Goal: Information Seeking & Learning: Check status

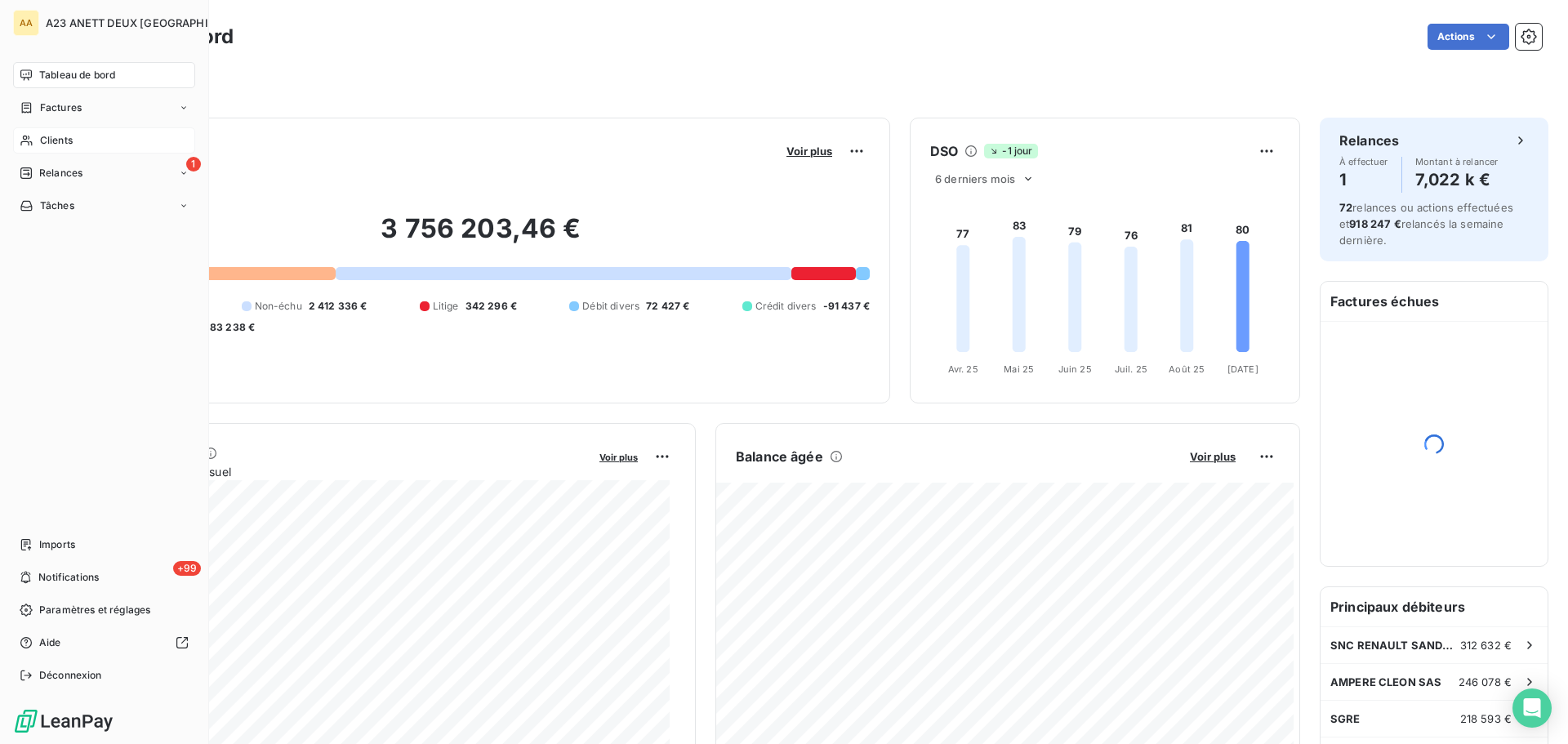
click at [53, 138] on span "Clients" at bounding box center [56, 140] width 32 height 15
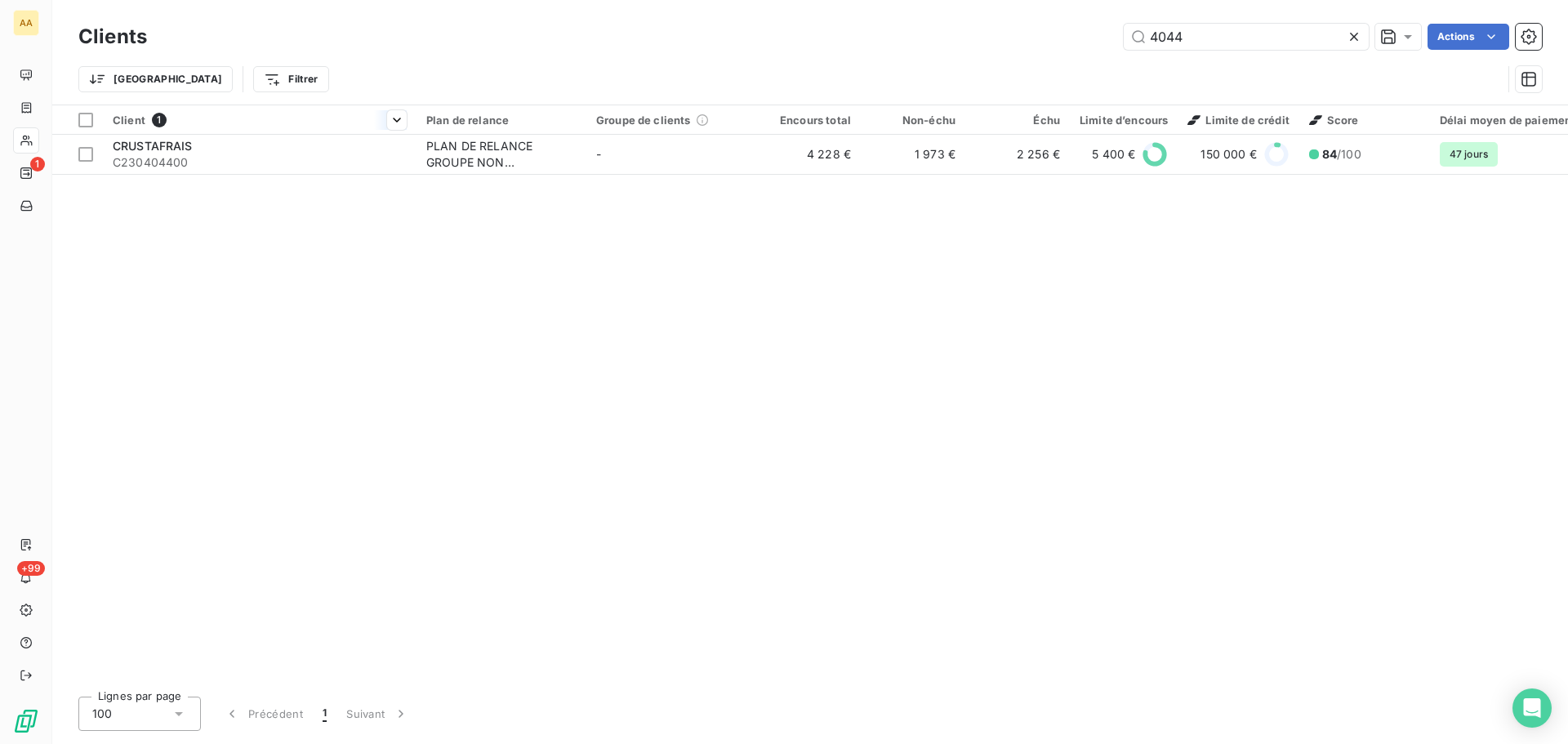
type input "4044"
click at [263, 131] on th "Client 1" at bounding box center [259, 120] width 313 height 29
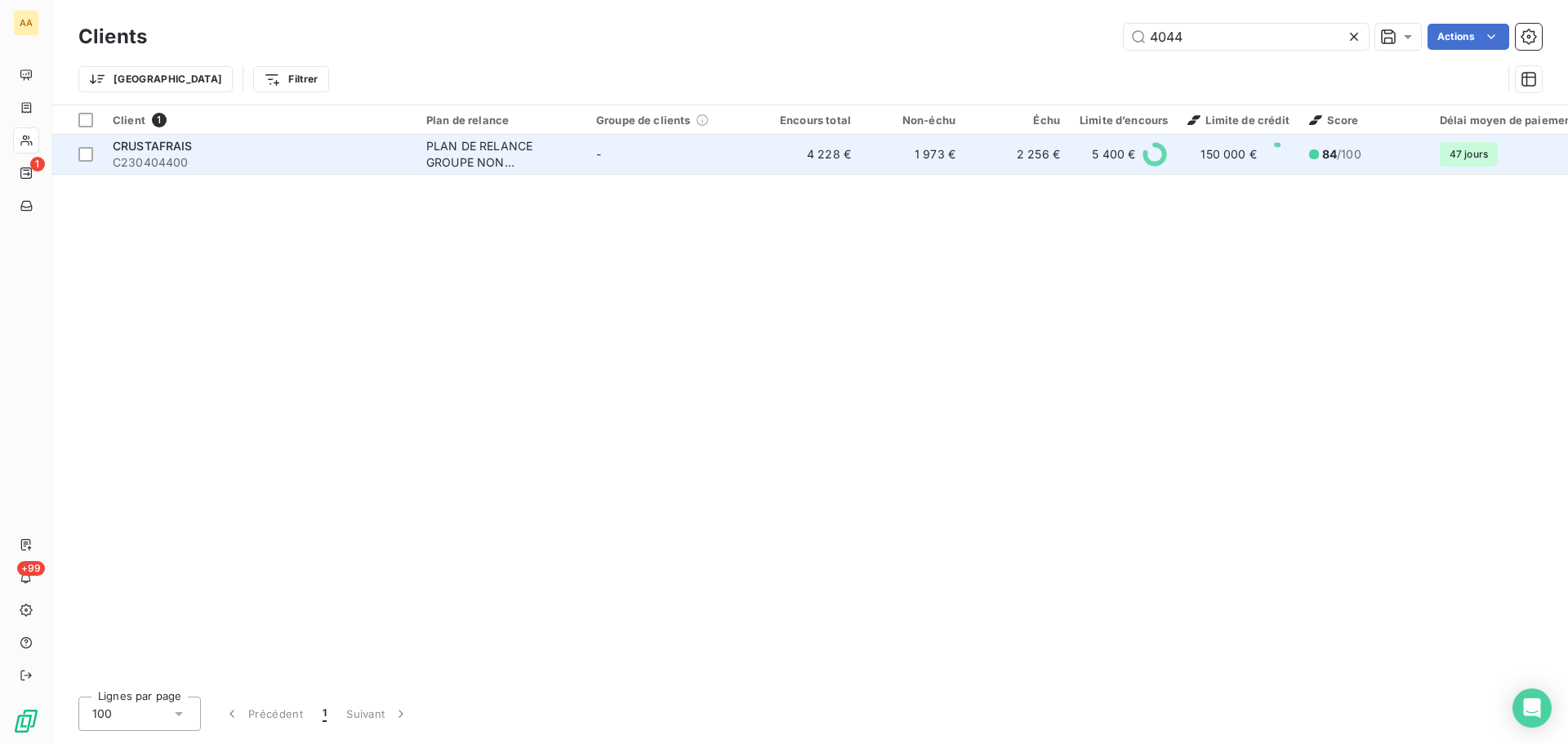
click at [268, 144] on div "CRUSTAFRAIS" at bounding box center [259, 146] width 294 height 17
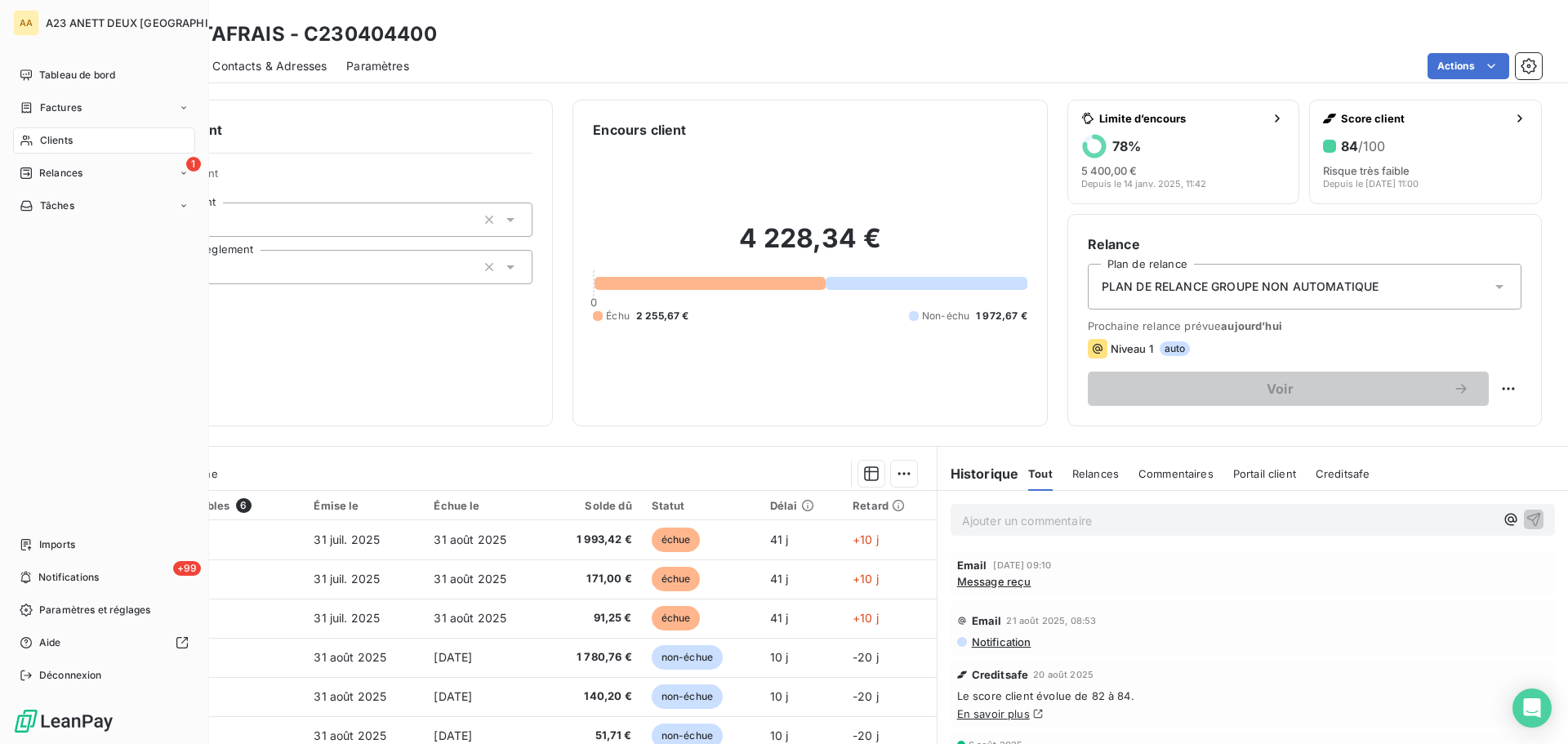
drag, startPoint x: 49, startPoint y: 137, endPoint x: 81, endPoint y: 140, distance: 32.1
click at [45, 140] on span "Clients" at bounding box center [56, 140] width 32 height 15
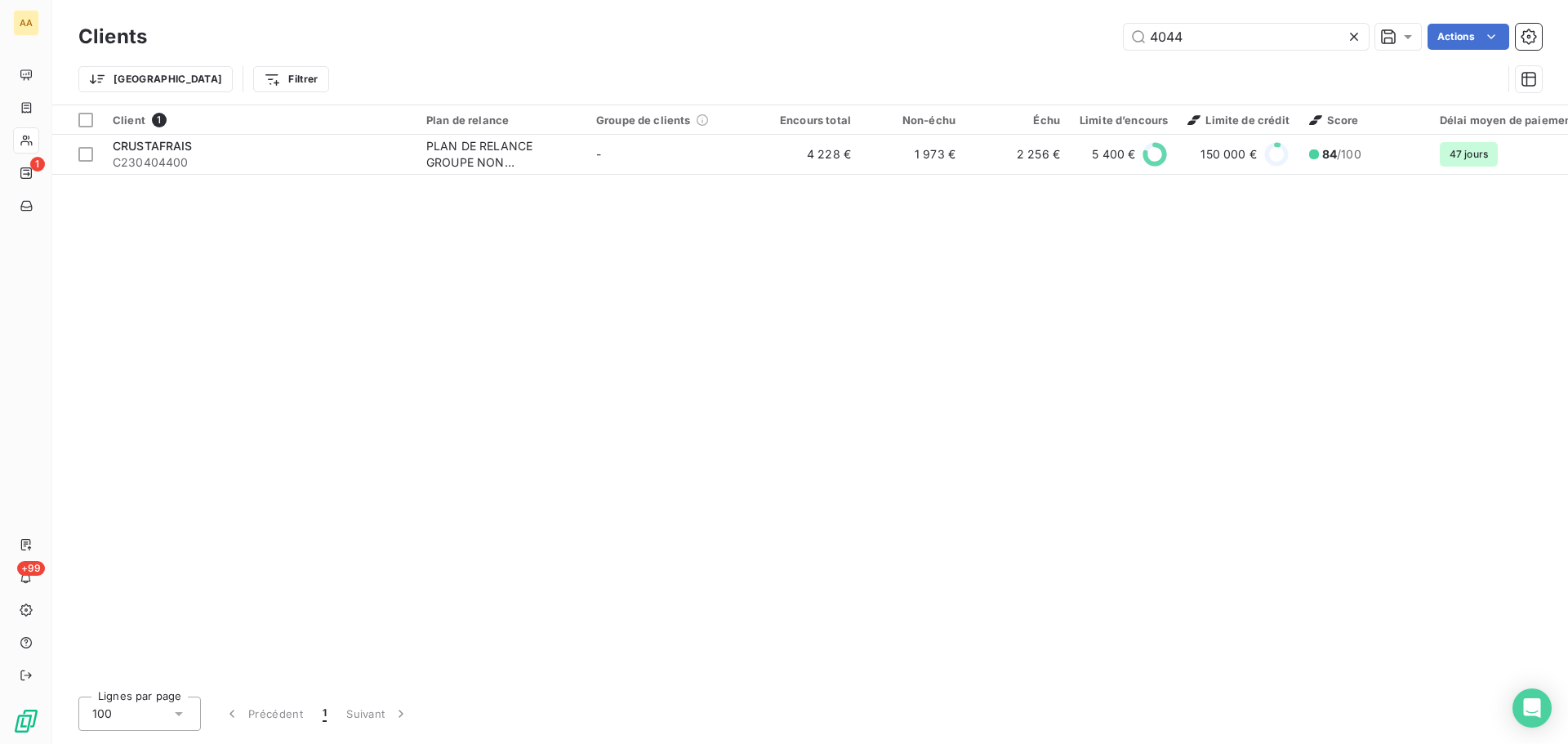
drag, startPoint x: 1219, startPoint y: 37, endPoint x: 981, endPoint y: 18, distance: 238.8
click at [1027, 40] on div "4044 Actions" at bounding box center [853, 36] width 1375 height 26
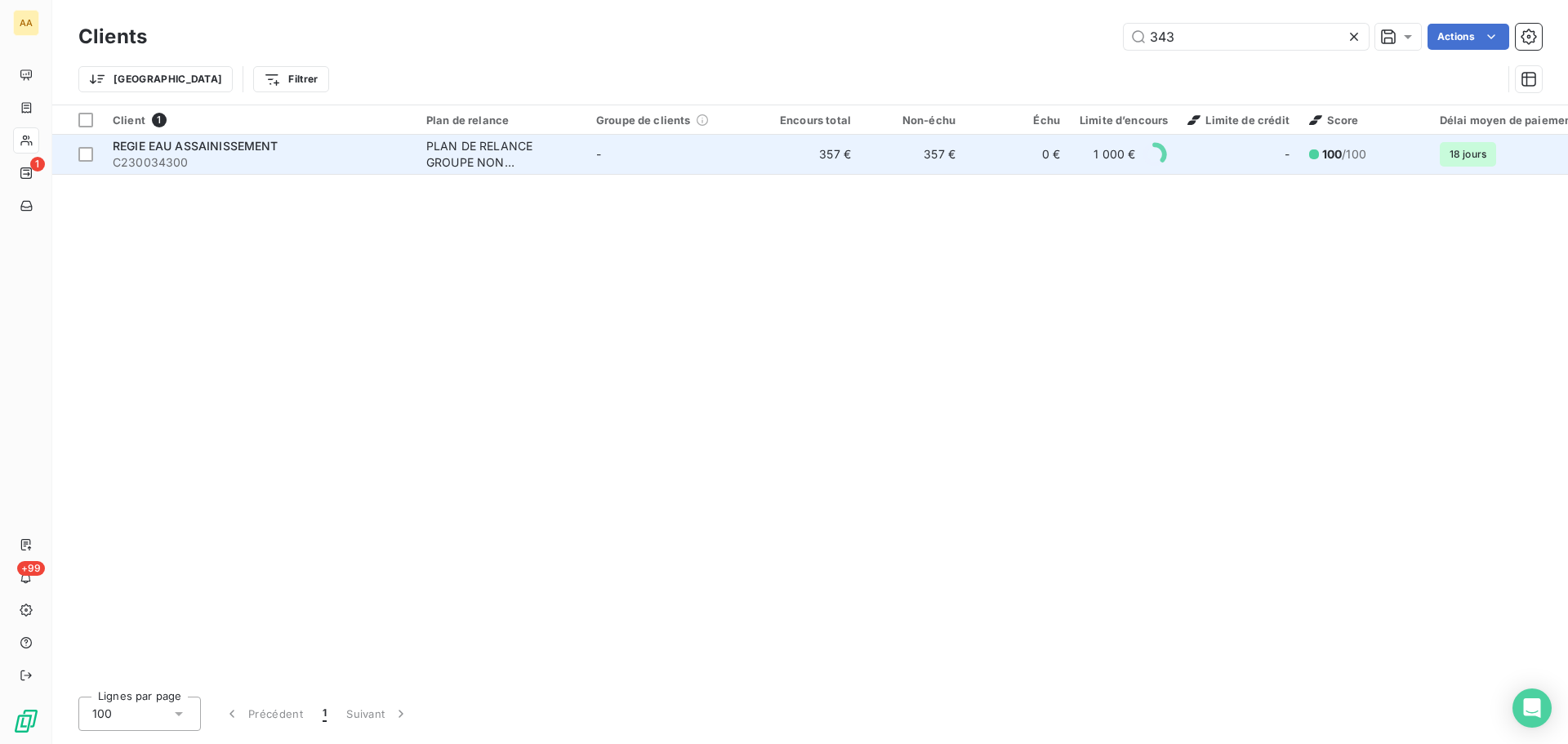
type input "343"
click at [280, 144] on div "REGIE EAU ASSAINISSEMENT" at bounding box center [259, 146] width 294 height 17
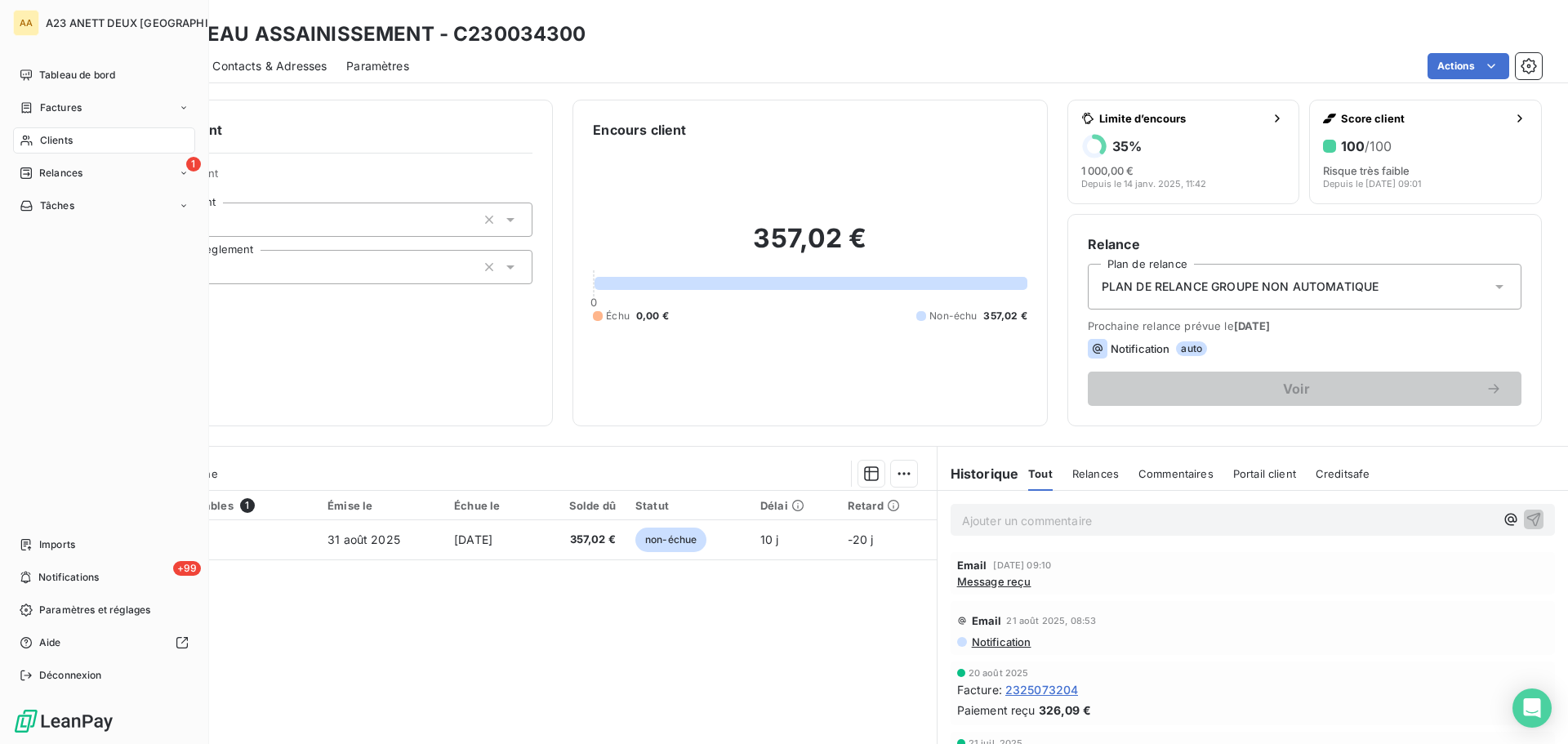
click at [40, 144] on span "Clients" at bounding box center [56, 140] width 32 height 15
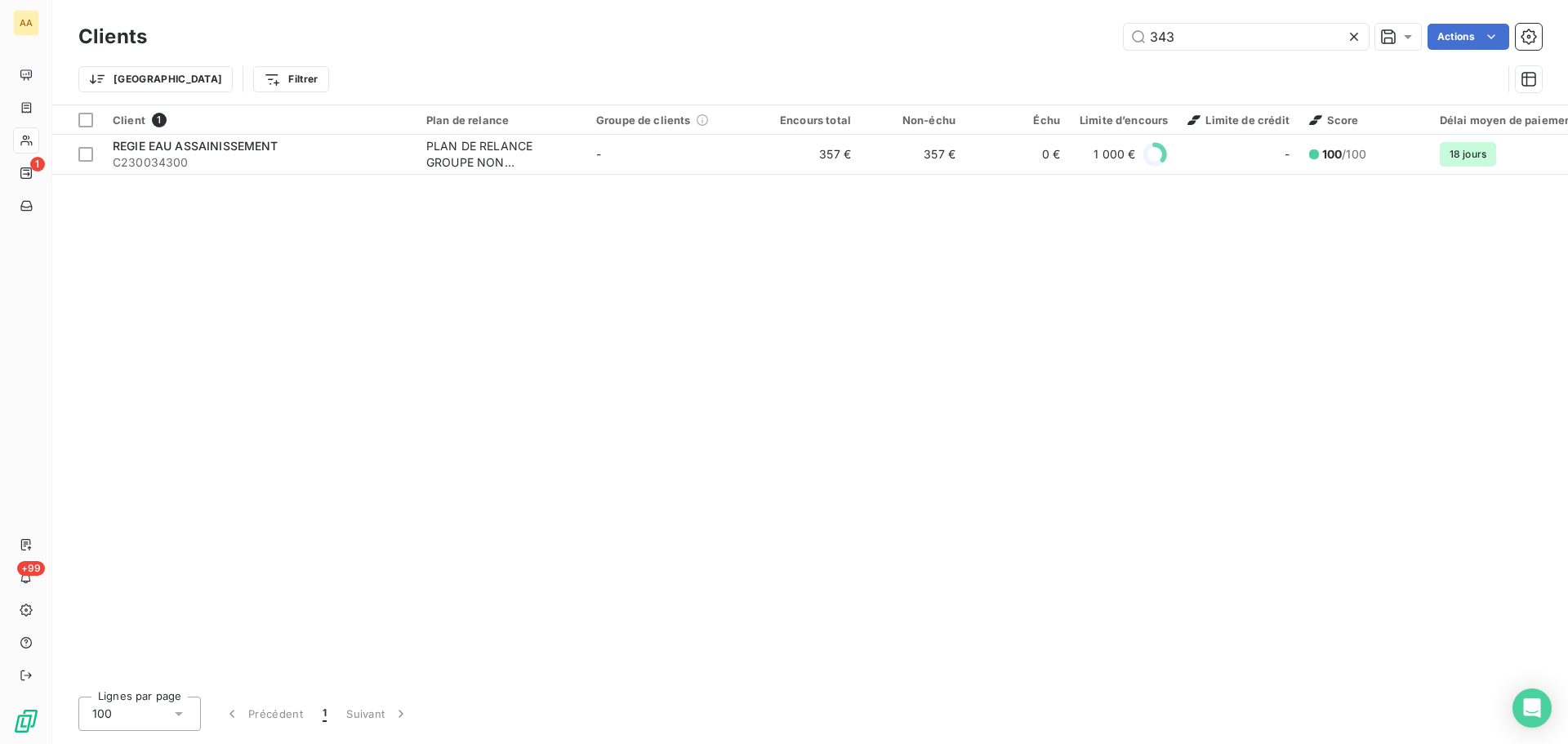
drag, startPoint x: 1238, startPoint y: 40, endPoint x: 992, endPoint y: 3, distance: 248.8
click at [1006, 12] on div "Clients 343 Actions Trier Filtrer" at bounding box center [809, 52] width 1515 height 105
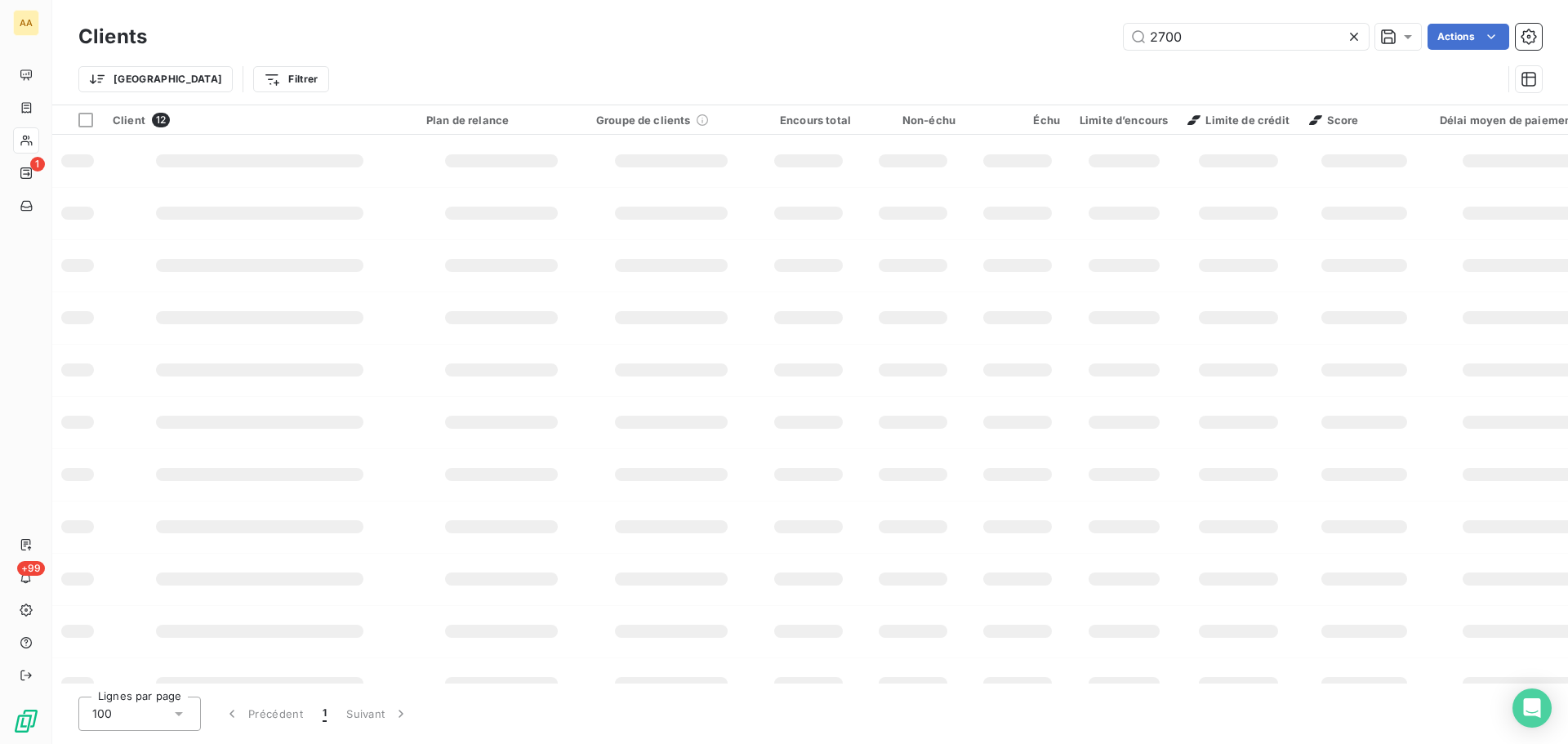
type input "2700"
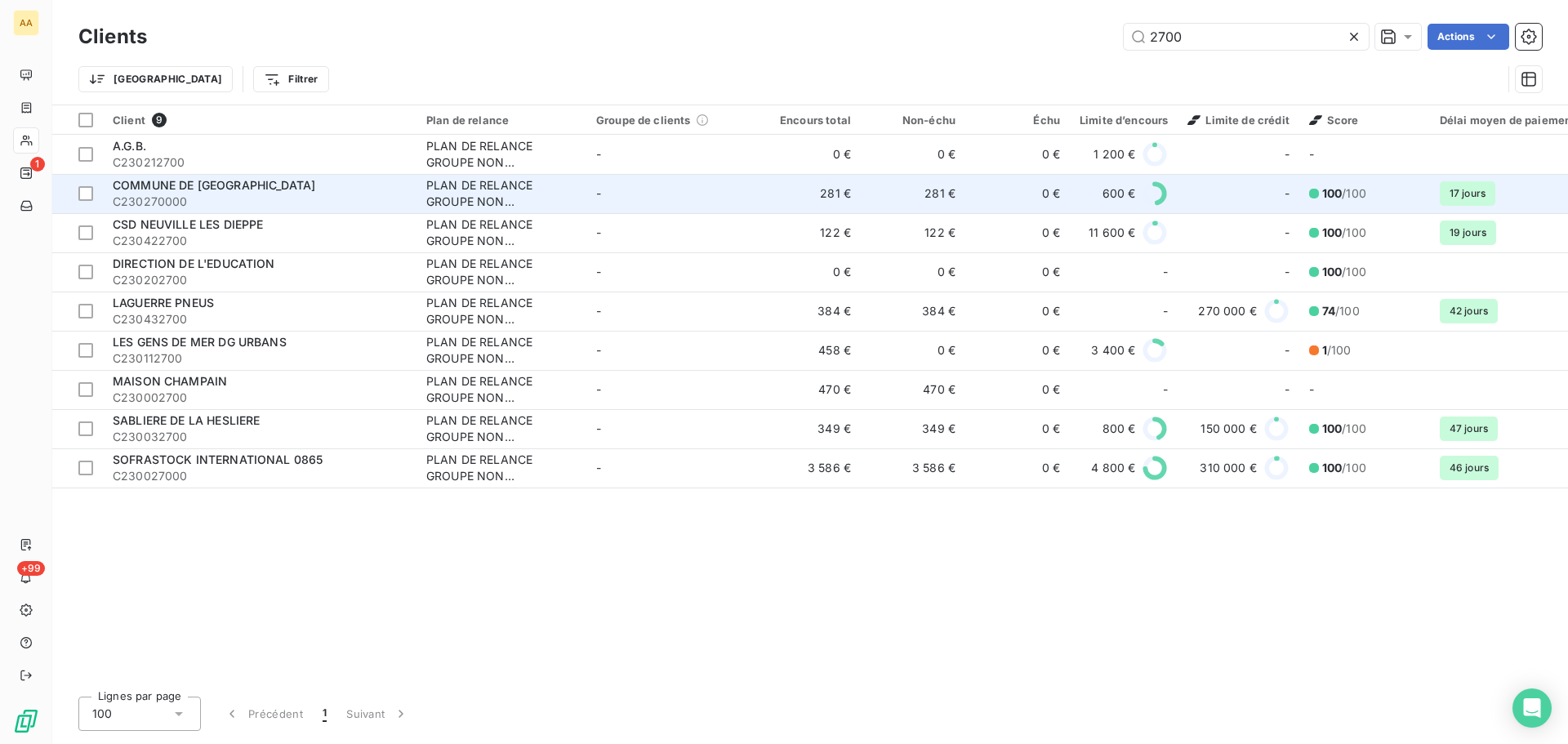
click at [230, 199] on span "C230270000" at bounding box center [259, 202] width 294 height 17
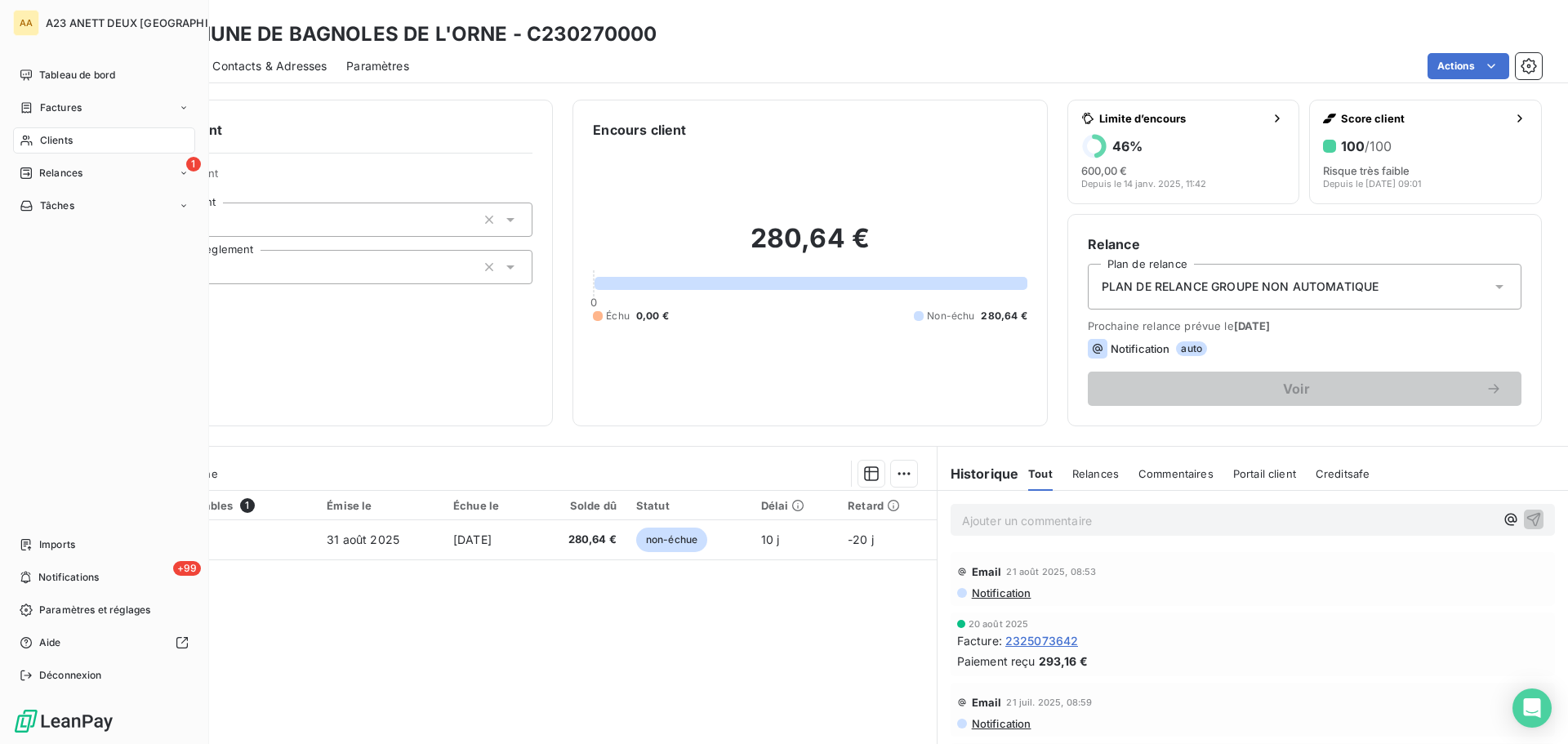
click at [32, 132] on div "Clients" at bounding box center [104, 140] width 182 height 26
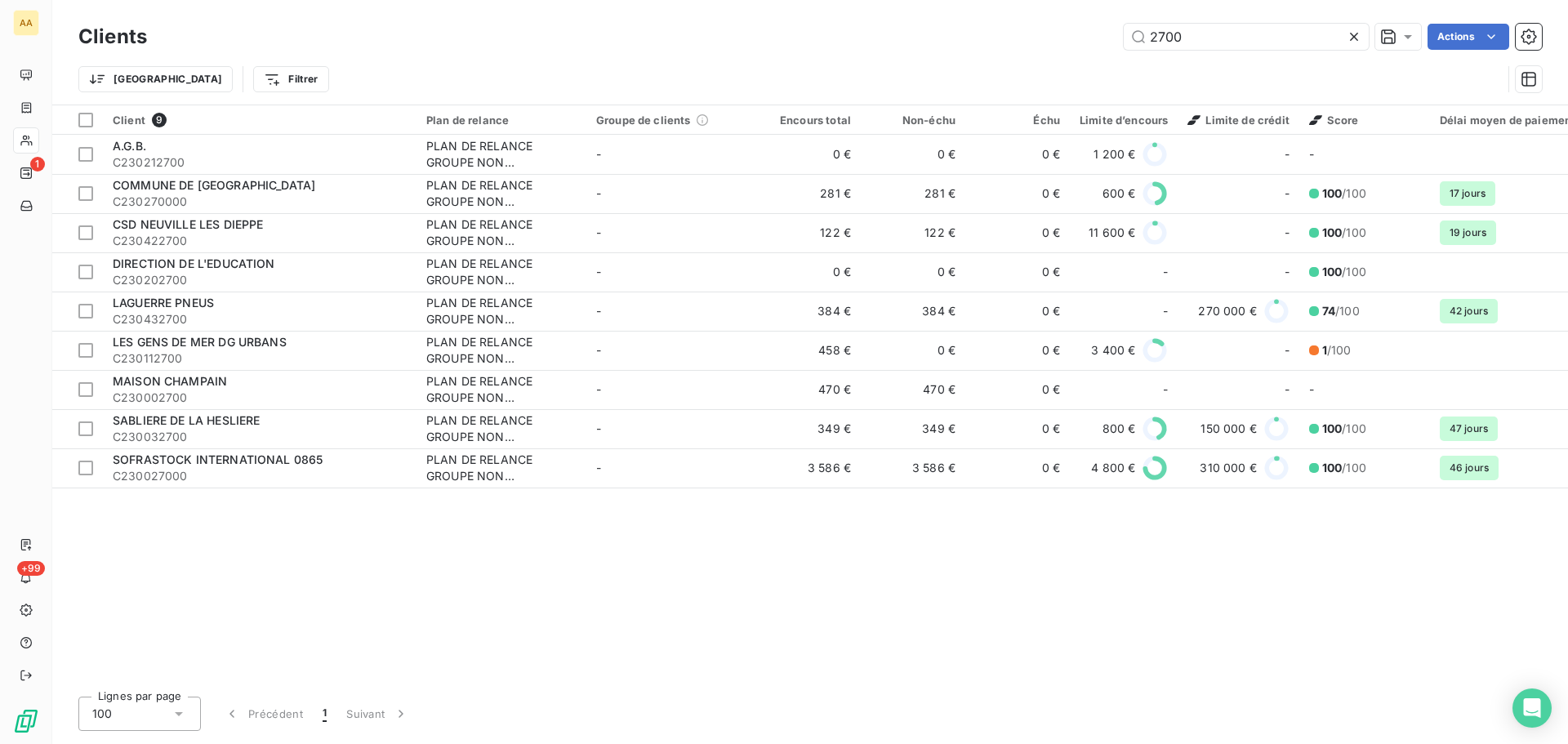
drag, startPoint x: 1215, startPoint y: 37, endPoint x: 869, endPoint y: 37, distance: 346.0
click at [882, 41] on div "2700 Actions" at bounding box center [853, 36] width 1375 height 26
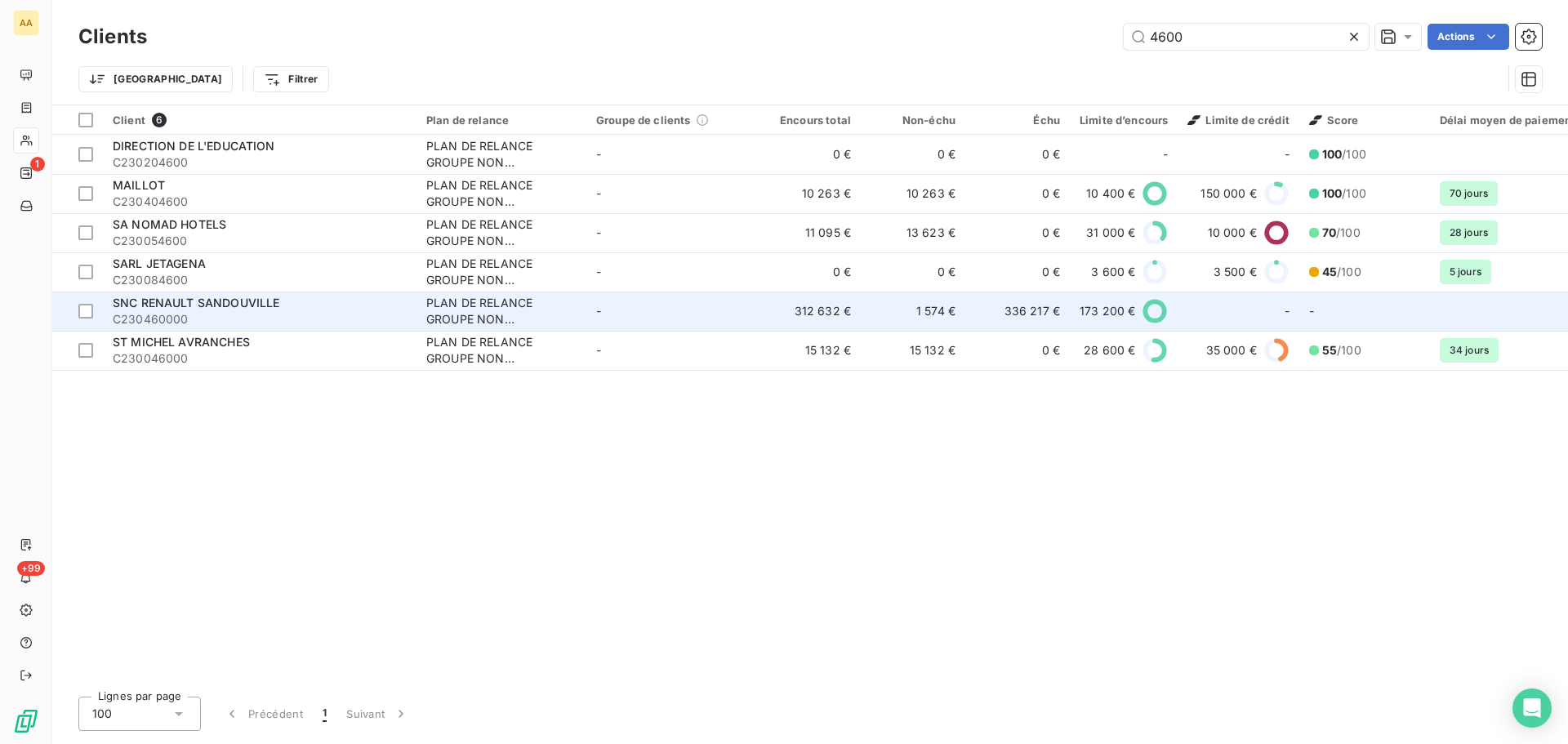
type input "4600"
click at [289, 307] on div "SNC RENAULT SANDOUVILLE" at bounding box center [259, 302] width 294 height 17
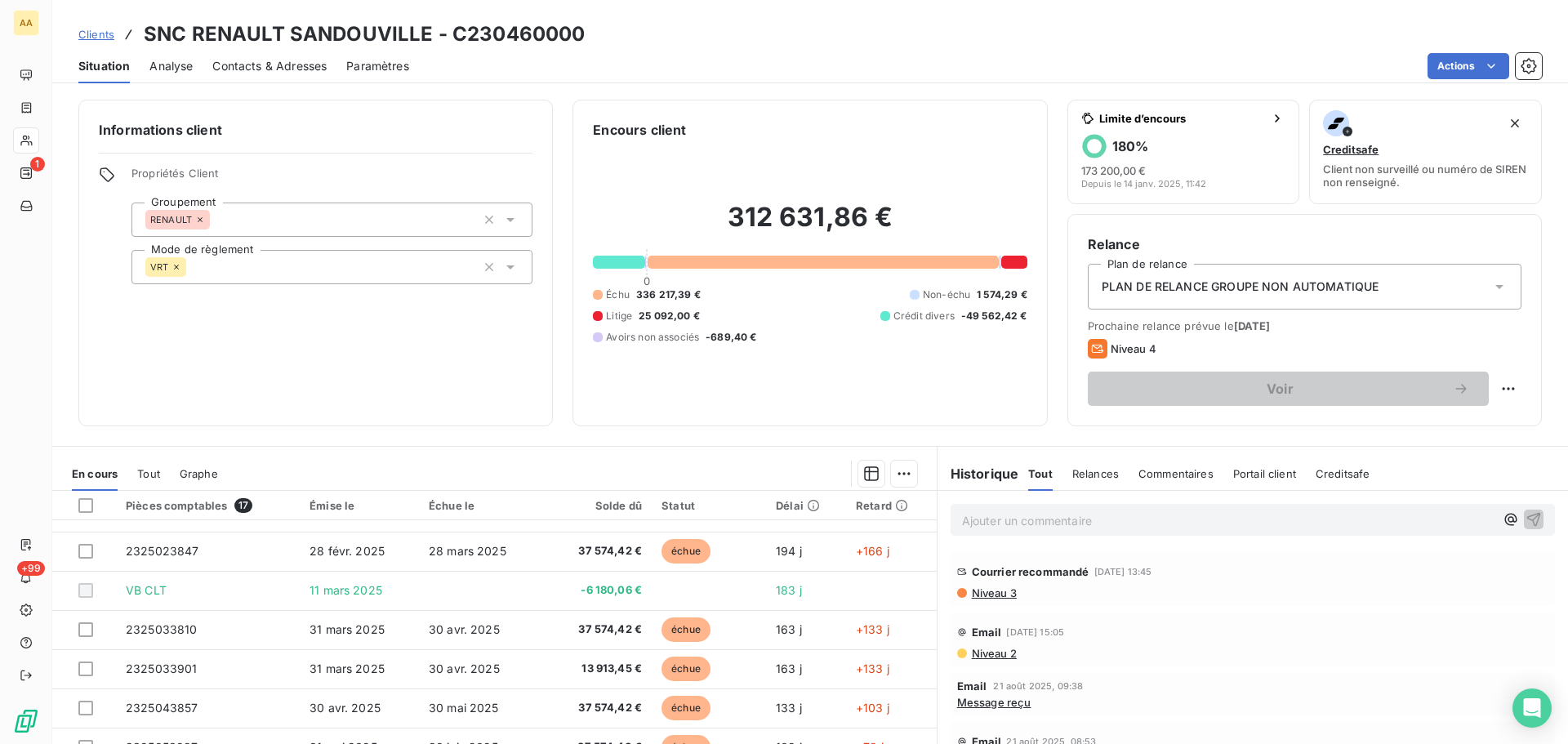
scroll to position [382, 0]
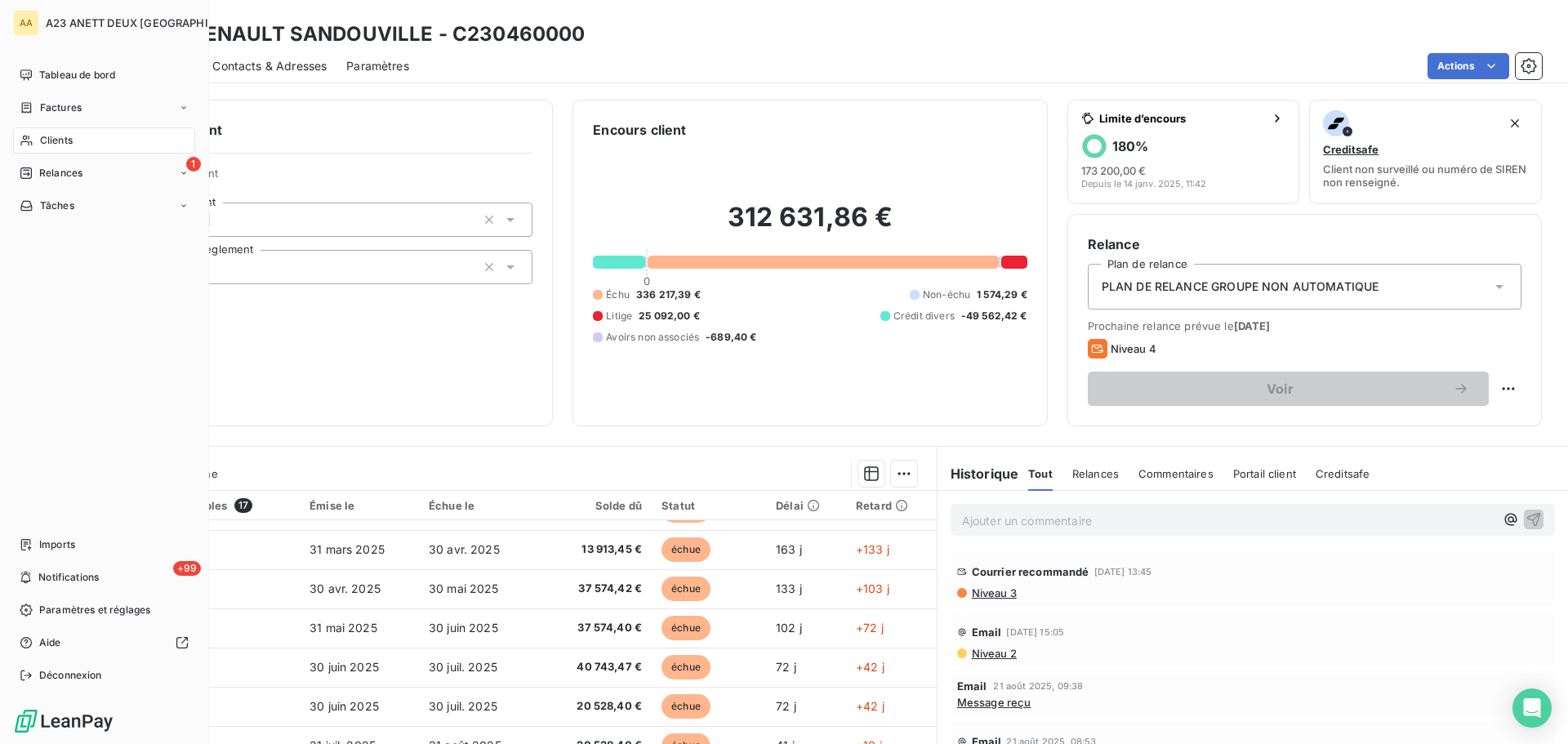
click at [65, 145] on span "Clients" at bounding box center [56, 140] width 32 height 15
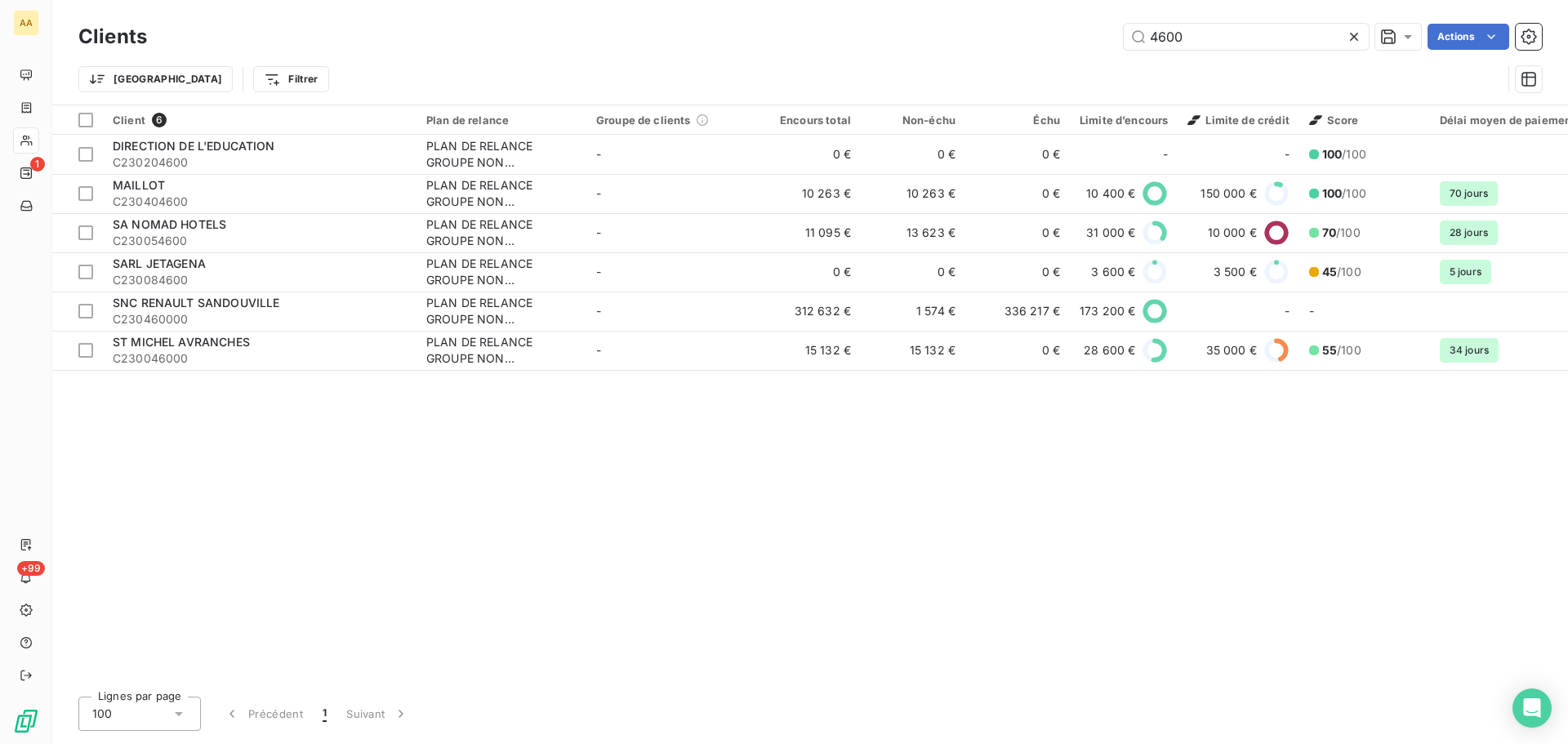
drag, startPoint x: 1228, startPoint y: 42, endPoint x: 682, endPoint y: -2, distance: 547.8
click at [682, 0] on html "AA 1 +99 Clients 4600 Actions Trier Filtrer Client 6 Plan de relance Groupe de …" at bounding box center [784, 372] width 1568 height 744
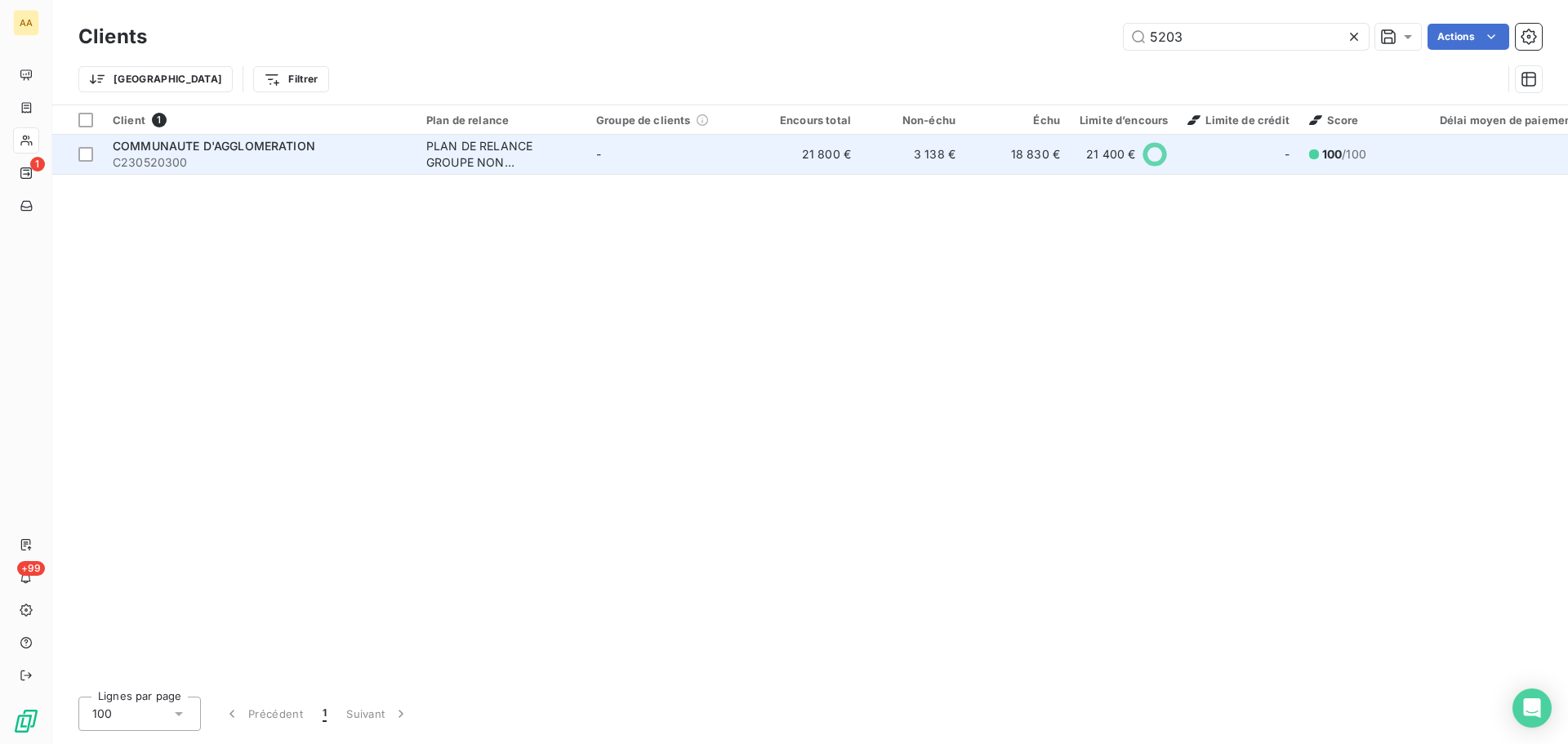
type input "5203"
click at [267, 144] on span "COMMUNAUTE D'AGGLOMERATION" at bounding box center [213, 146] width 203 height 14
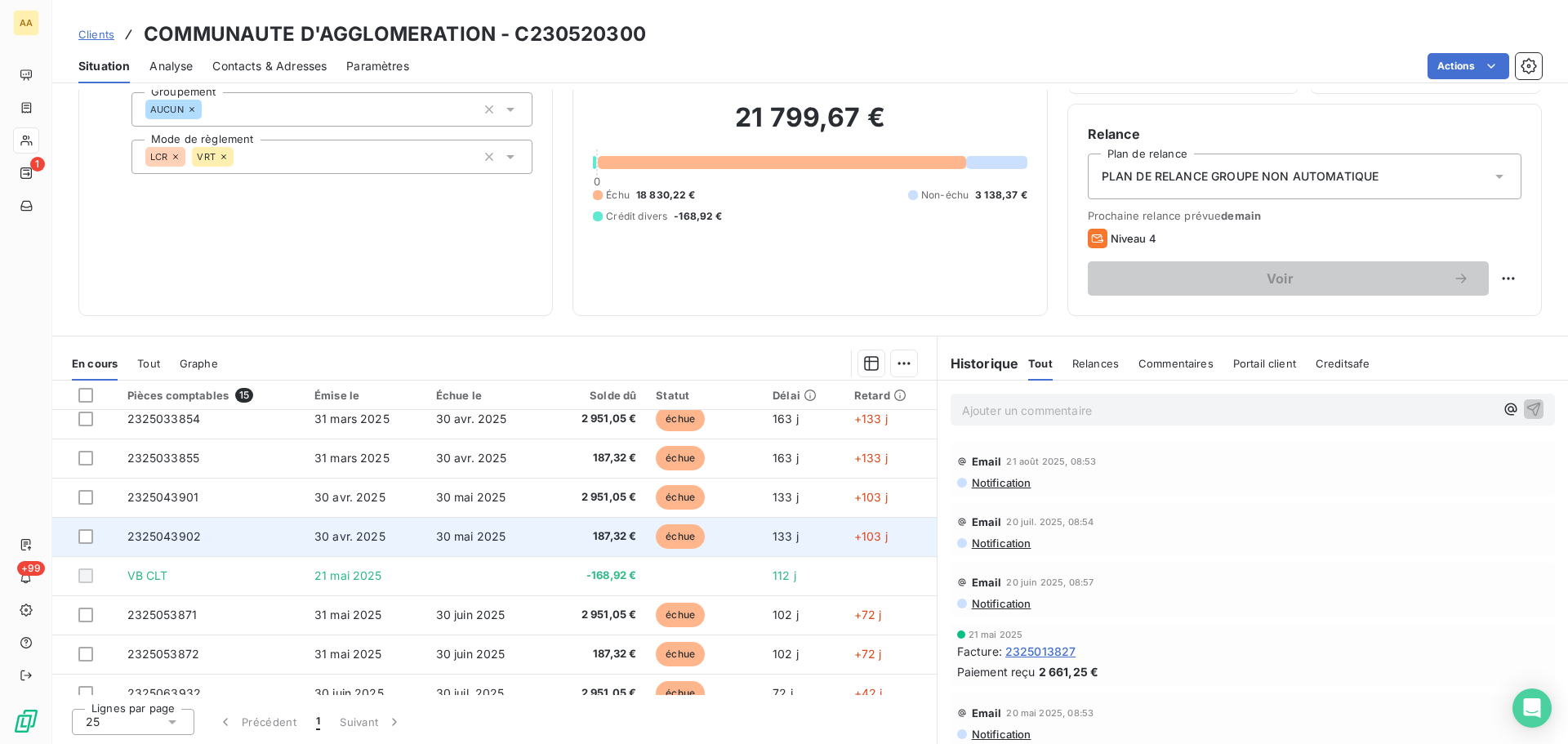
scroll to position [59, 0]
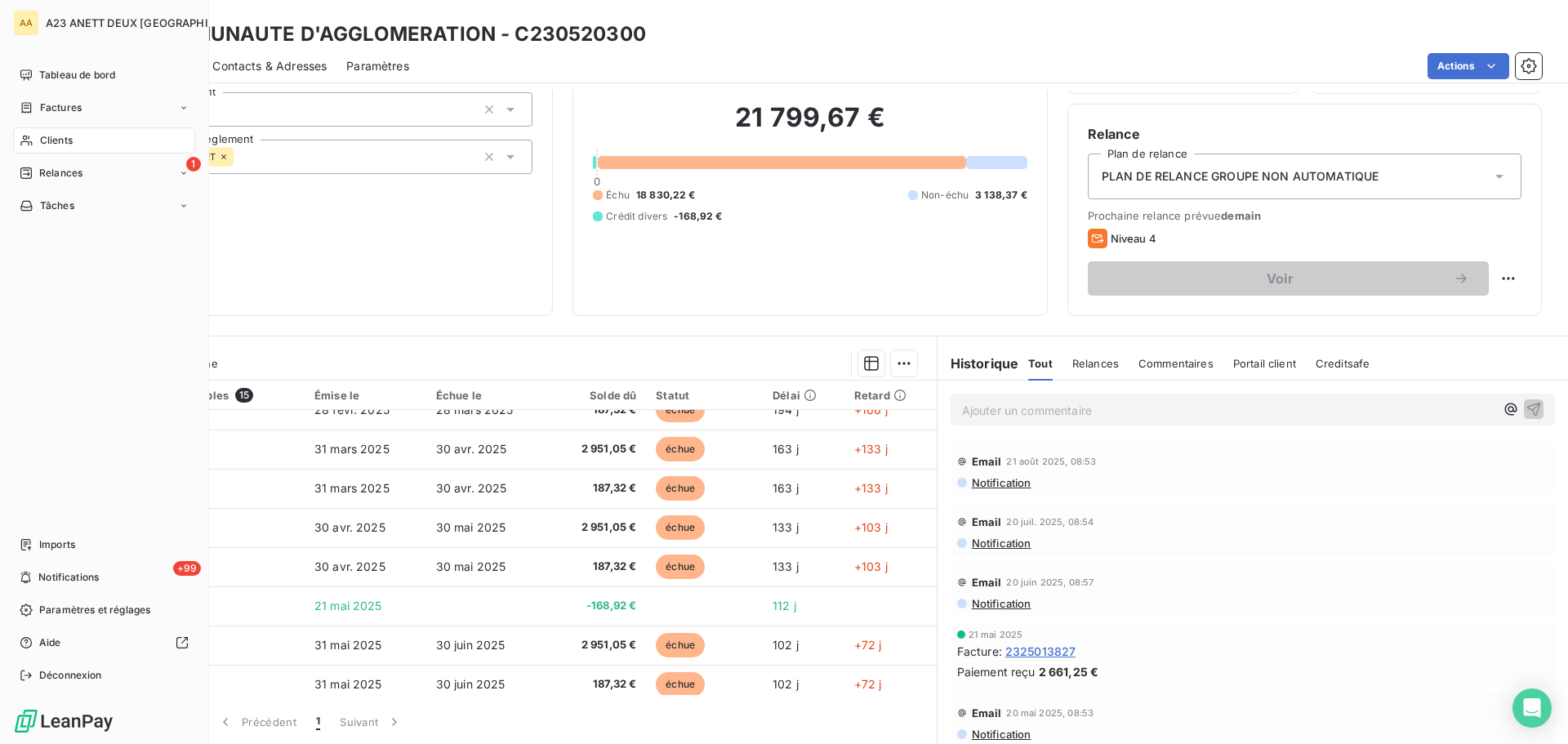
click at [63, 146] on span "Clients" at bounding box center [56, 140] width 32 height 15
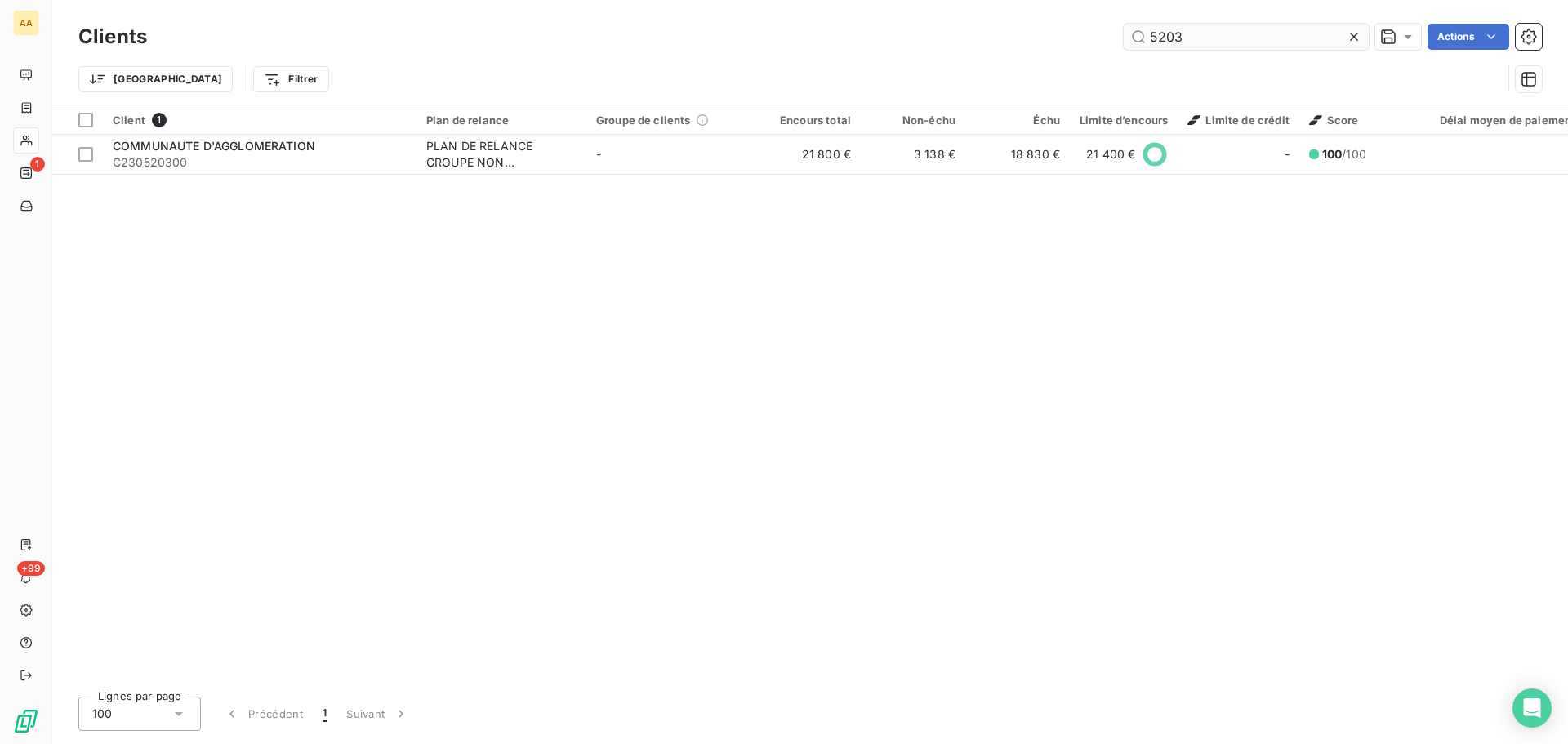
drag, startPoint x: 1214, startPoint y: 40, endPoint x: 1123, endPoint y: 47, distance: 91.3
click at [1125, 47] on input "5203" at bounding box center [1246, 36] width 245 height 26
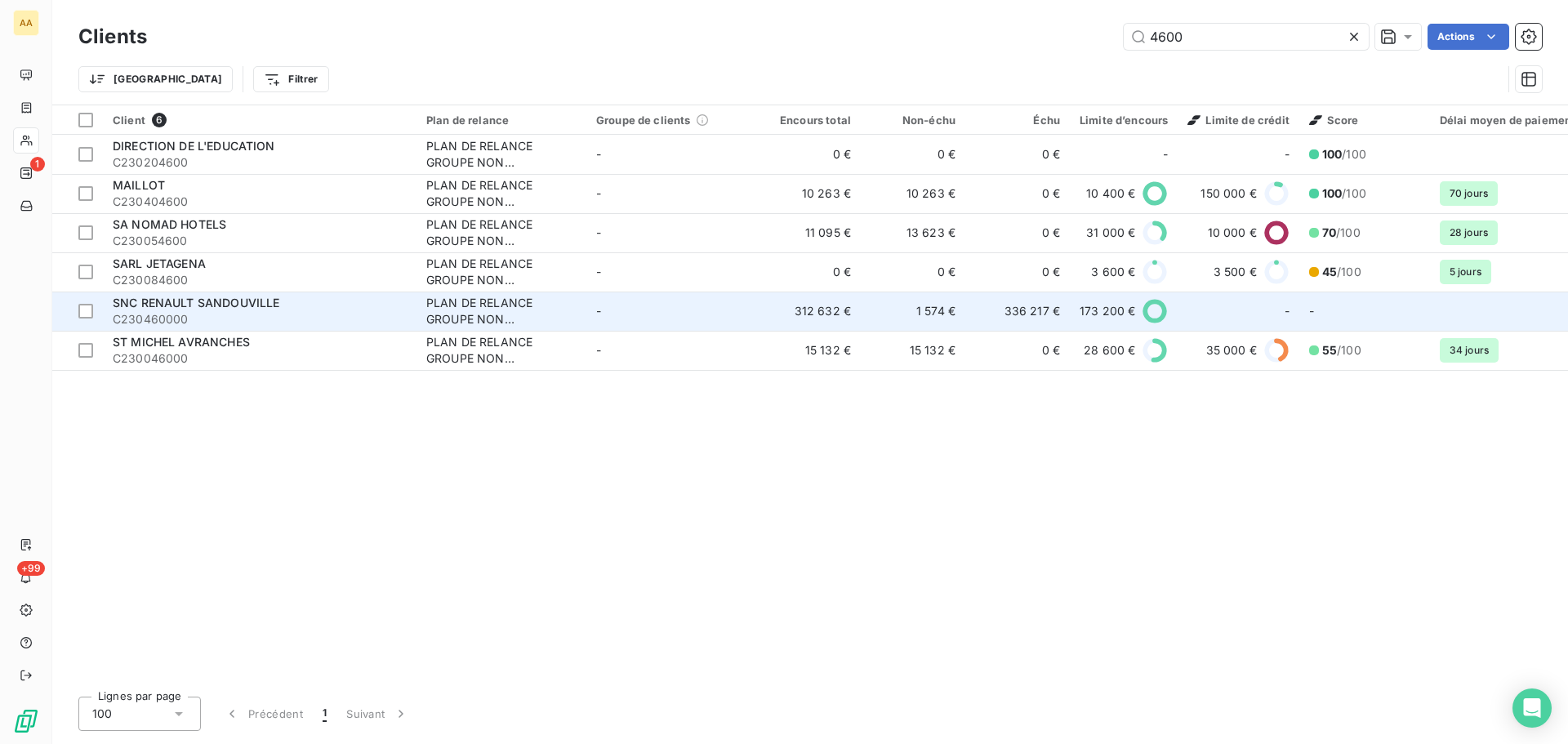
type input "4600"
click at [213, 316] on span "C230460000" at bounding box center [259, 319] width 294 height 17
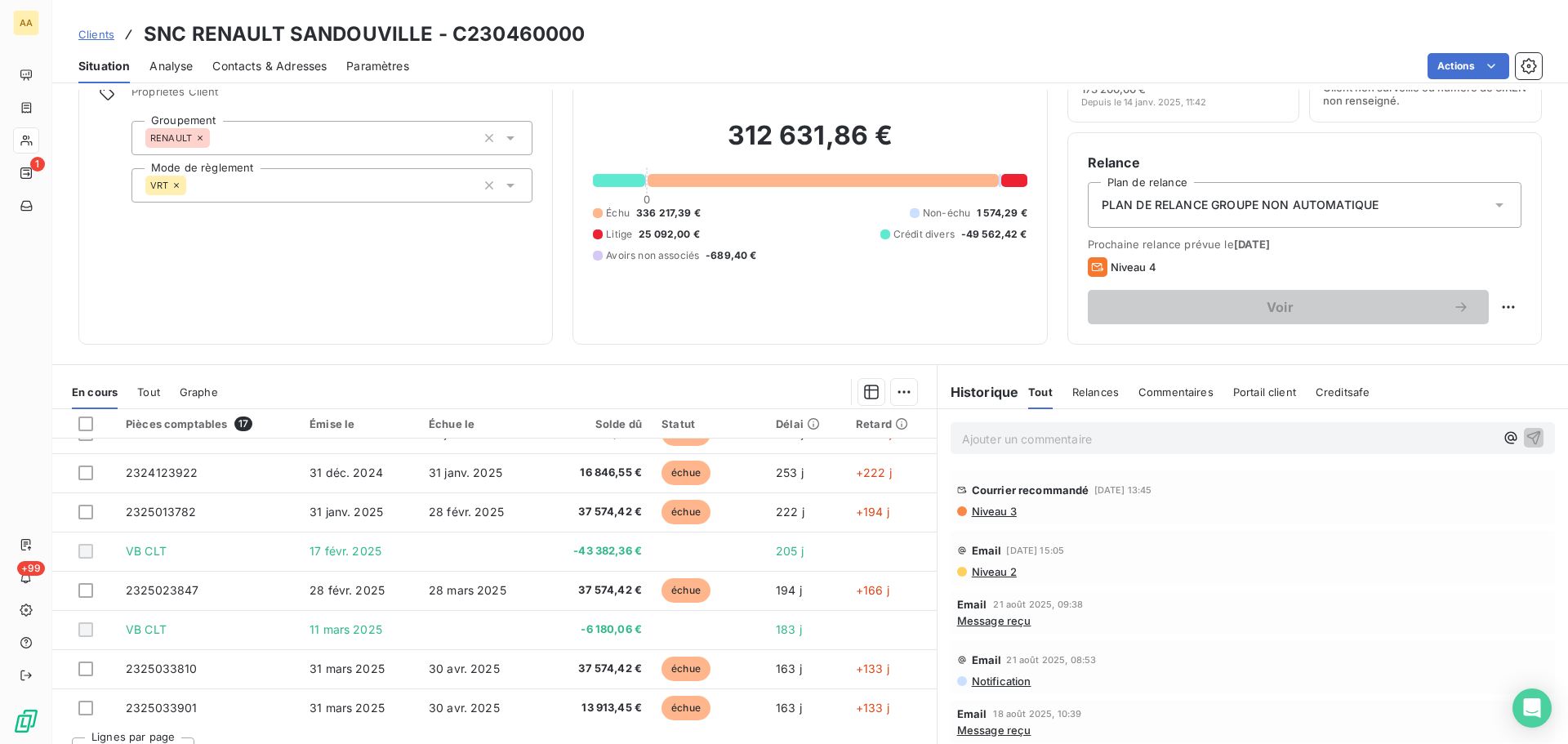
scroll to position [163, 0]
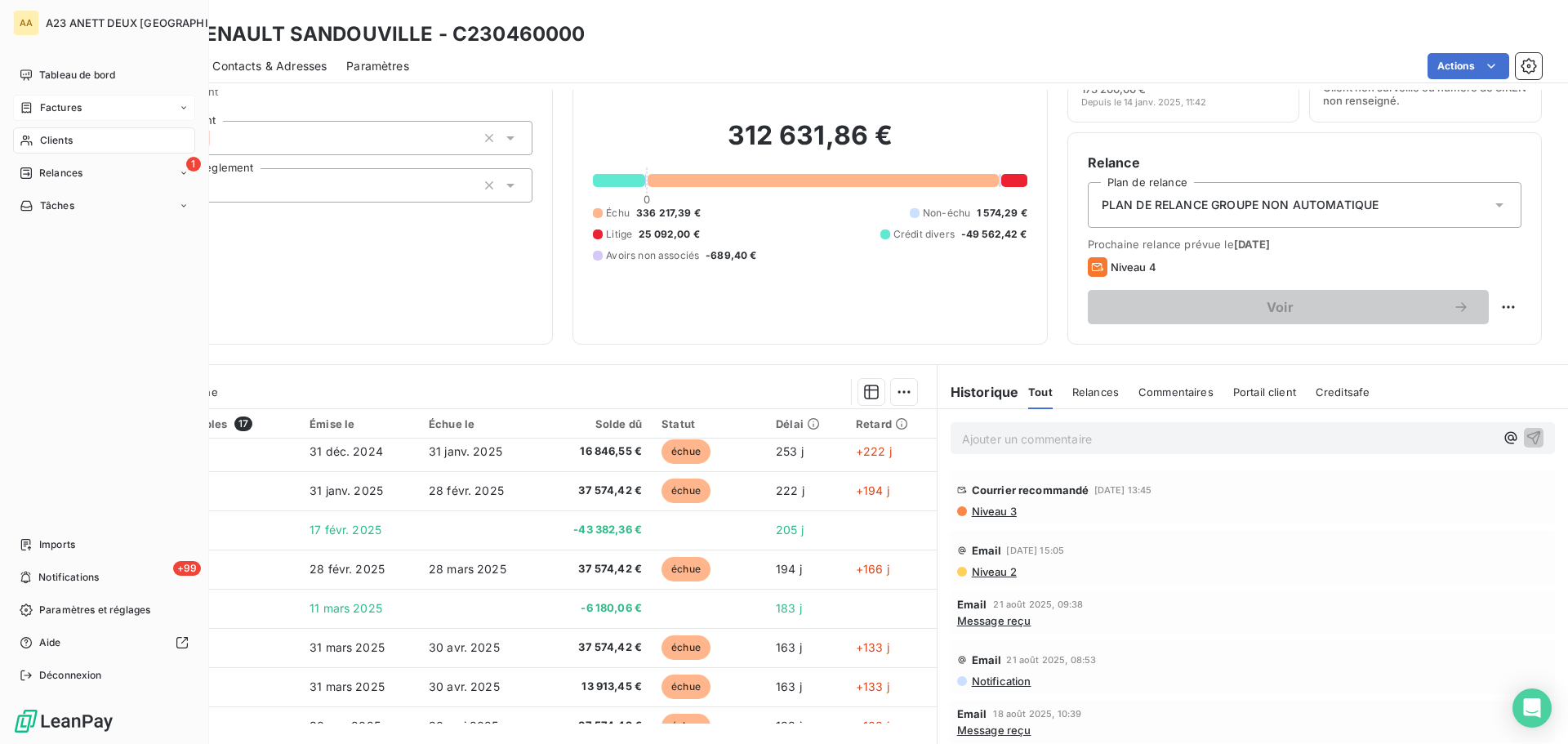
click at [57, 112] on span "Factures" at bounding box center [61, 108] width 42 height 15
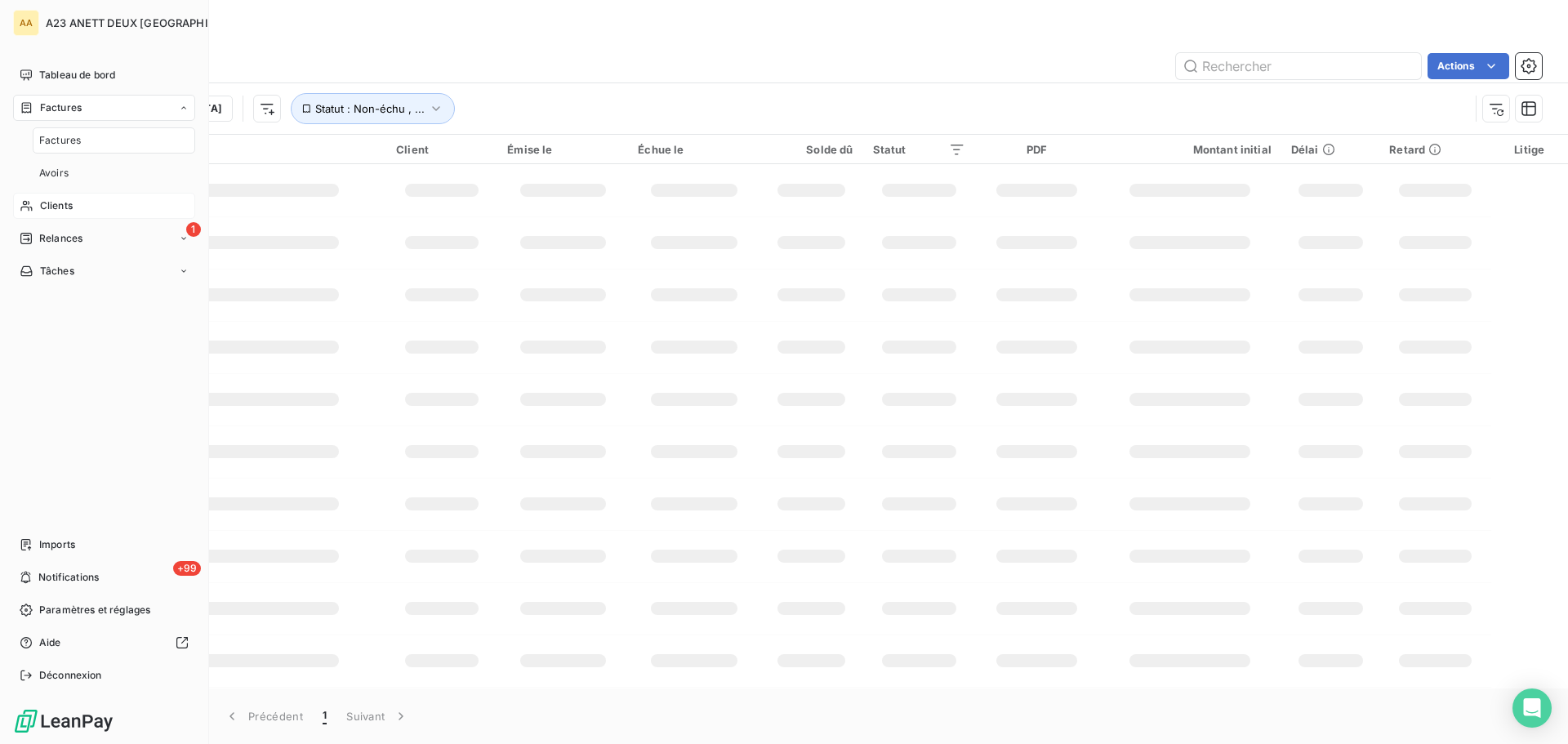
click at [52, 208] on span "Clients" at bounding box center [56, 206] width 32 height 15
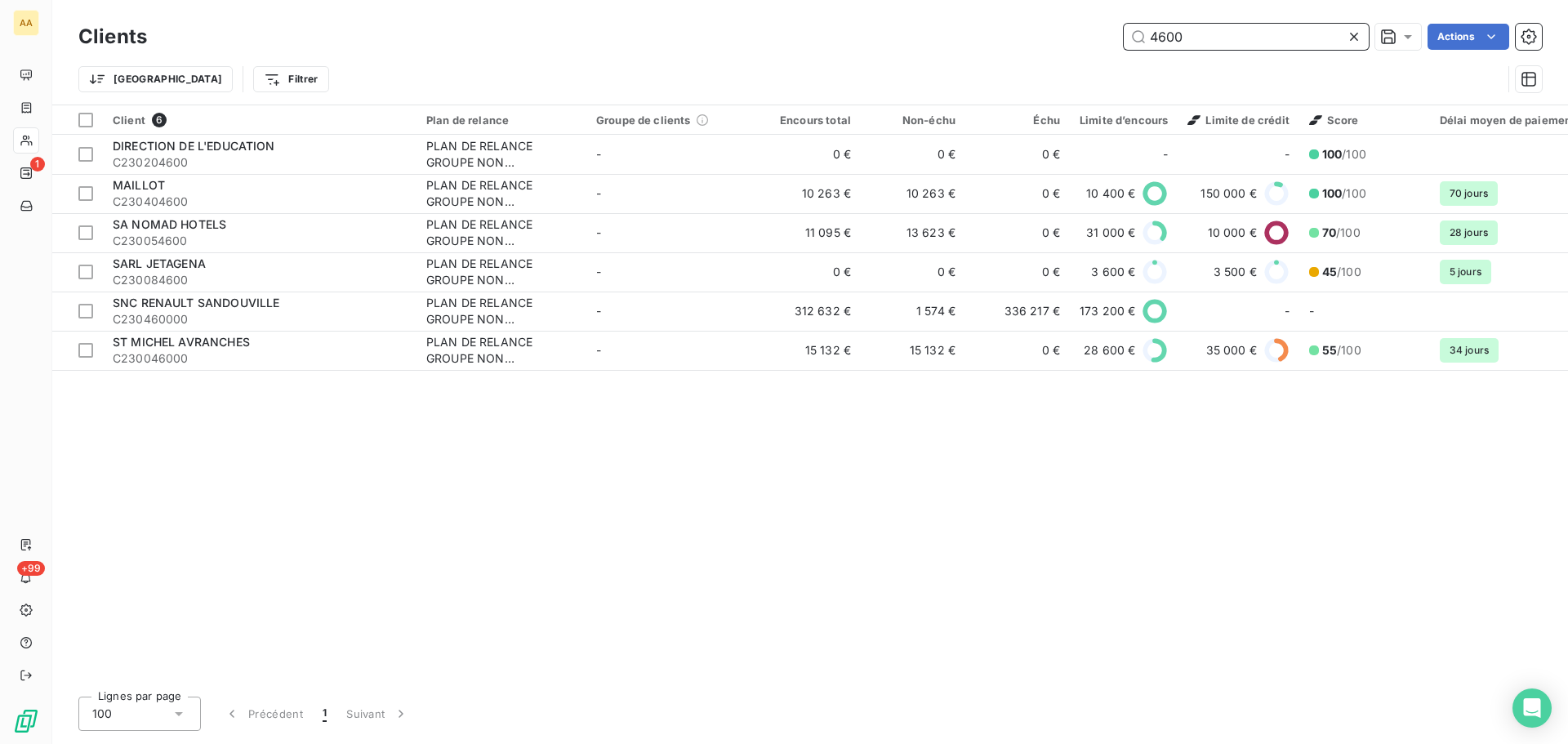
drag, startPoint x: 1191, startPoint y: 38, endPoint x: 1061, endPoint y: 51, distance: 130.6
click at [1065, 51] on div "Clients 4600 Actions" at bounding box center [809, 36] width 1463 height 34
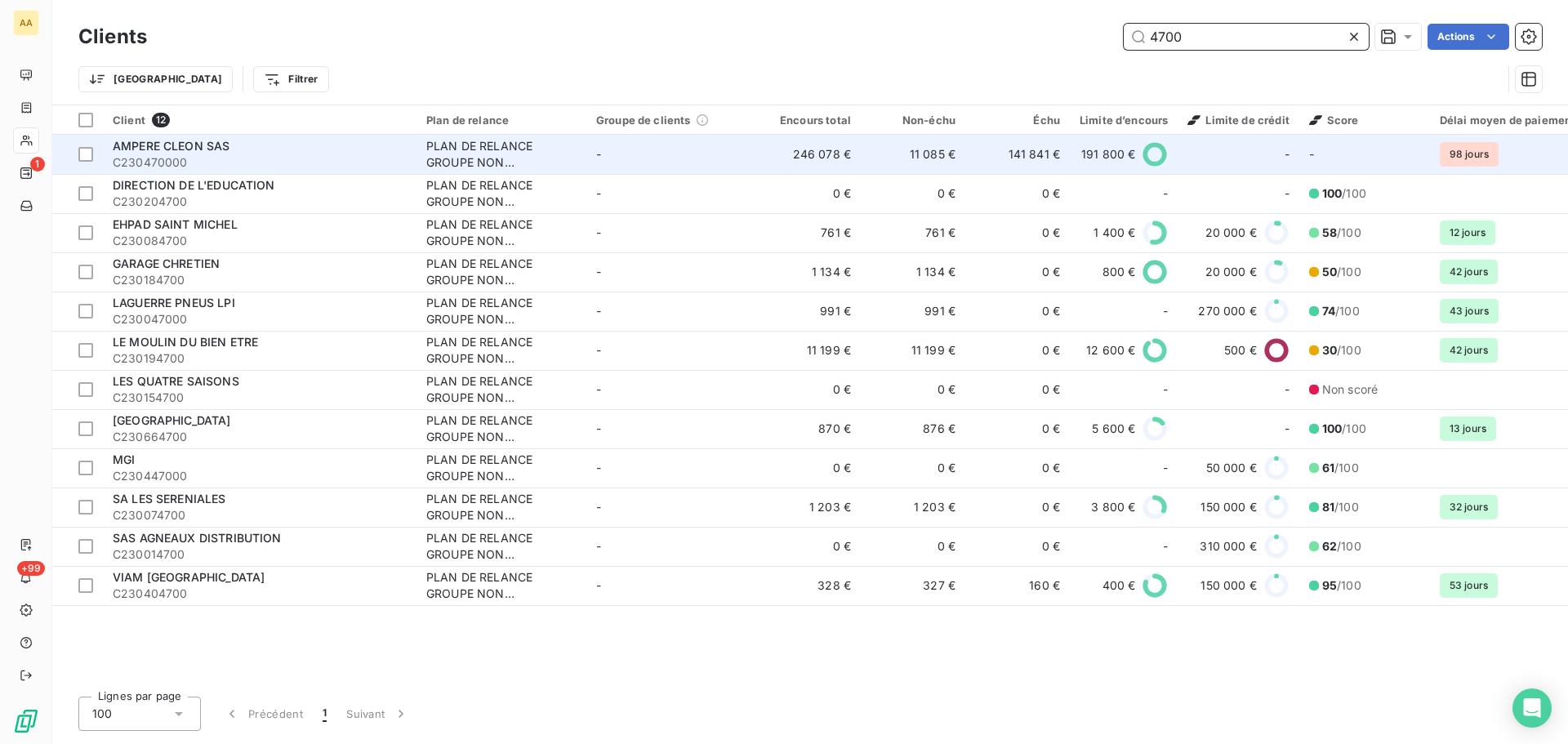
type input "4700"
click at [224, 163] on span "C230470000" at bounding box center [259, 163] width 294 height 17
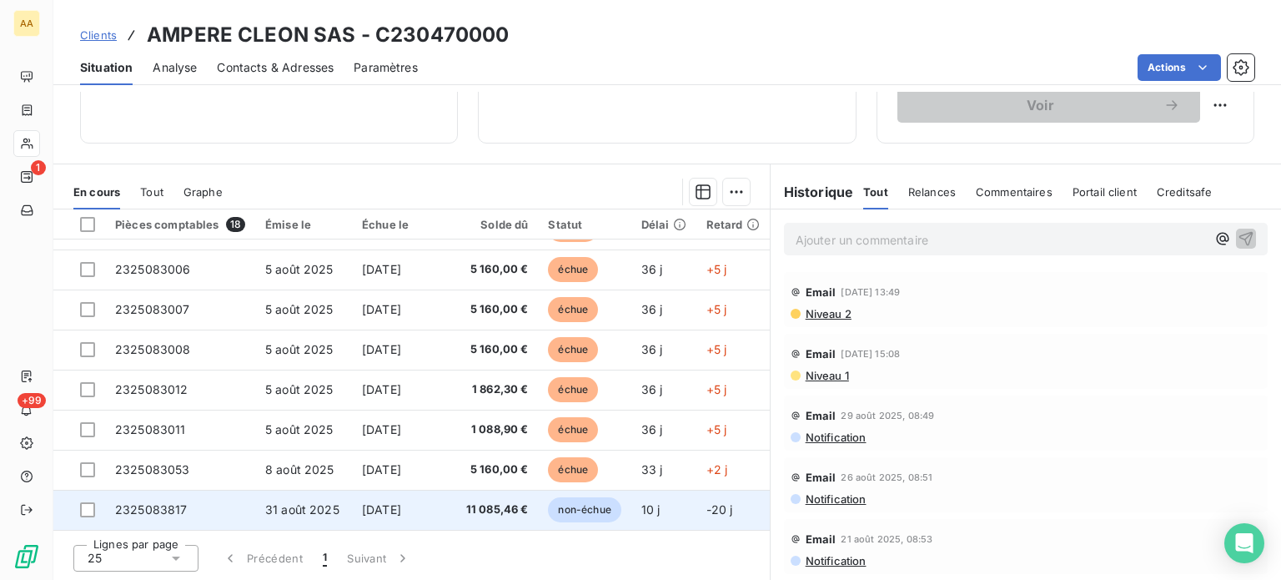
scroll to position [353, 0]
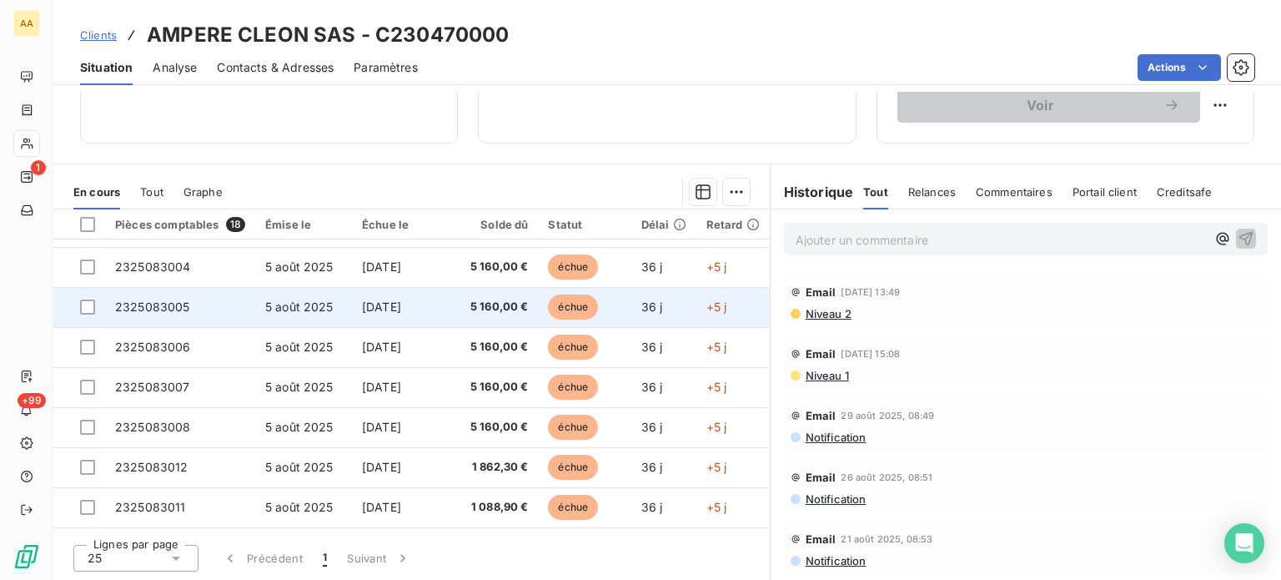
click at [156, 304] on span "2325083005" at bounding box center [152, 306] width 75 height 14
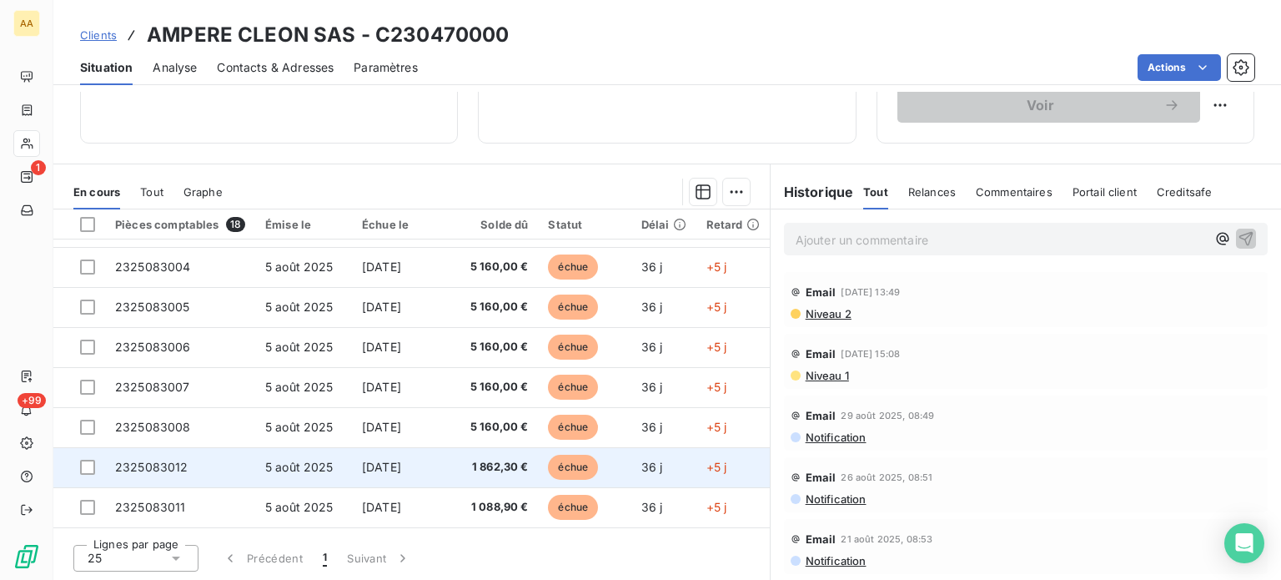
scroll to position [436, 0]
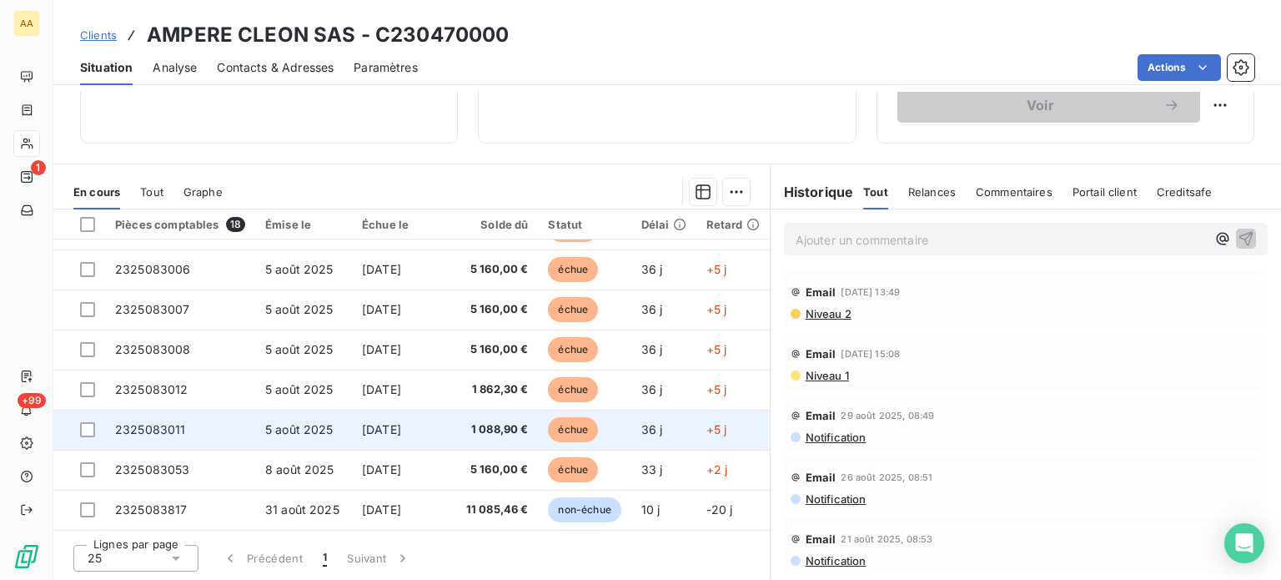
click at [132, 423] on span "2325083011" at bounding box center [150, 429] width 71 height 14
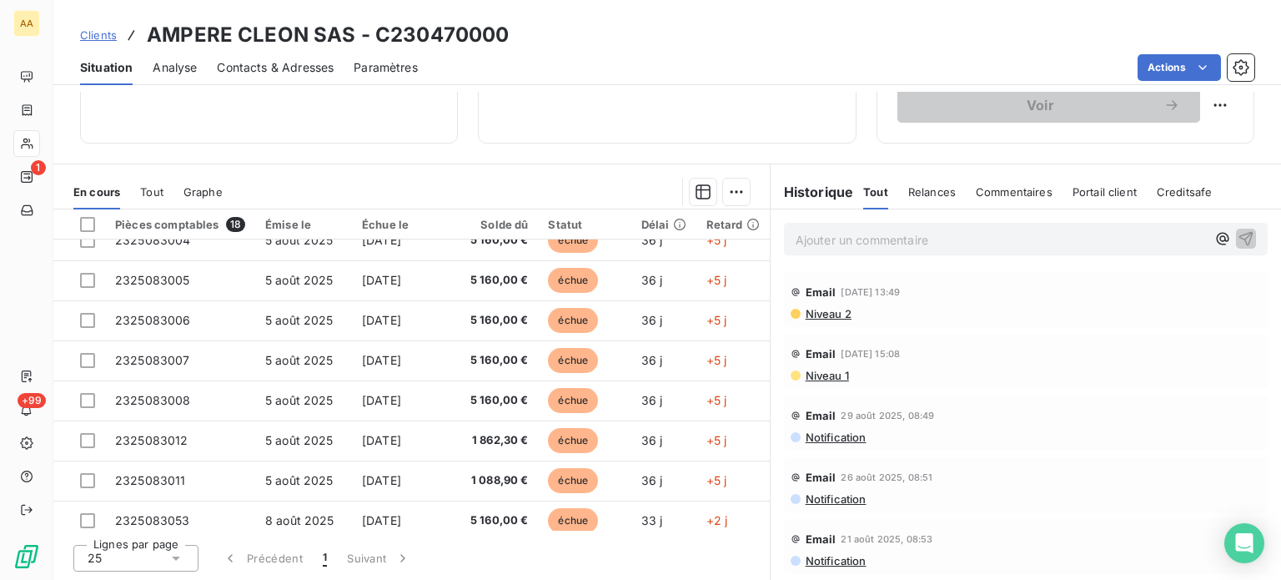
scroll to position [417, 0]
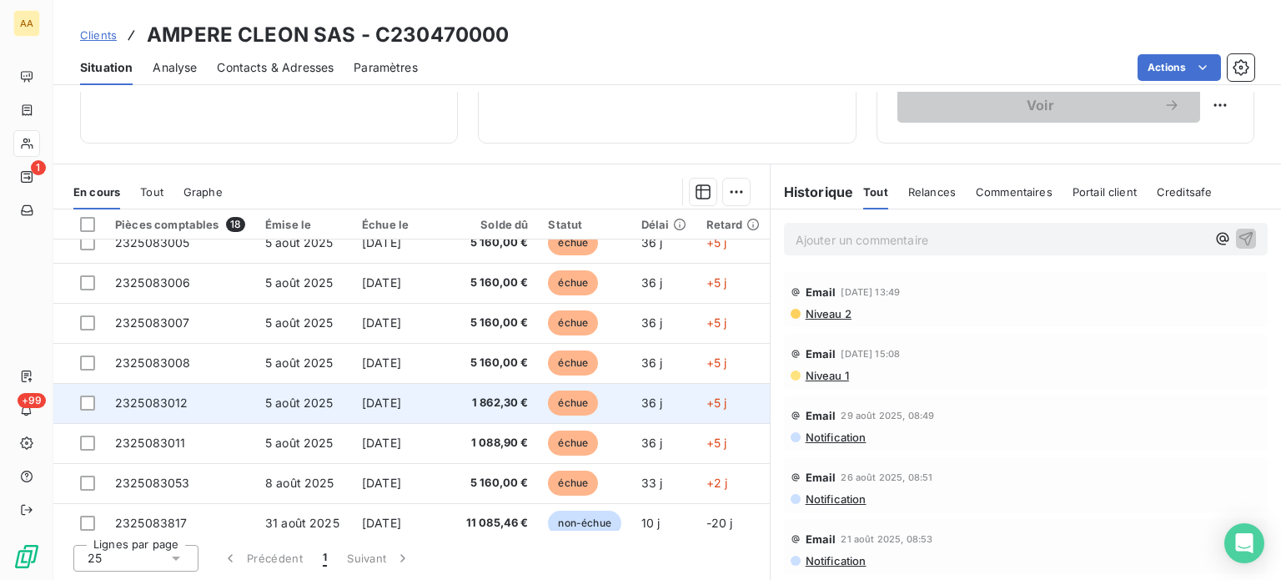
click at [181, 396] on span "2325083012" at bounding box center [151, 402] width 73 height 14
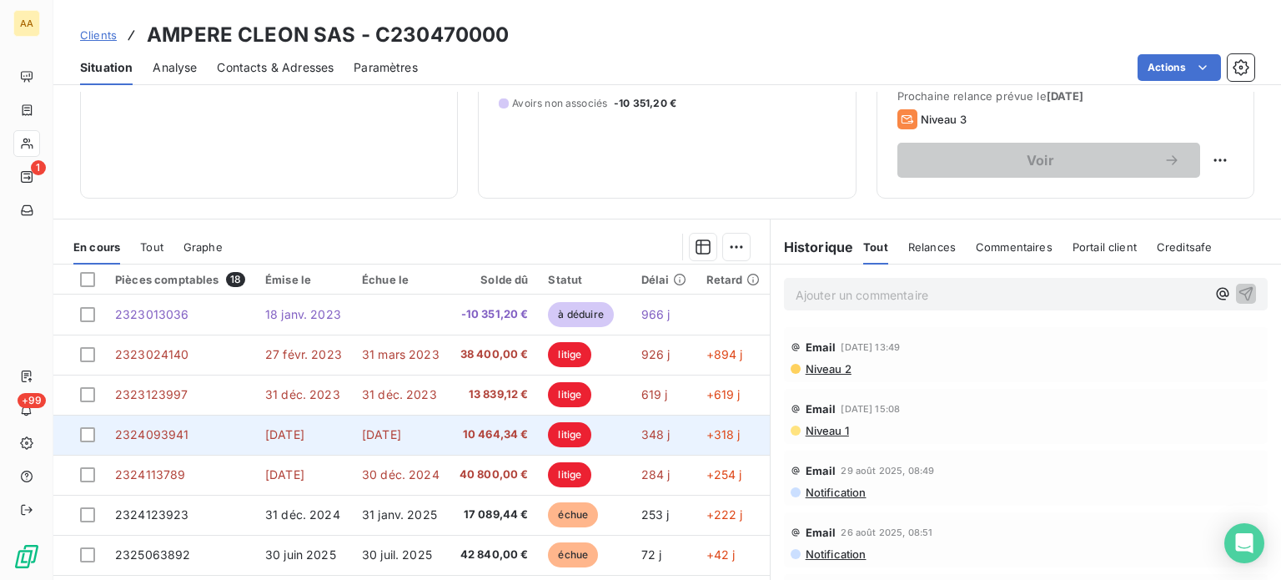
scroll to position [217, 0]
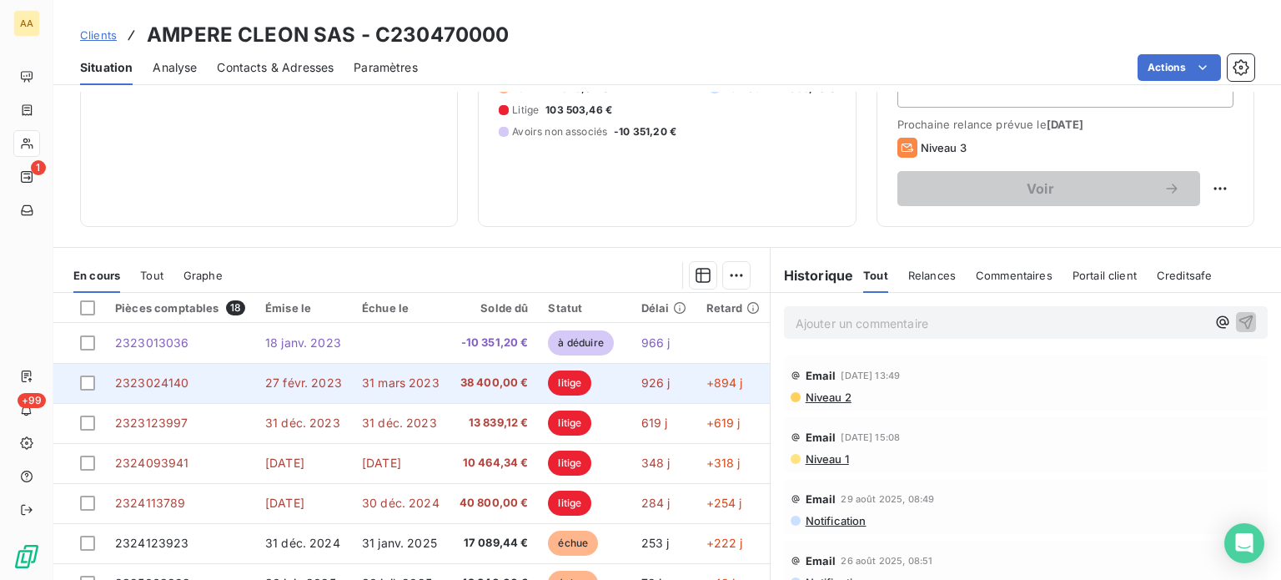
click at [314, 380] on span "27 févr. 2023" at bounding box center [303, 382] width 77 height 14
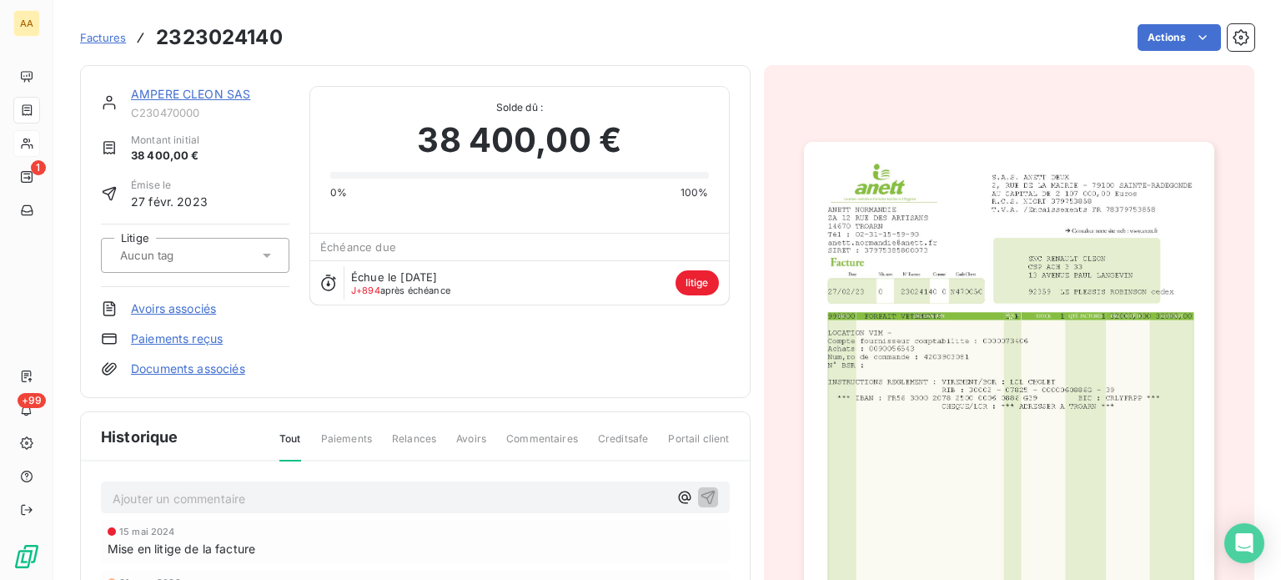
click at [697, 280] on span "litige" at bounding box center [697, 282] width 43 height 25
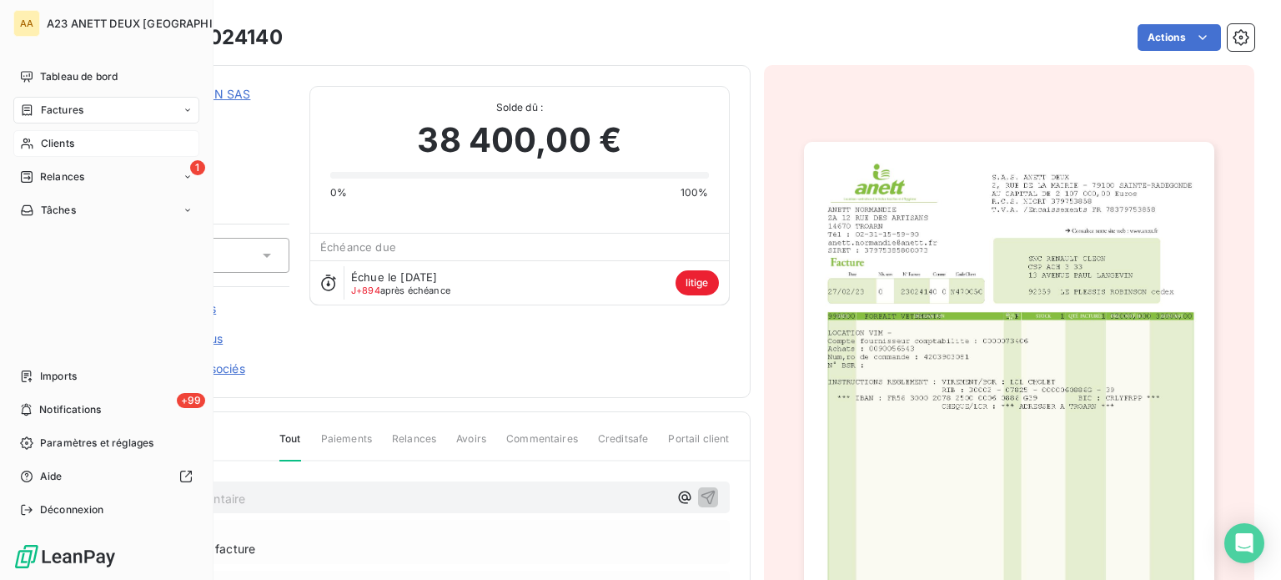
click at [106, 279] on div "Tableau de bord Factures Clients 1 Relances Tâches Imports +99 Notifications Pa…" at bounding box center [106, 293] width 186 height 460
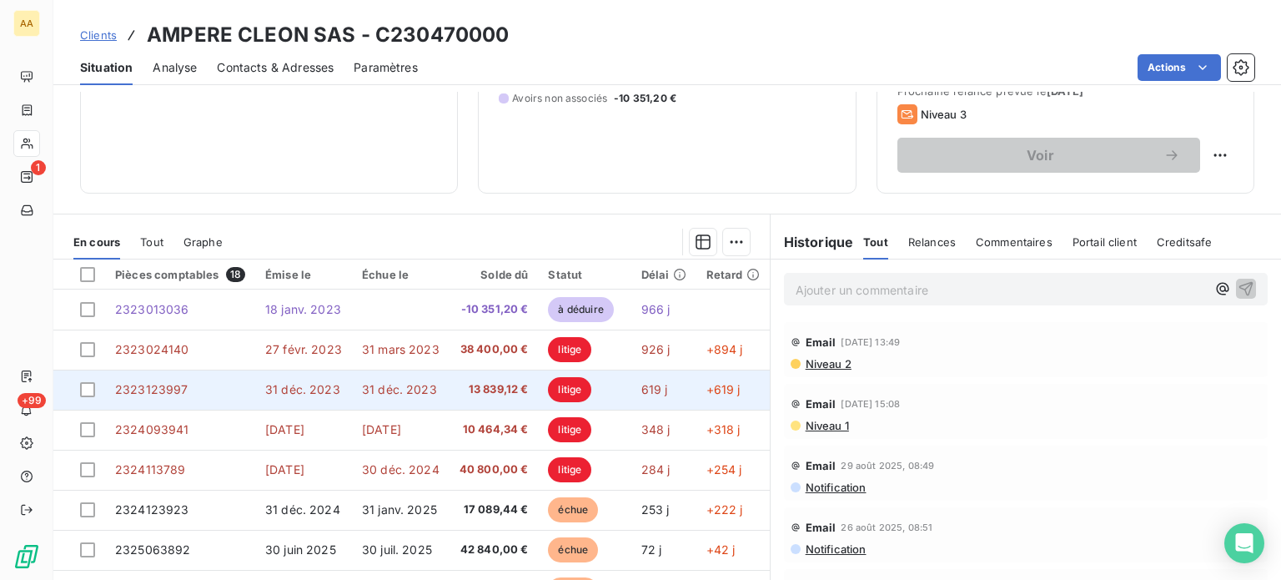
drag, startPoint x: 408, startPoint y: 376, endPoint x: 150, endPoint y: 386, distance: 257.9
click at [150, 386] on span "2323123997" at bounding box center [151, 389] width 73 height 14
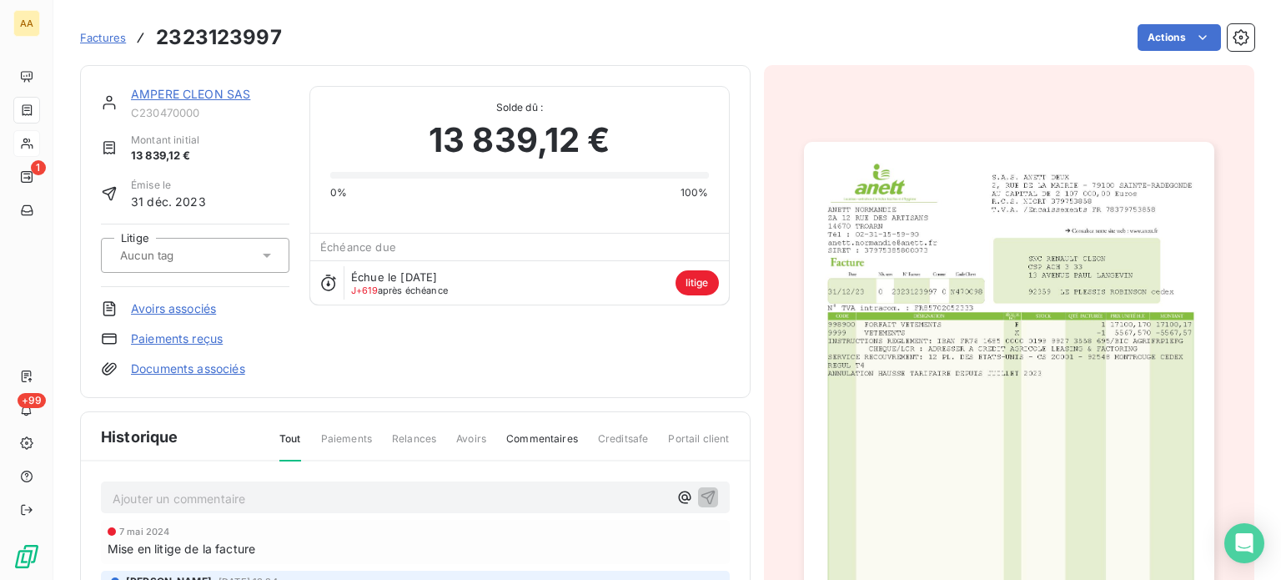
click at [698, 272] on span "litige" at bounding box center [697, 282] width 43 height 25
drag, startPoint x: 697, startPoint y: 272, endPoint x: 687, endPoint y: 284, distance: 16.0
click at [687, 284] on span "litige" at bounding box center [697, 282] width 43 height 25
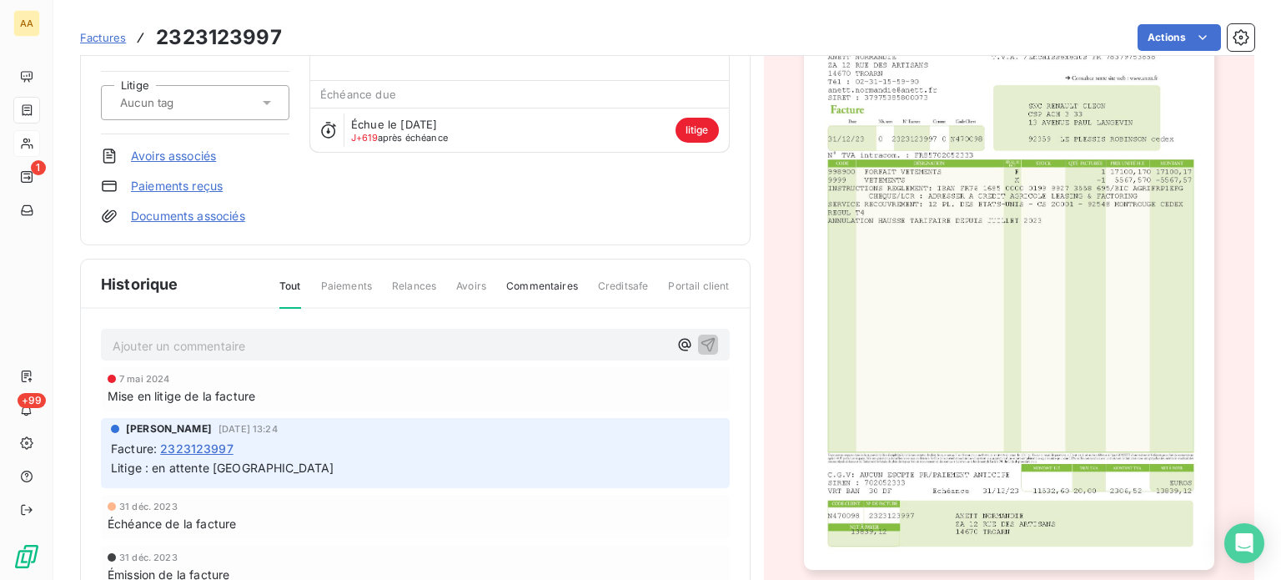
scroll to position [168, 0]
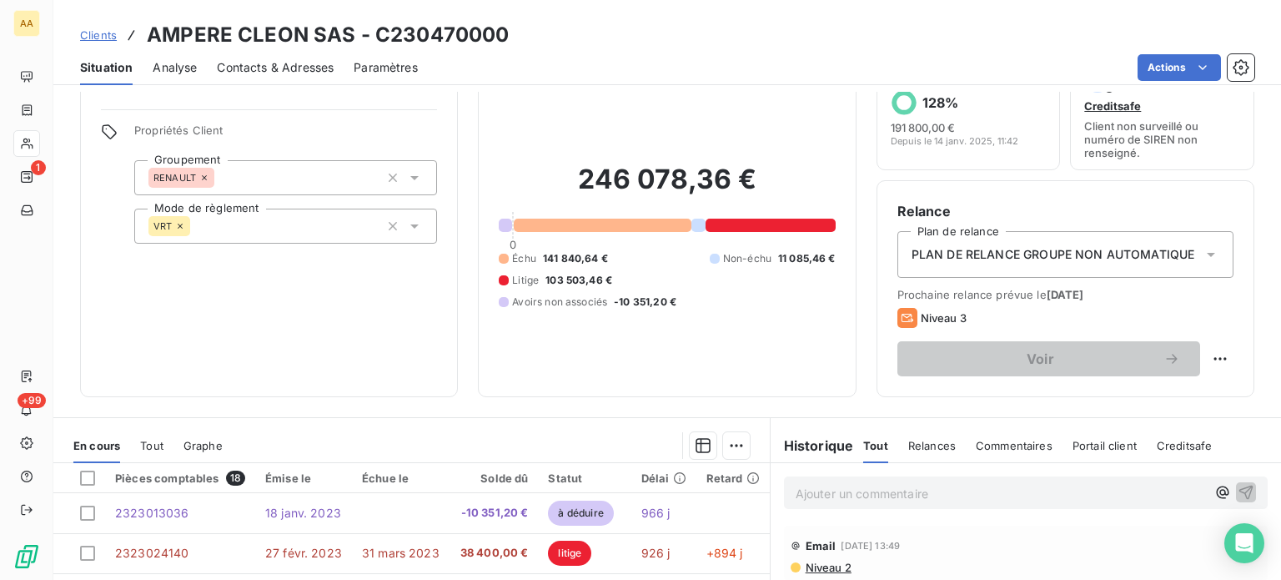
scroll to position [83, 0]
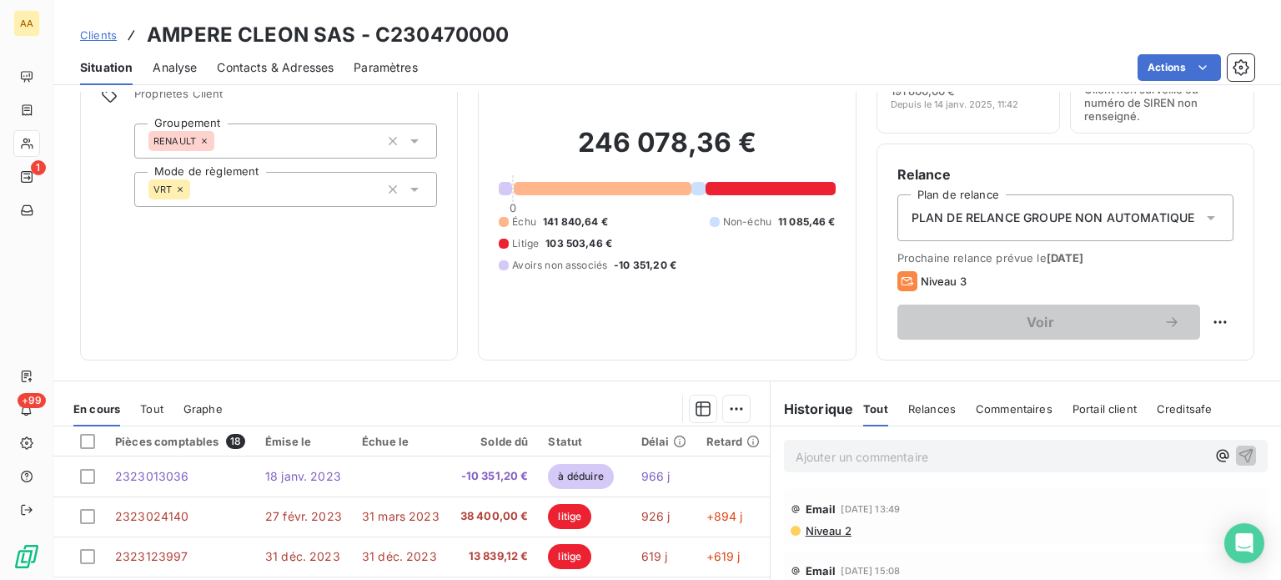
click at [569, 248] on span "103 503,46 €" at bounding box center [579, 243] width 67 height 15
click at [499, 247] on div at bounding box center [504, 244] width 10 height 10
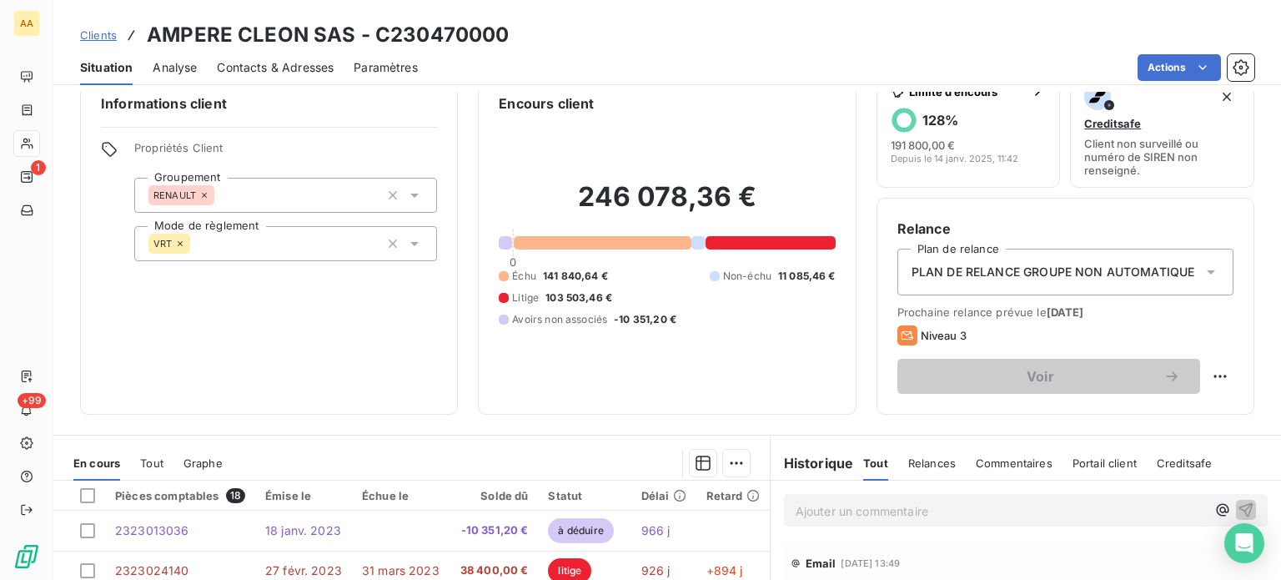
scroll to position [0, 0]
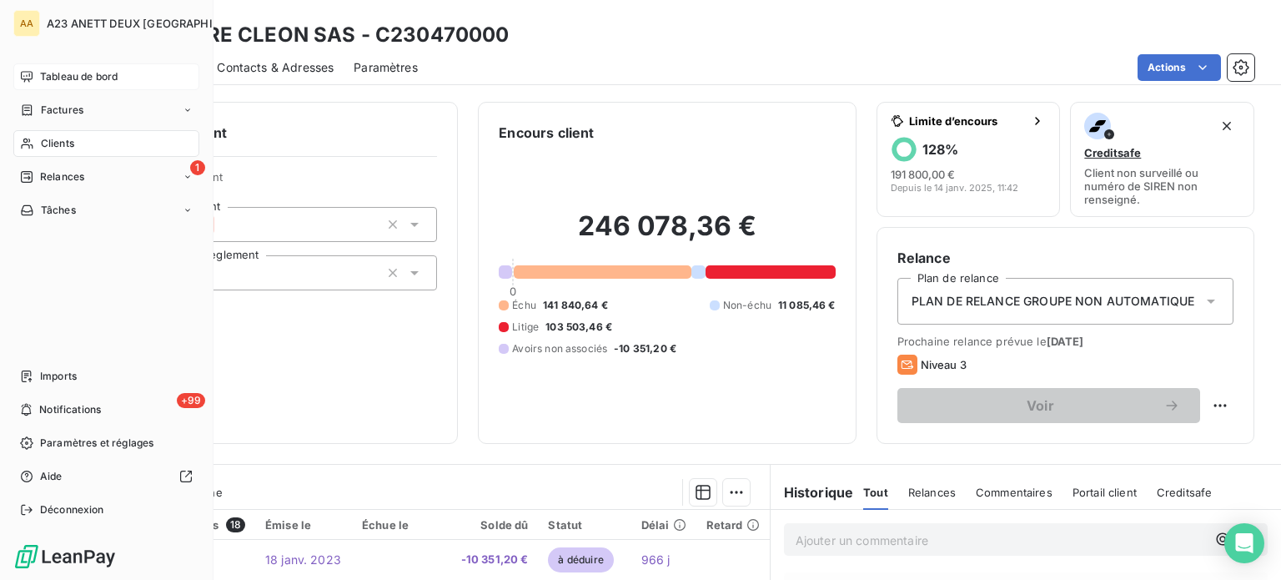
click at [48, 80] on span "Tableau de bord" at bounding box center [79, 76] width 78 height 15
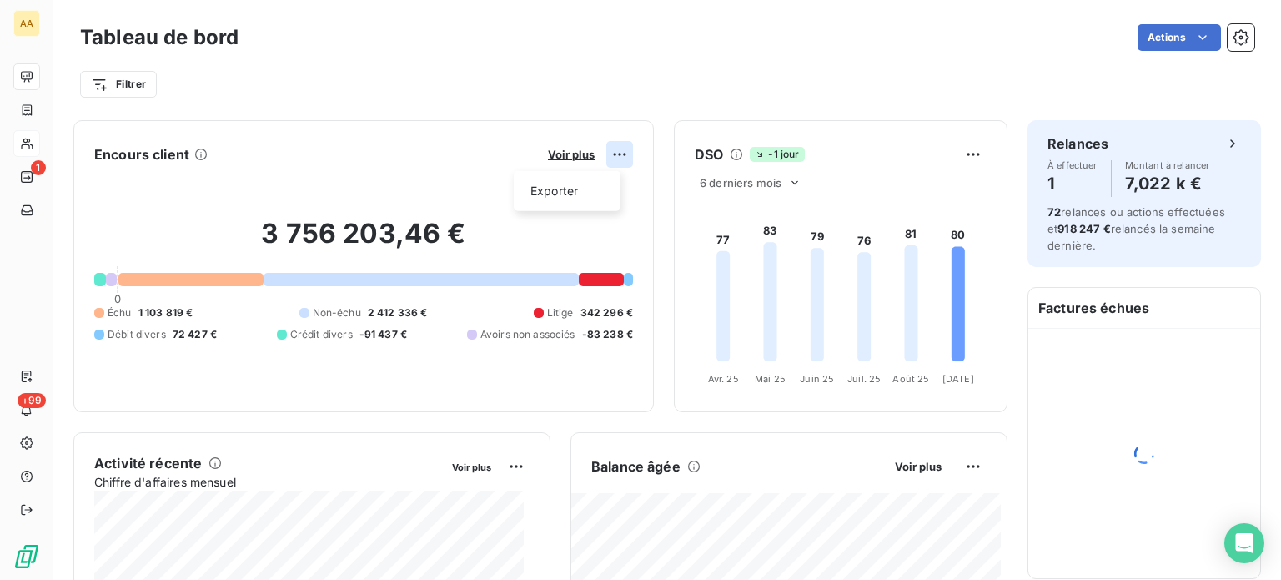
click at [601, 156] on html "AA 1 +99 Tableau de bord Actions Filtrer Encours client Voir plus Exporter 3 75…" at bounding box center [640, 290] width 1281 height 580
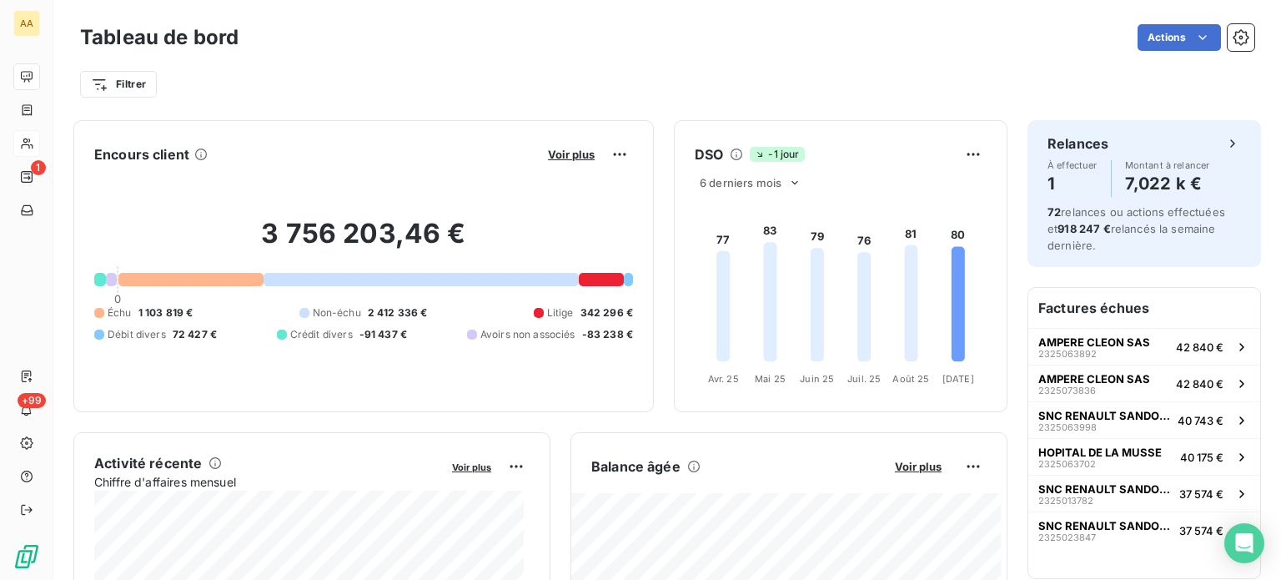
click at [561, 156] on html "AA 1 +99 Tableau de bord Actions Filtrer Encours client Voir plus 3 756 203,46 …" at bounding box center [640, 290] width 1281 height 580
click at [563, 153] on span "Voir plus" at bounding box center [571, 154] width 47 height 13
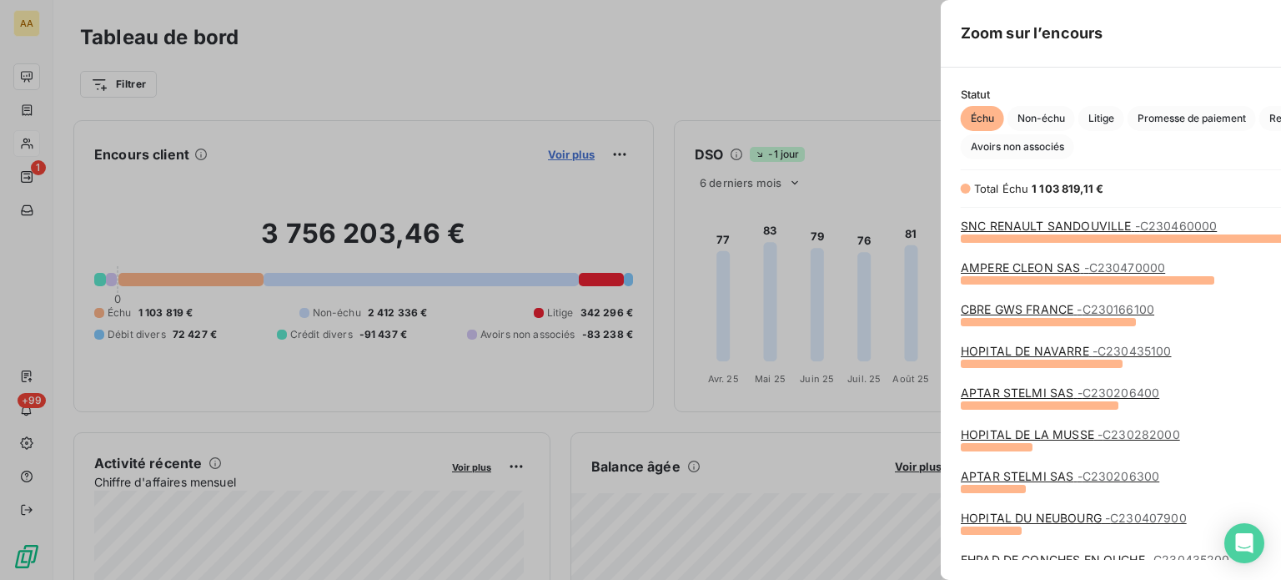
scroll to position [329, 627]
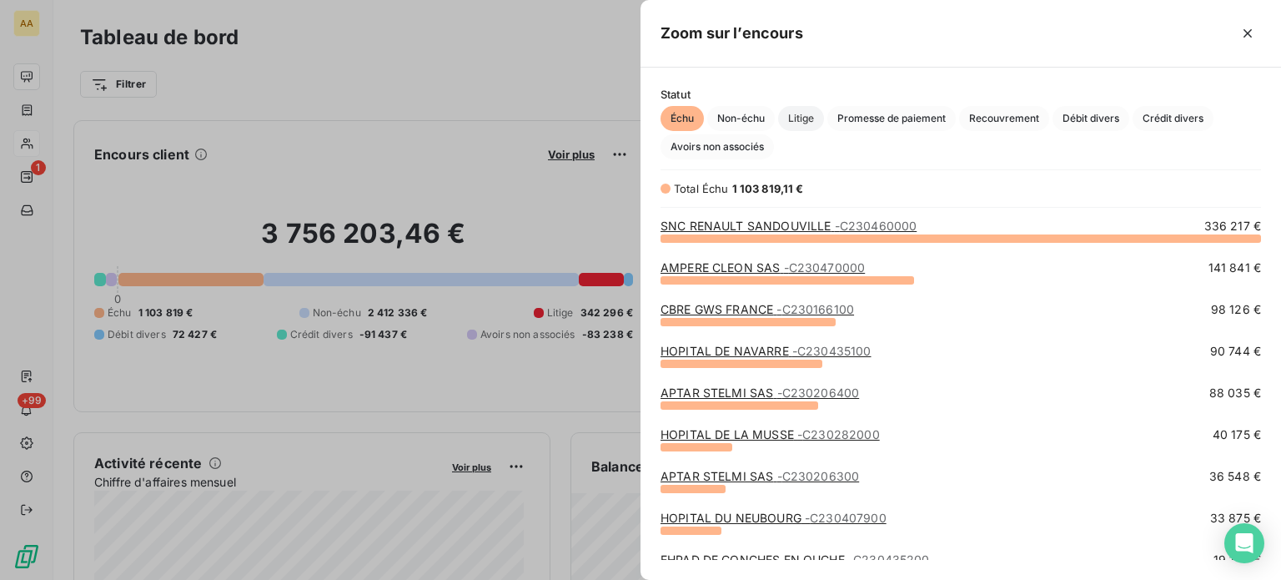
click at [804, 118] on span "Litige" at bounding box center [801, 118] width 46 height 25
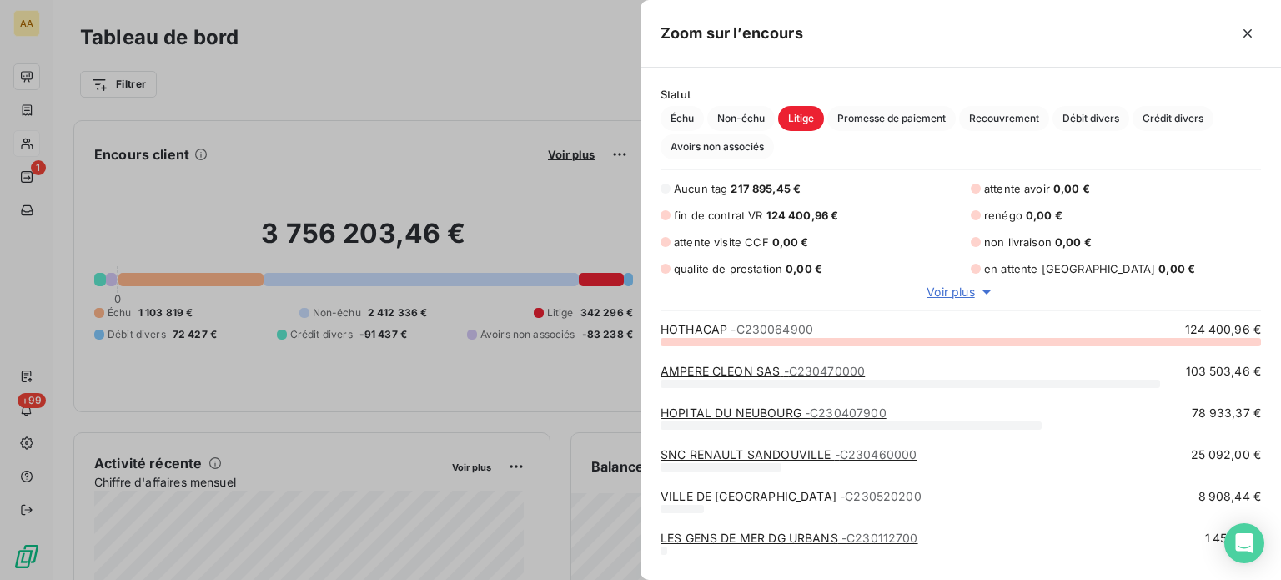
scroll to position [227, 627]
click at [881, 366] on div "AMPERE CLEON SAS - C230470000 103 503,46 €" at bounding box center [961, 371] width 601 height 17
click at [772, 364] on link "AMPERE CLEON SAS - C230470000" at bounding box center [763, 371] width 204 height 14
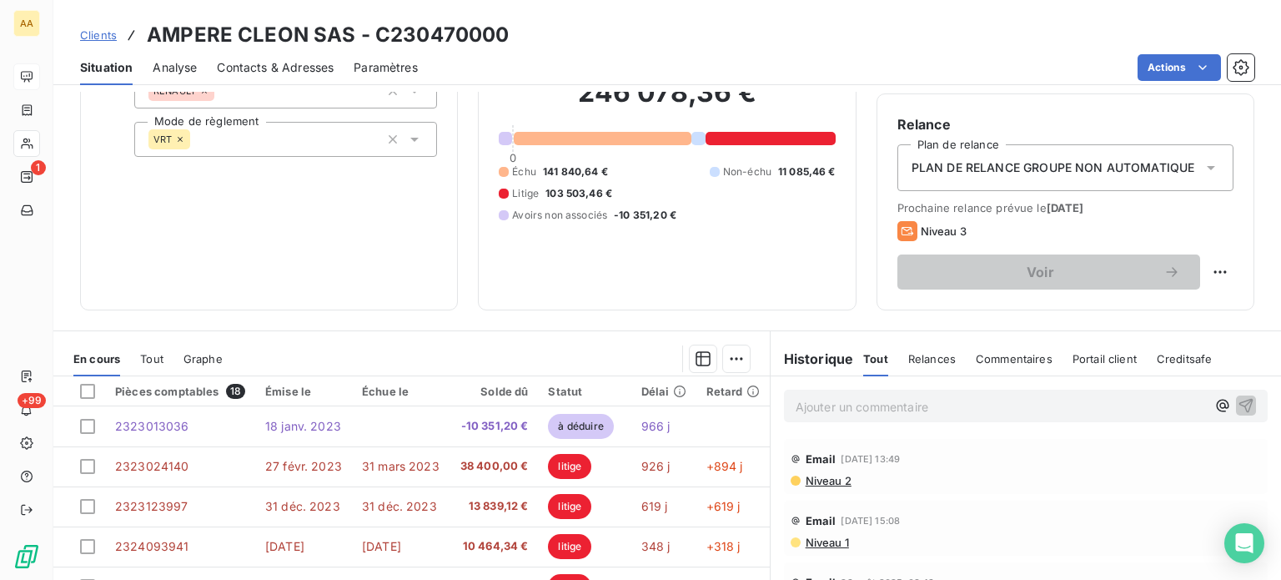
scroll to position [167, 0]
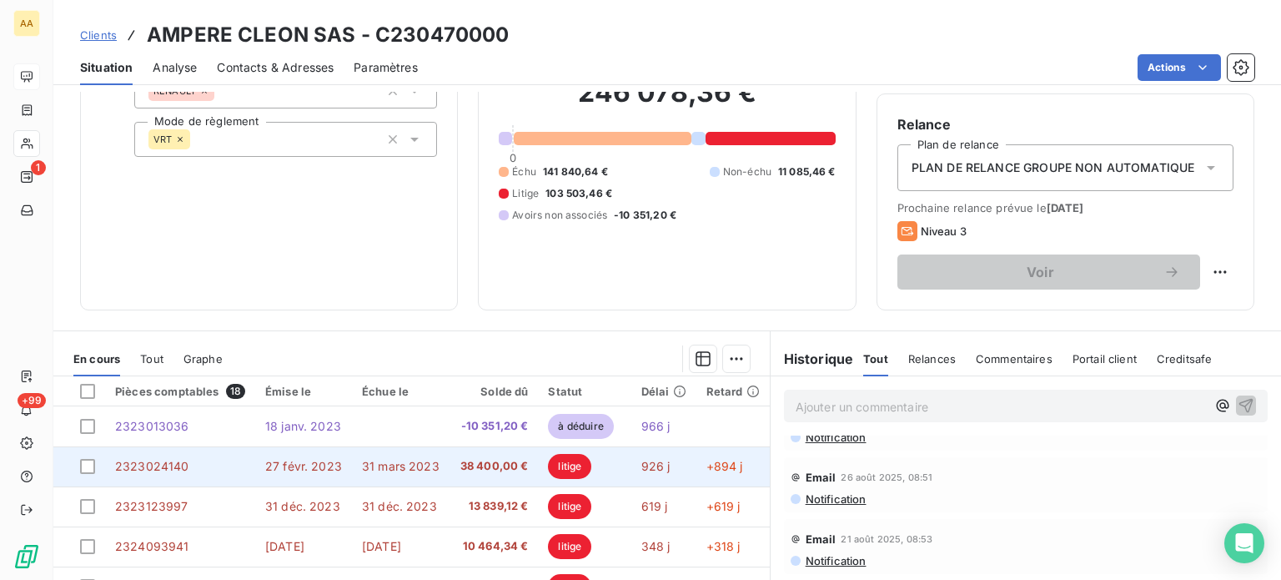
drag, startPoint x: 363, startPoint y: 468, endPoint x: 336, endPoint y: 470, distance: 26.7
click at [336, 470] on span "27 févr. 2023" at bounding box center [303, 466] width 77 height 14
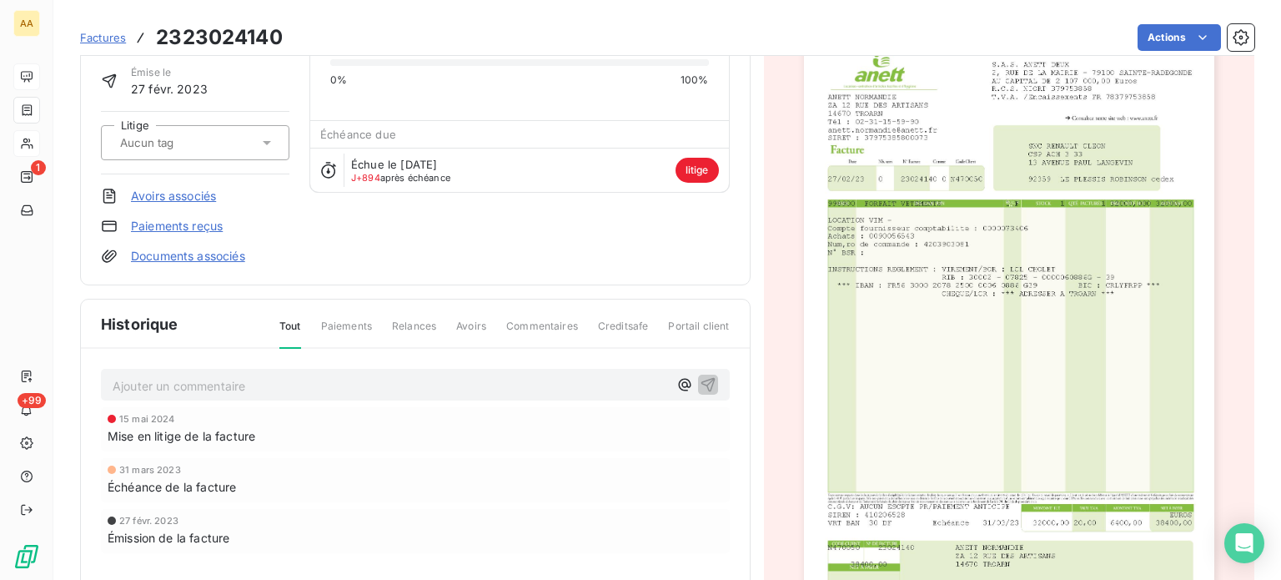
scroll to position [78, 0]
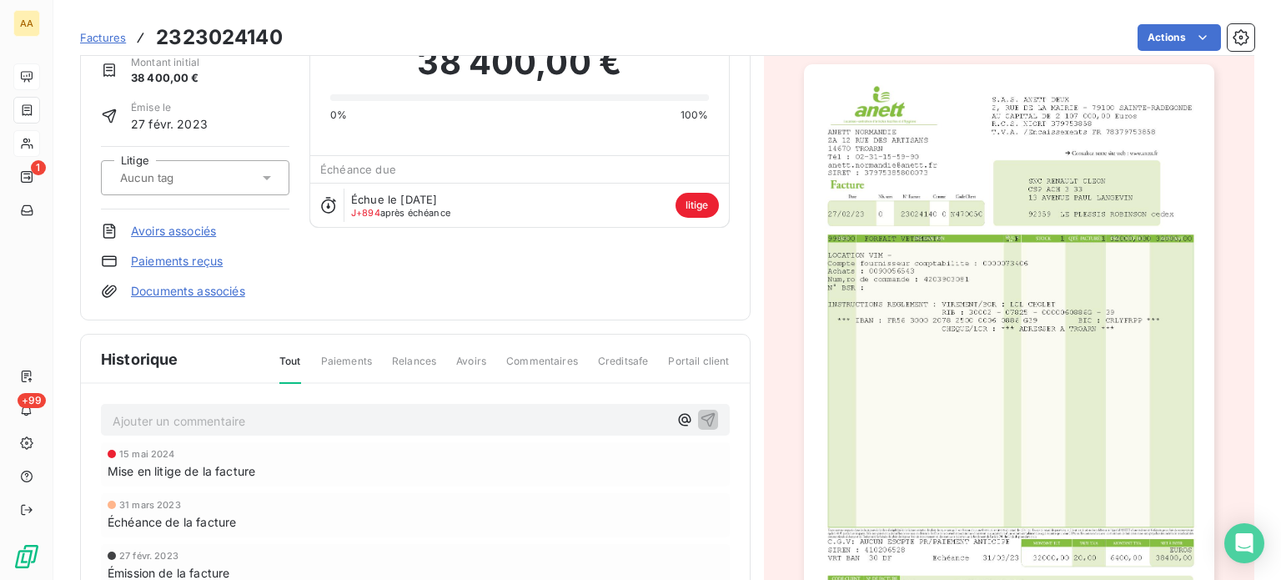
drag, startPoint x: 677, startPoint y: 207, endPoint x: 462, endPoint y: 216, distance: 215.4
click at [462, 216] on div "Échue le [DATE] J+894 après échéance litige" at bounding box center [519, 205] width 418 height 44
click at [324, 203] on icon at bounding box center [328, 205] width 17 height 17
click at [360, 213] on span "J+894" at bounding box center [365, 213] width 29 height 12
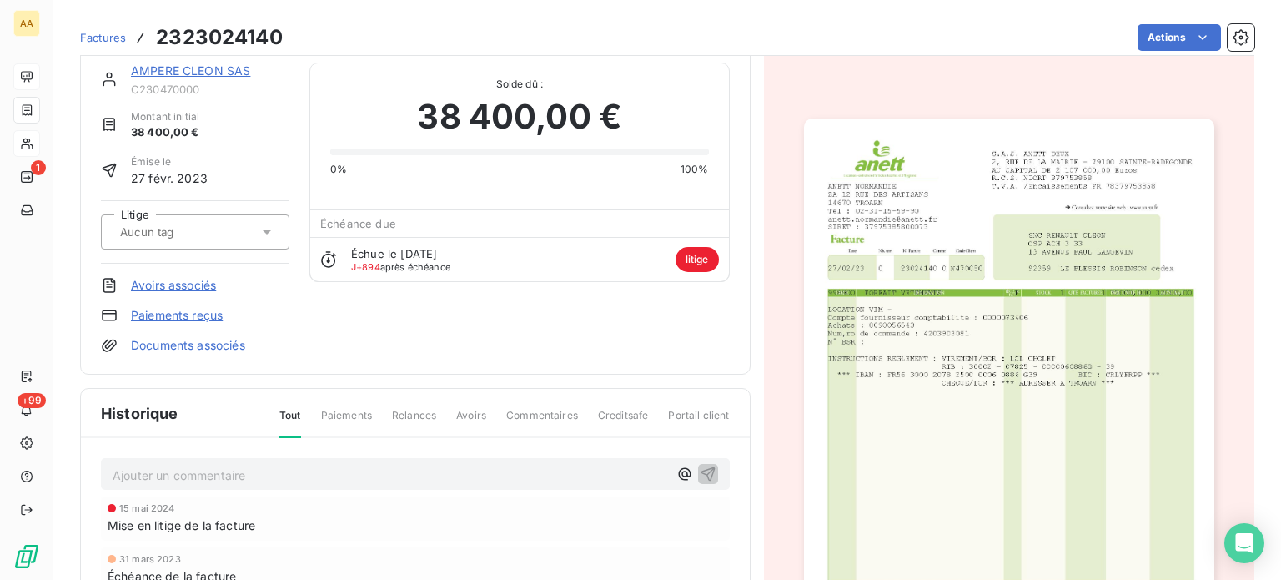
scroll to position [0, 0]
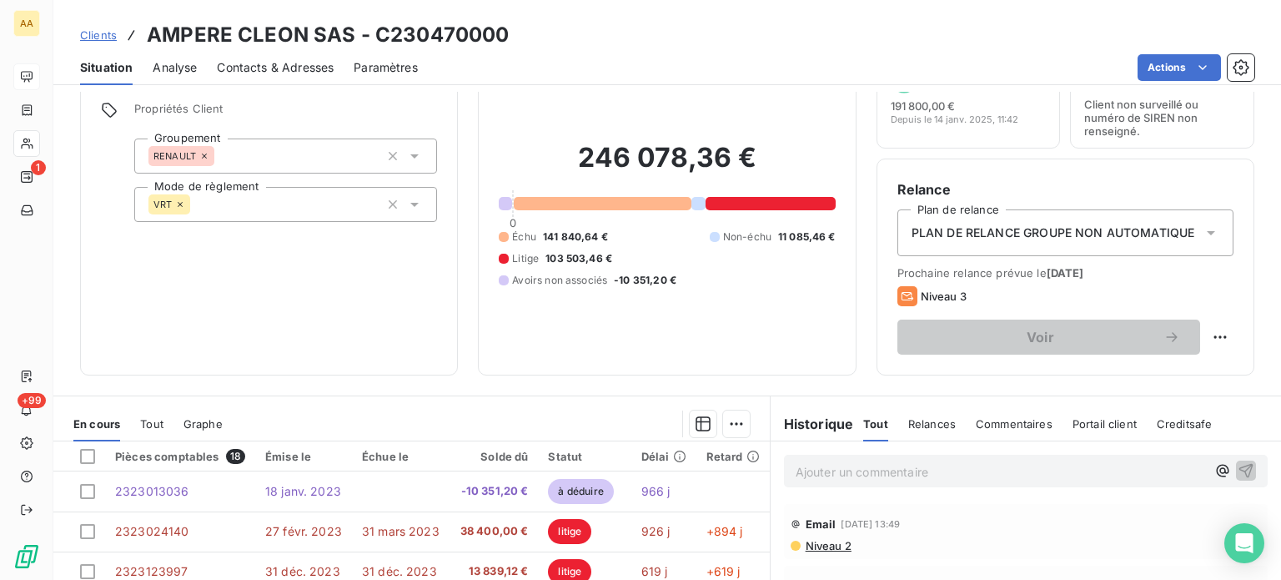
scroll to position [250, 0]
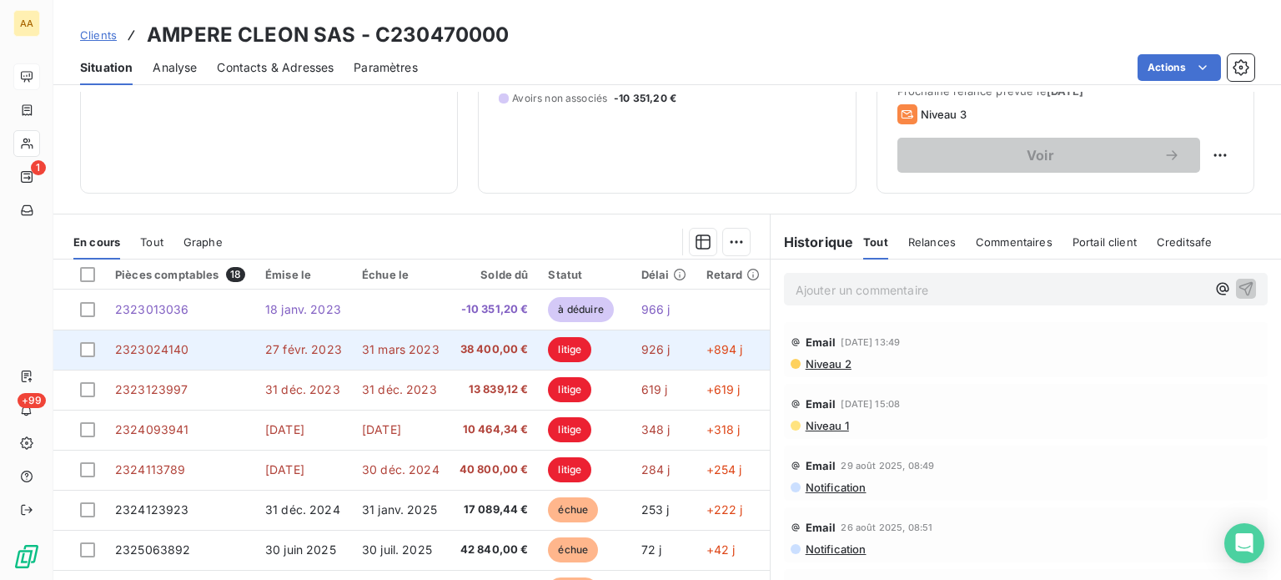
drag, startPoint x: 379, startPoint y: 350, endPoint x: 161, endPoint y: 350, distance: 217.7
click at [161, 350] on span "2323024140" at bounding box center [152, 349] width 74 height 14
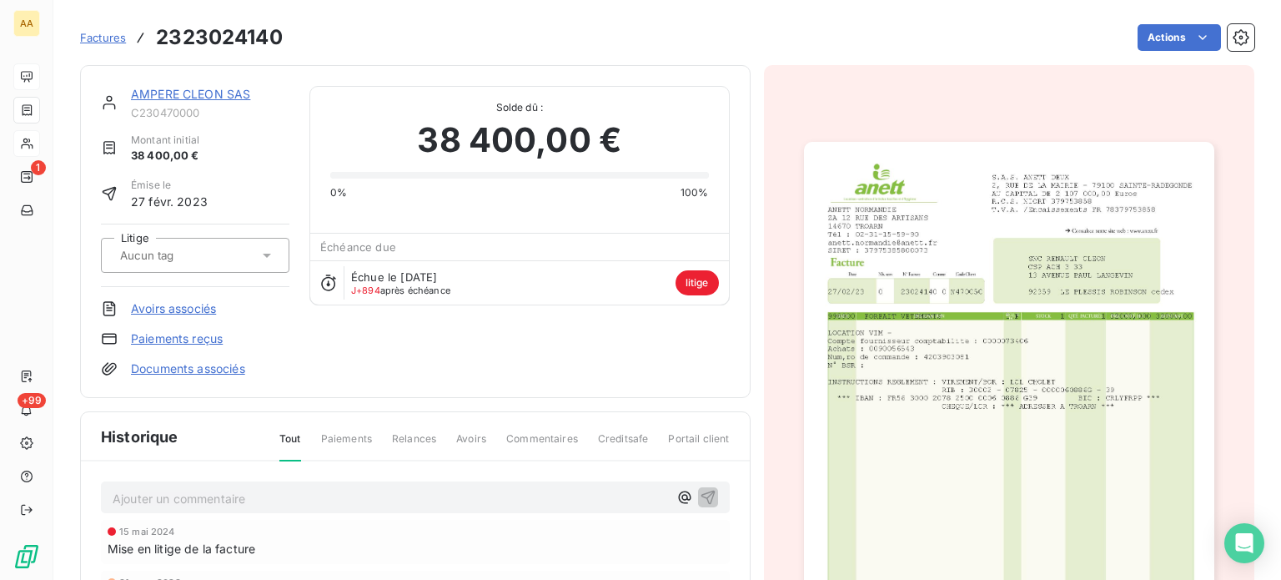
click at [174, 244] on div at bounding box center [186, 255] width 143 height 22
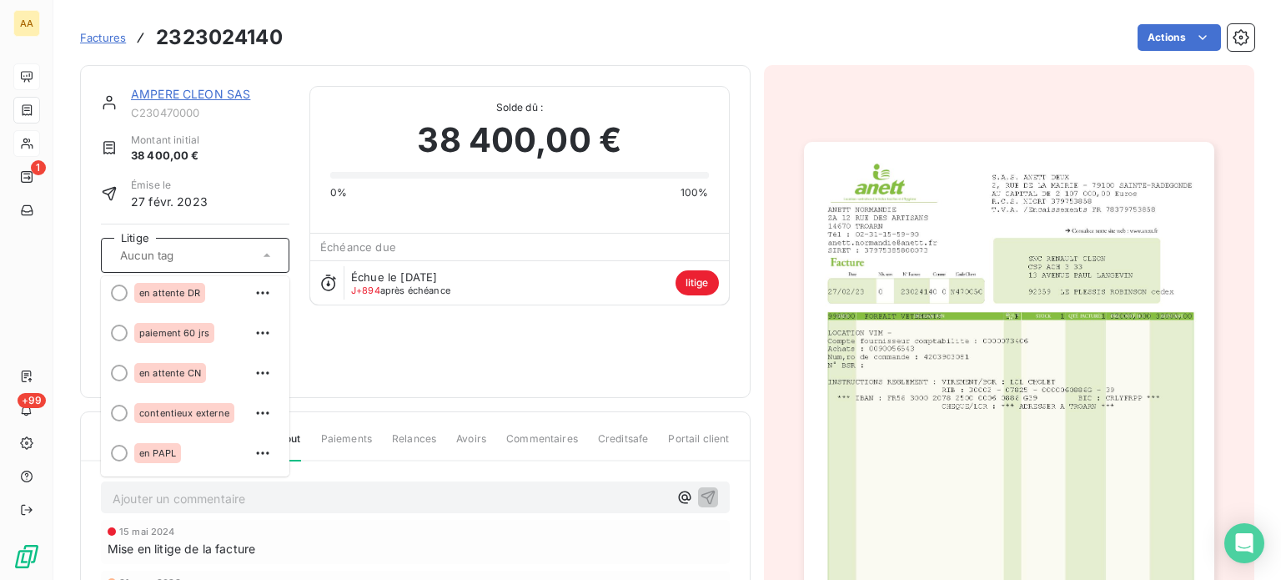
click at [198, 257] on input "text" at bounding box center [168, 255] width 100 height 15
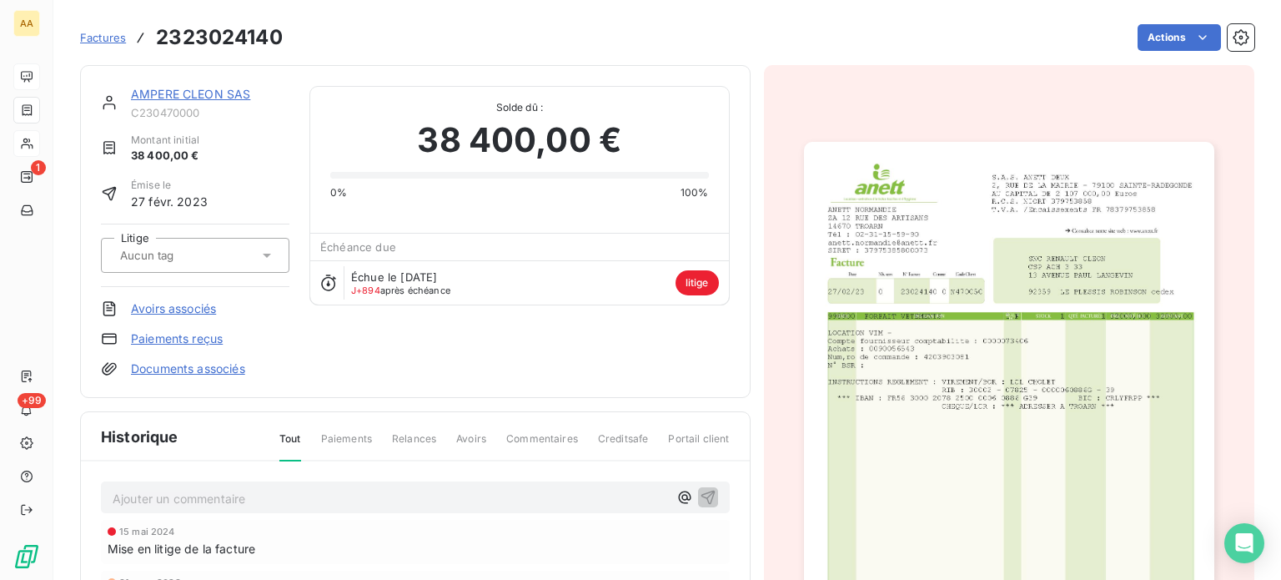
click at [272, 257] on icon at bounding box center [267, 255] width 17 height 17
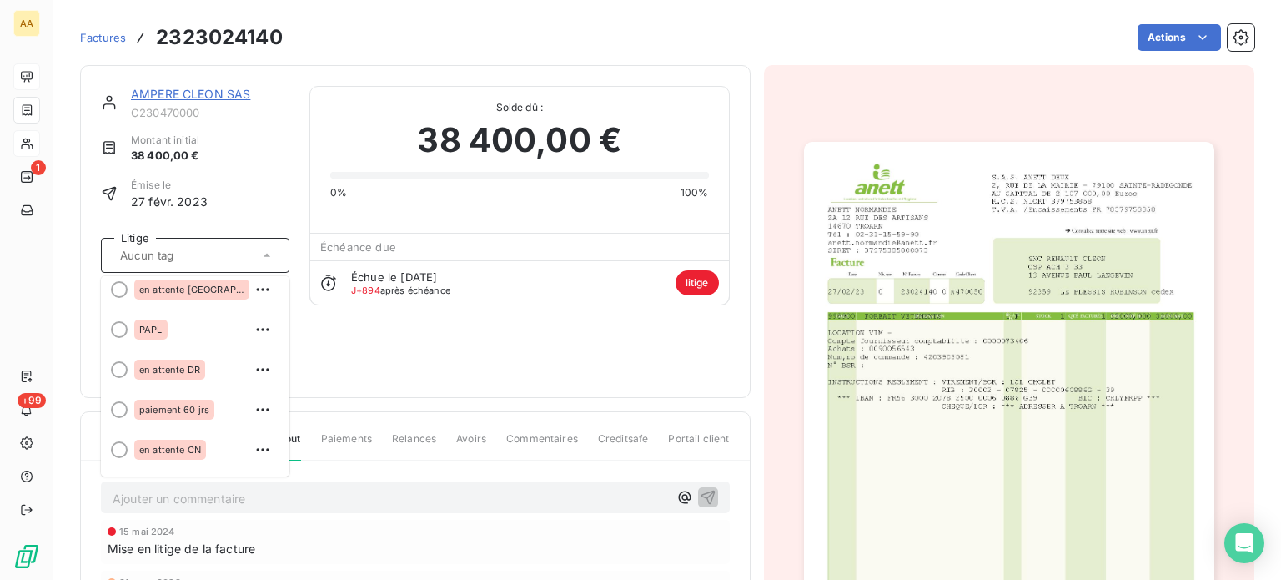
scroll to position [327, 0]
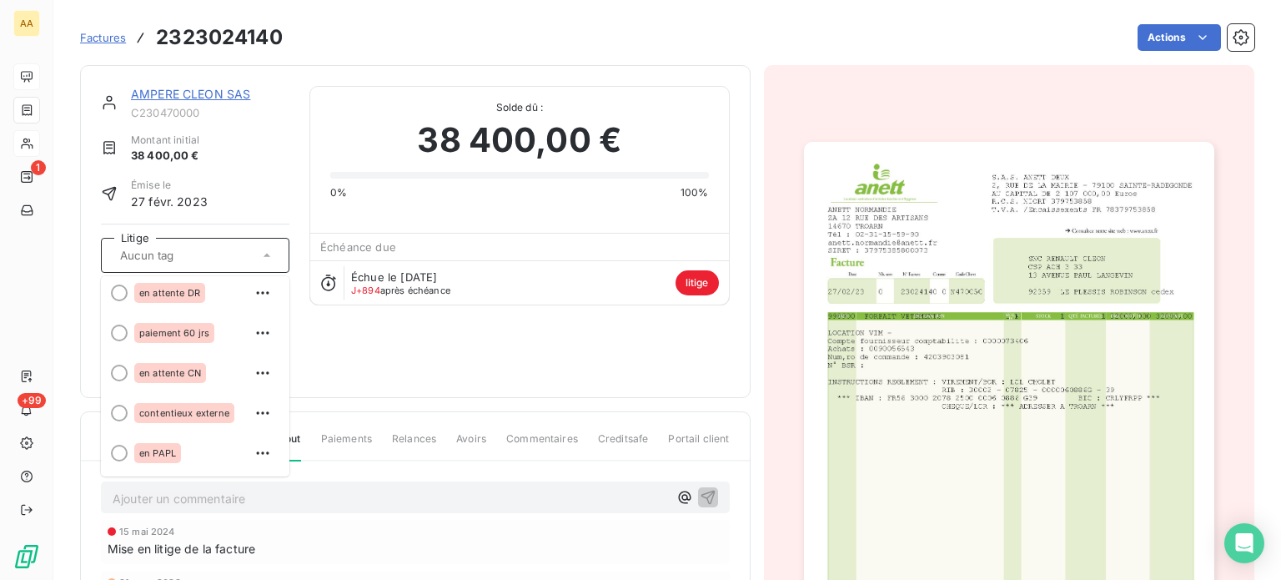
click at [420, 333] on div "AMPERE CLEON SAS C230470000 Montant initial 38 400,00 € Émise le [DATE] Litige …" at bounding box center [415, 231] width 629 height 291
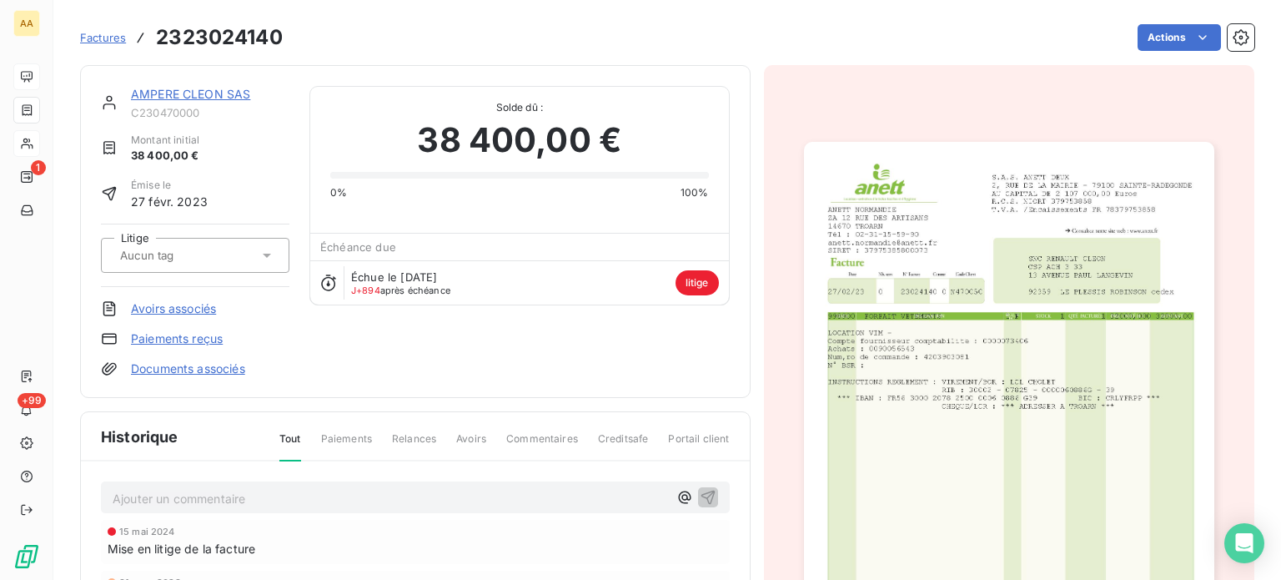
click at [259, 247] on icon at bounding box center [267, 255] width 17 height 17
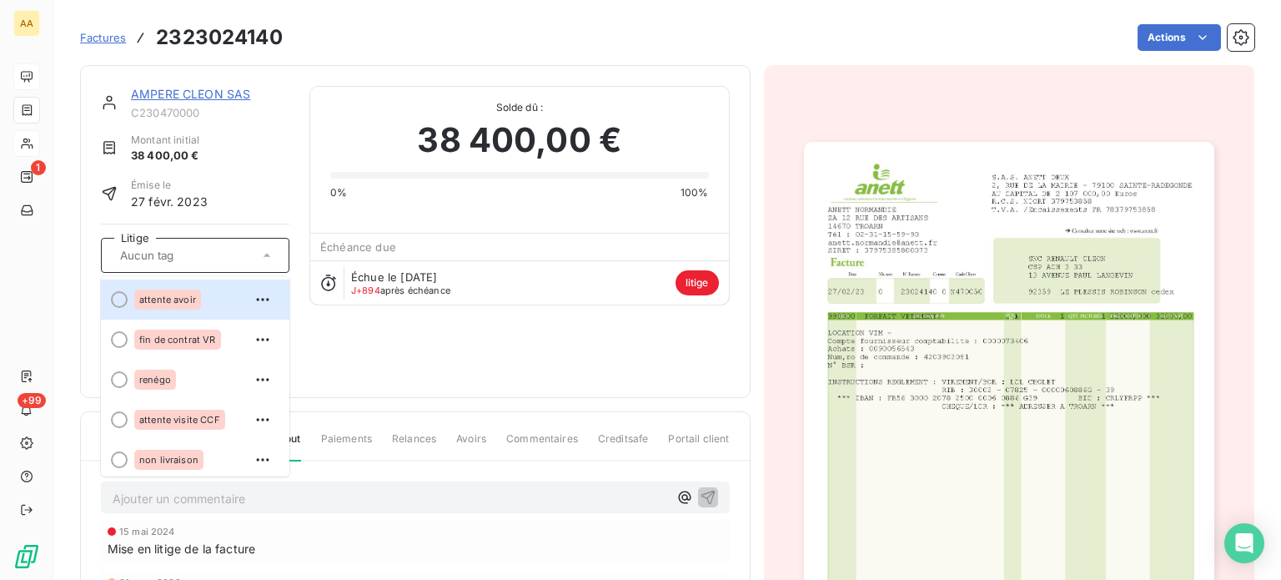
click at [676, 266] on div "Échue le [DATE] J+894 après échéance litige" at bounding box center [519, 282] width 418 height 44
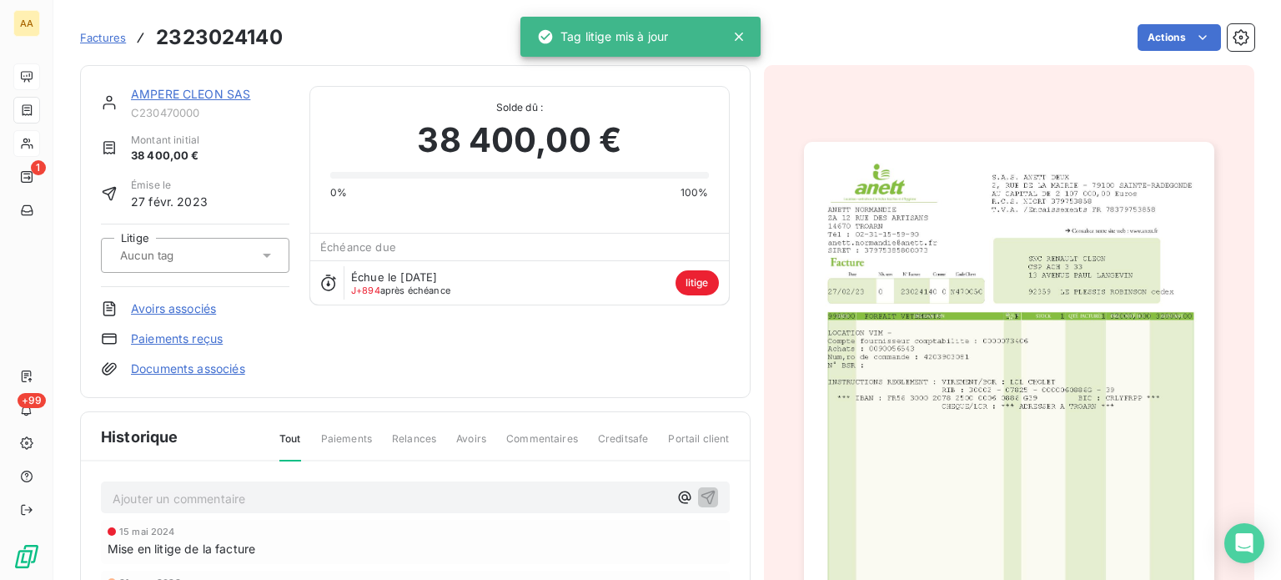
drag, startPoint x: 682, startPoint y: 275, endPoint x: 438, endPoint y: 352, distance: 255.4
click at [438, 352] on div "AMPERE CLEON SAS C230470000 Montant initial 38 400,00 € Émise le [DATE] Litige …" at bounding box center [415, 231] width 629 height 291
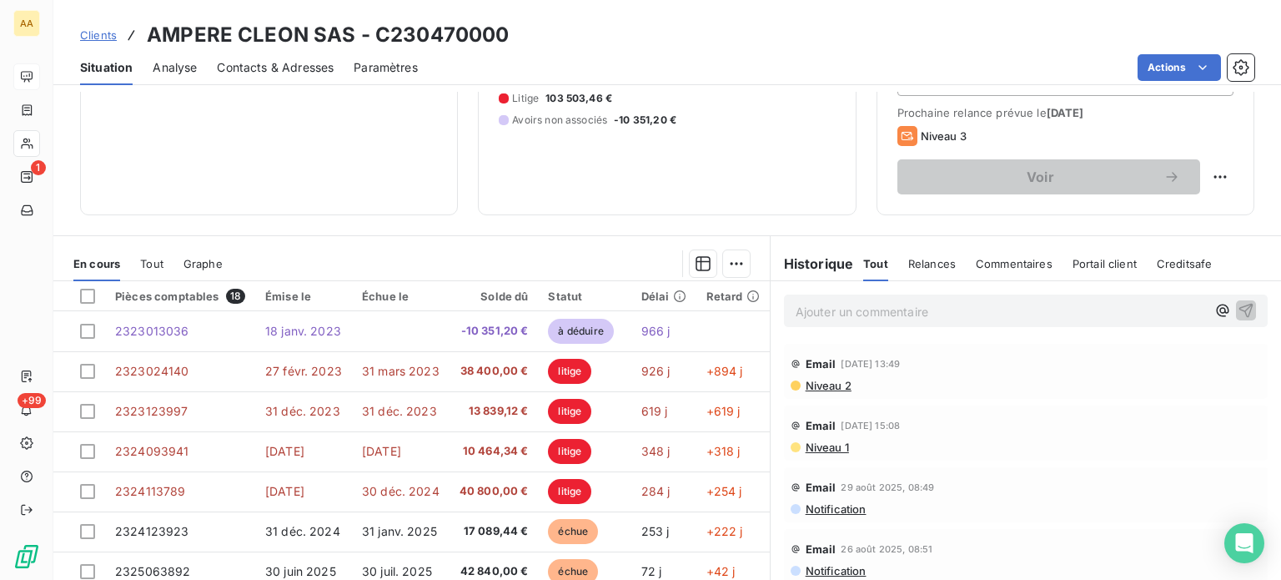
scroll to position [250, 0]
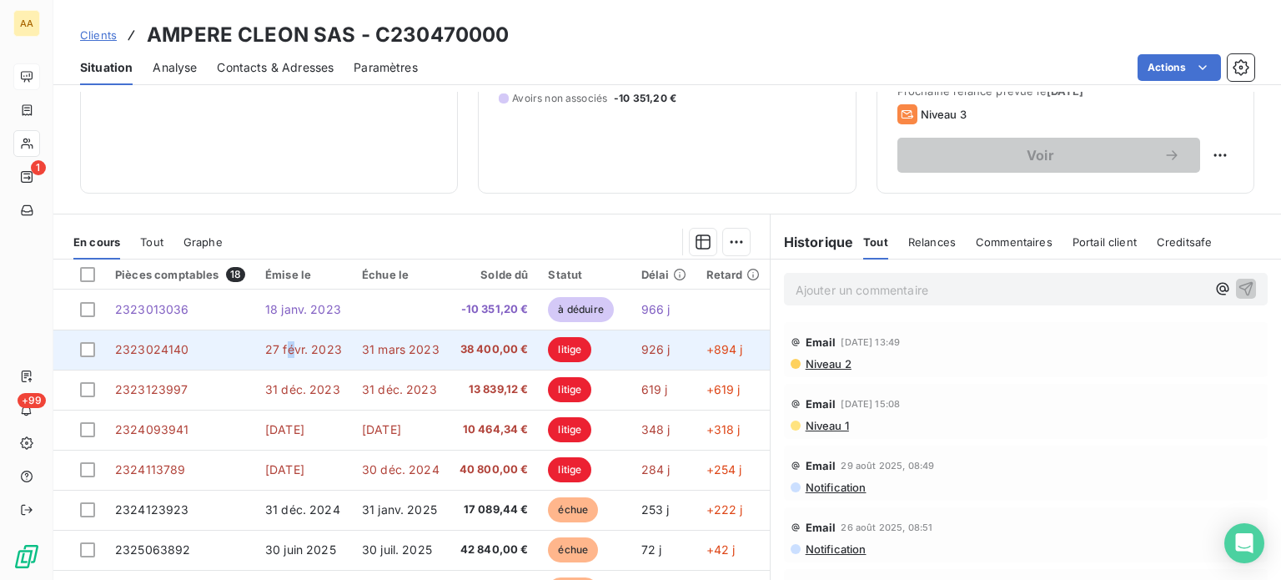
drag, startPoint x: 375, startPoint y: 358, endPoint x: 288, endPoint y: 353, distance: 87.7
click at [288, 353] on span "27 févr. 2023" at bounding box center [303, 349] width 77 height 14
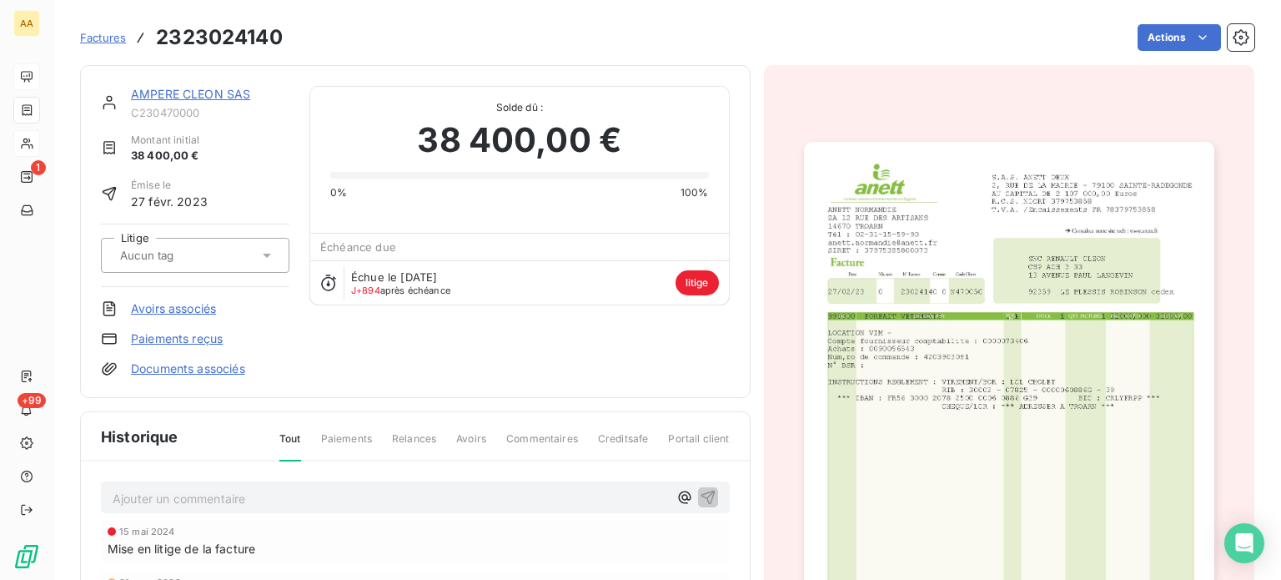
click at [288, 353] on div "AMPERE CLEON SAS C230470000 Montant initial 38 400,00 € Émise le [DATE] Litige …" at bounding box center [415, 231] width 629 height 291
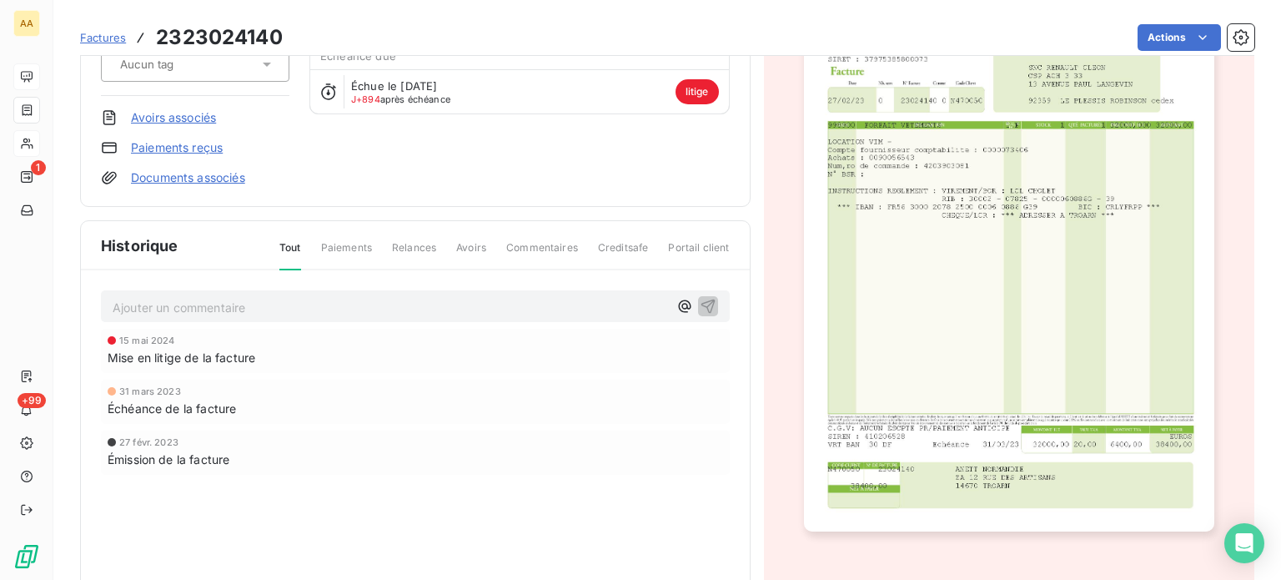
scroll to position [245, 0]
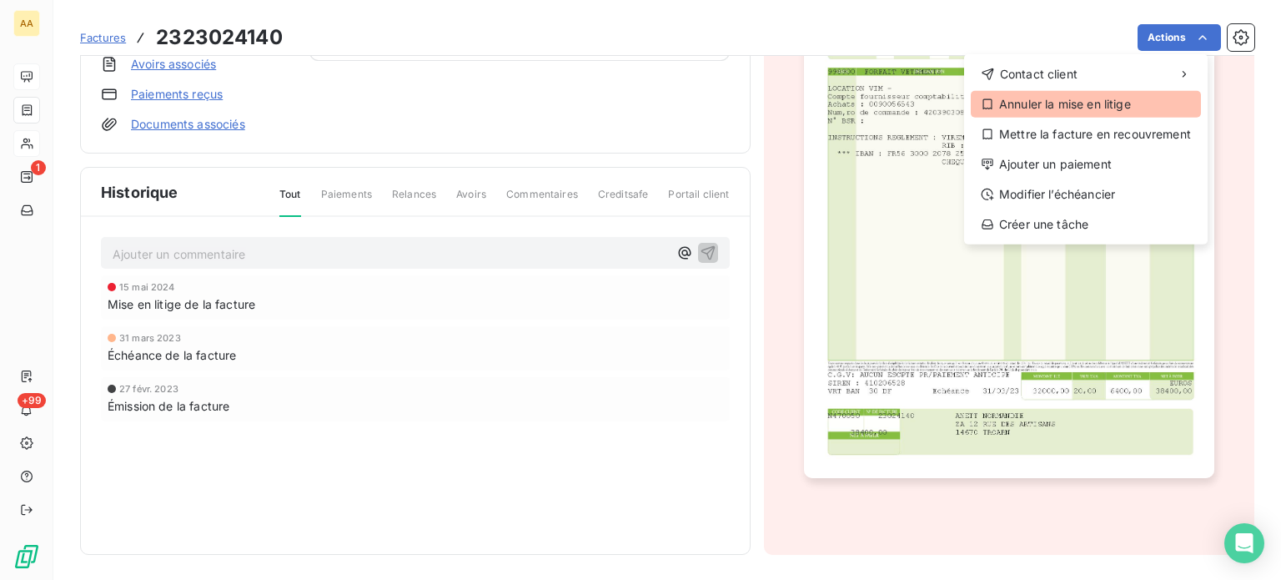
click at [1019, 103] on div "Annuler la mise en litige" at bounding box center [1086, 104] width 230 height 27
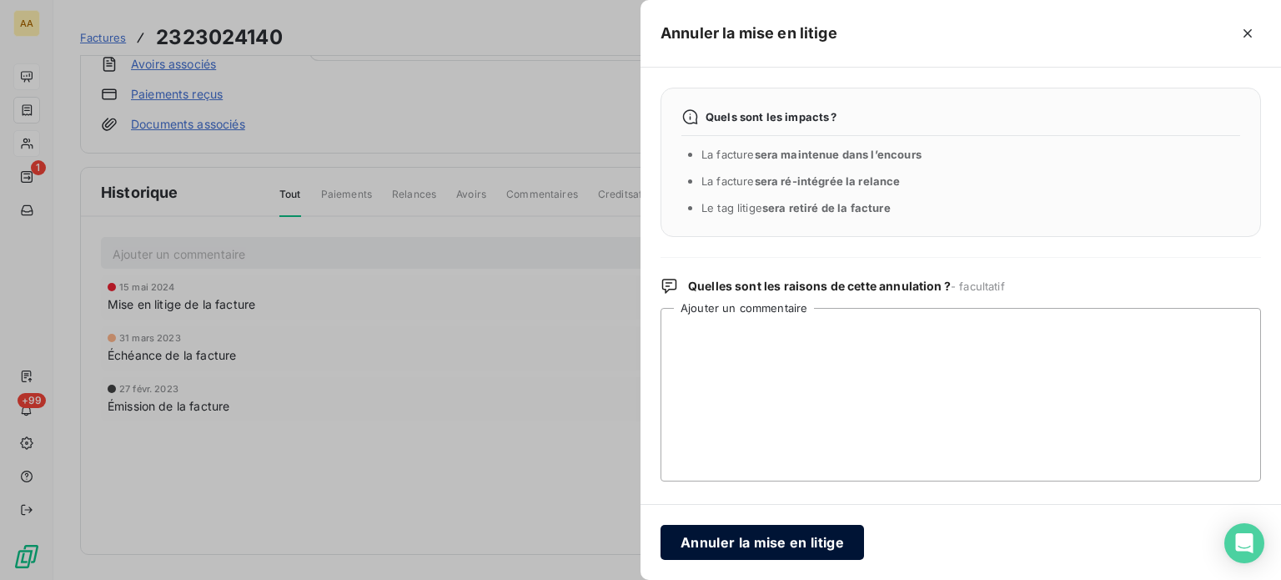
click at [768, 536] on button "Annuler la mise en litige" at bounding box center [763, 542] width 204 height 35
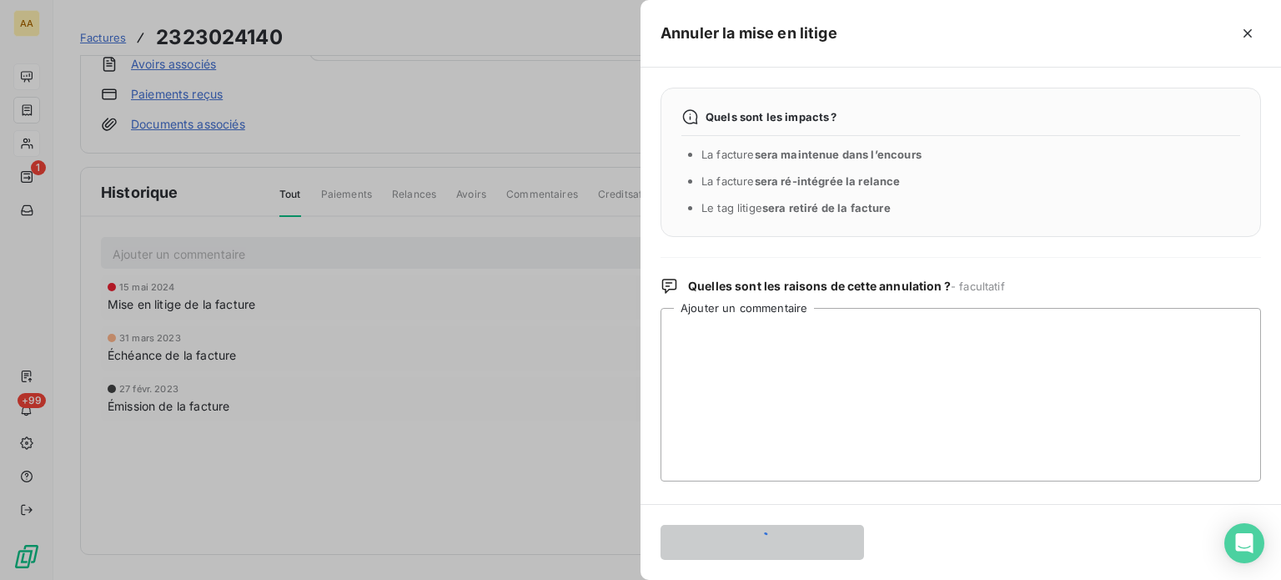
scroll to position [168, 0]
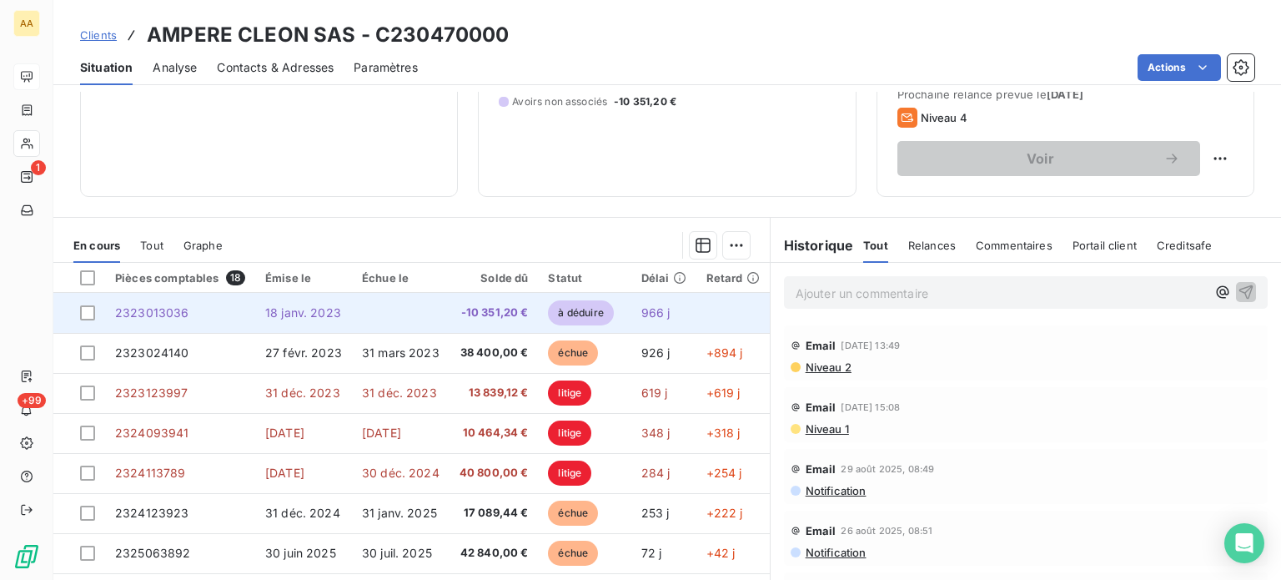
scroll to position [250, 0]
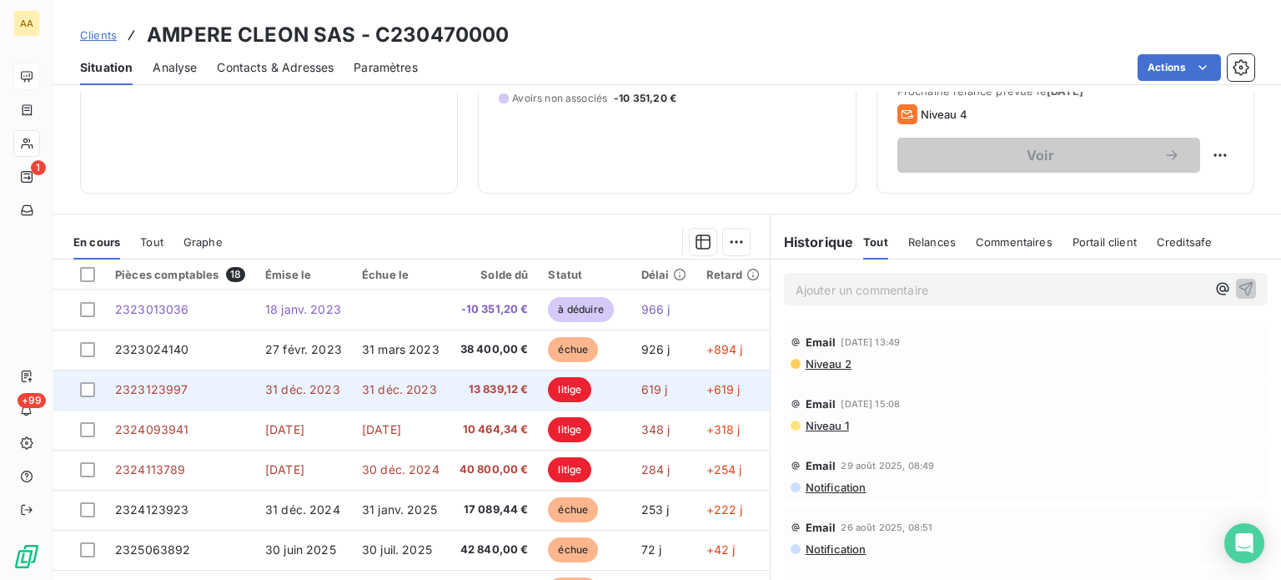
click at [220, 387] on td "2323123997" at bounding box center [180, 390] width 150 height 40
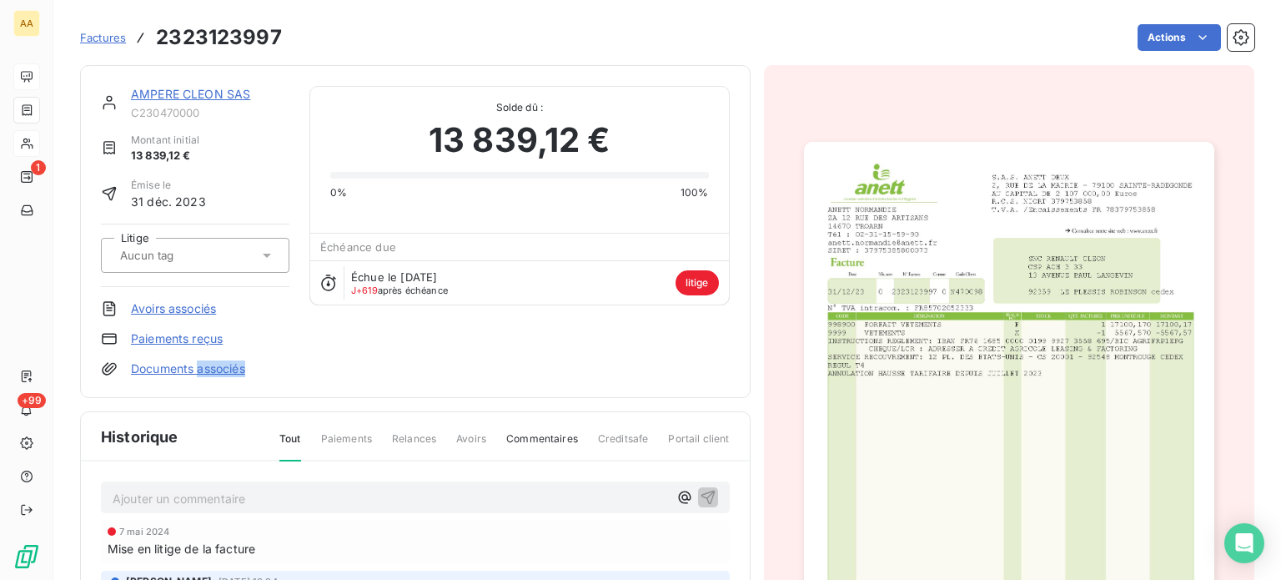
click at [220, 387] on div "AMPERE CLEON SAS C230470000 Montant initial 13 839,12 € Émise le [DATE] Litige …" at bounding box center [415, 231] width 671 height 333
click at [1147, 20] on div "Factures 2323123997 Actions" at bounding box center [667, 37] width 1174 height 35
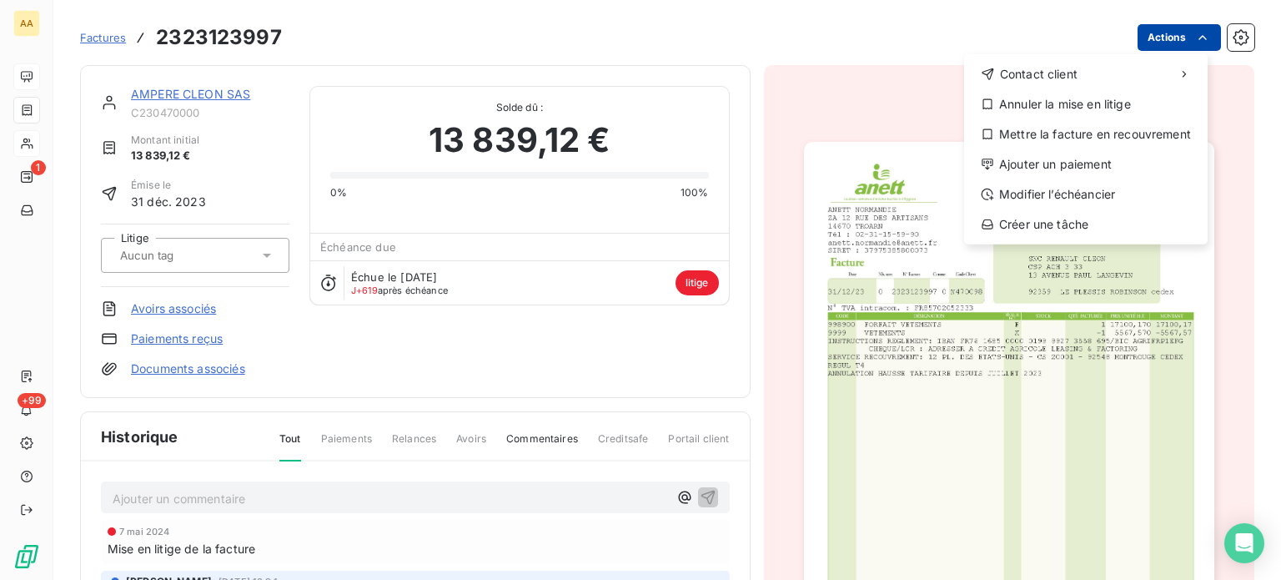
click at [1148, 36] on html "AA 1 +99 Factures [PHONE_NUMBER] Actions Contact client Annuler la mise en liti…" at bounding box center [640, 290] width 1281 height 580
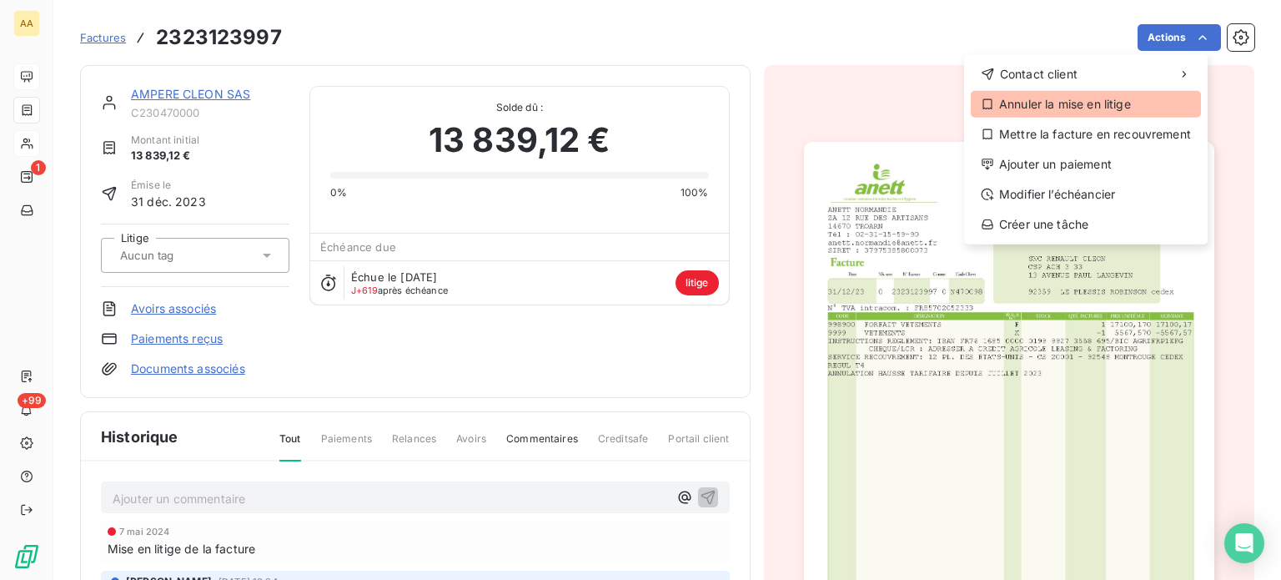
click at [1092, 105] on div "Annuler la mise en litige" at bounding box center [1086, 104] width 230 height 27
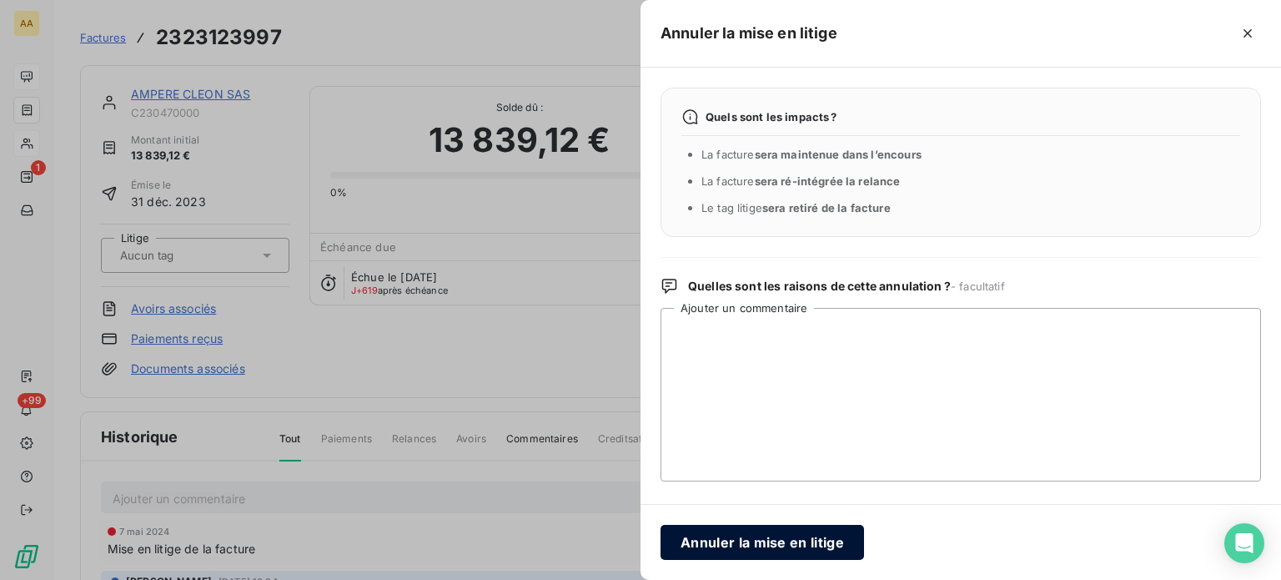
click at [844, 535] on button "Annuler la mise en litige" at bounding box center [763, 542] width 204 height 35
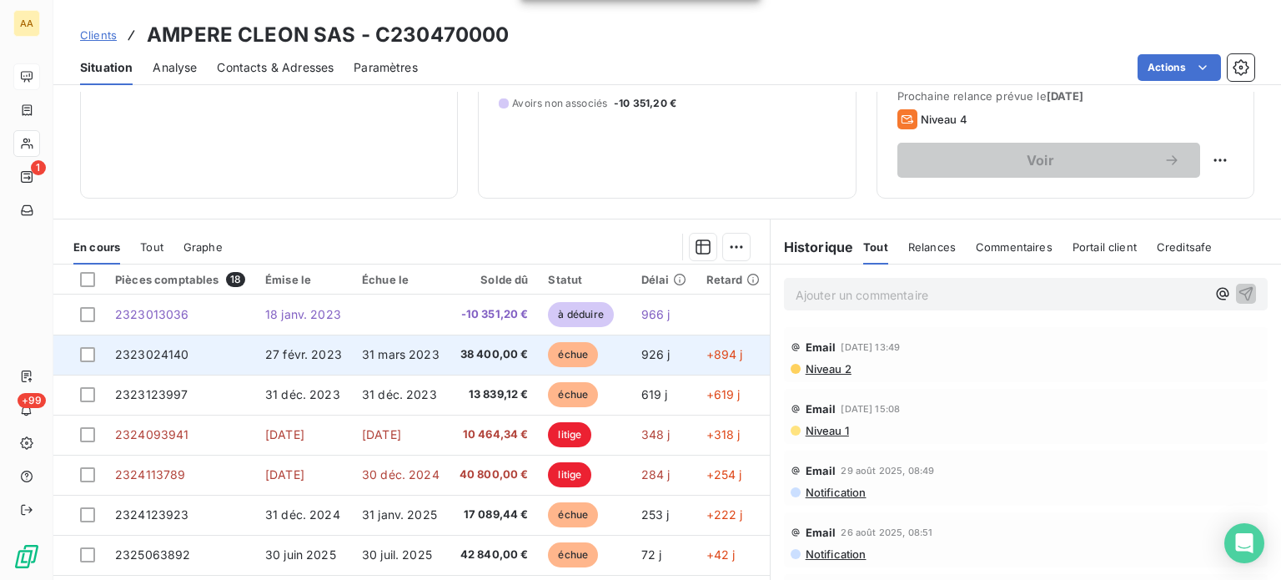
scroll to position [300, 0]
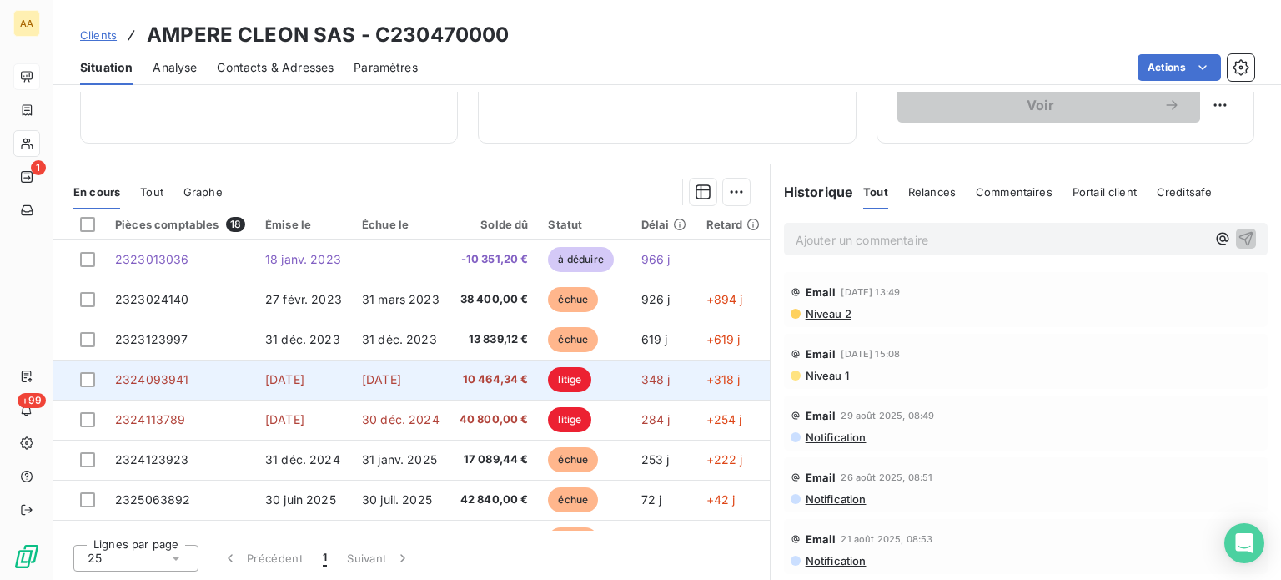
click at [304, 380] on span "[DATE]" at bounding box center [284, 379] width 39 height 14
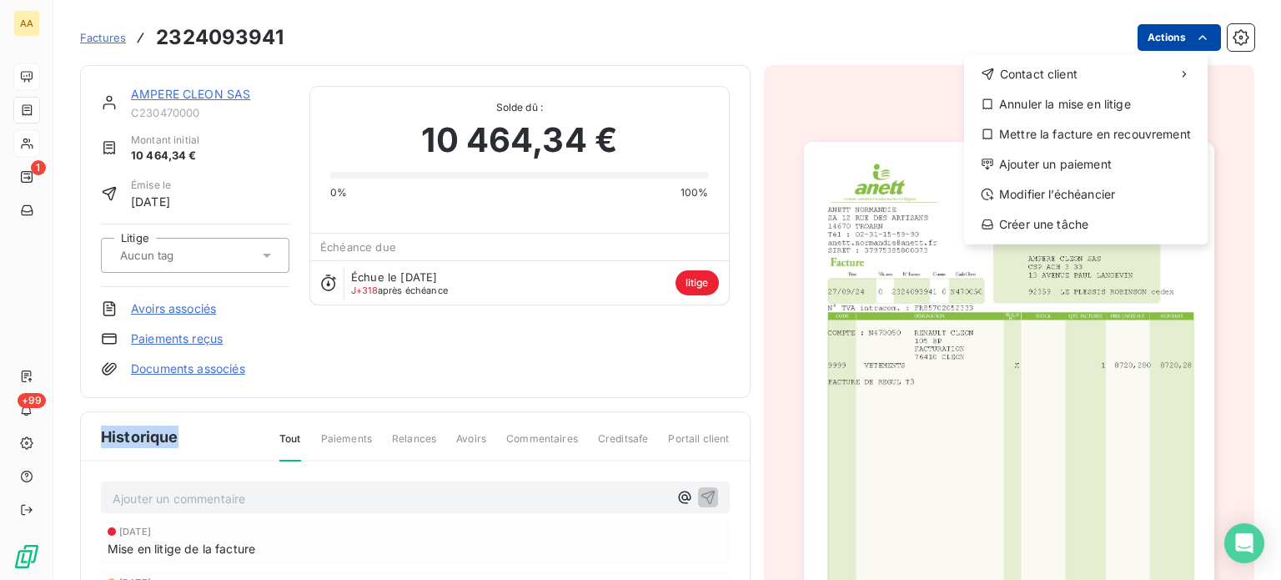
click at [1165, 38] on html "AA 1 +99 Factures [PHONE_NUMBER] Actions Contact client Annuler la mise en liti…" at bounding box center [640, 290] width 1281 height 580
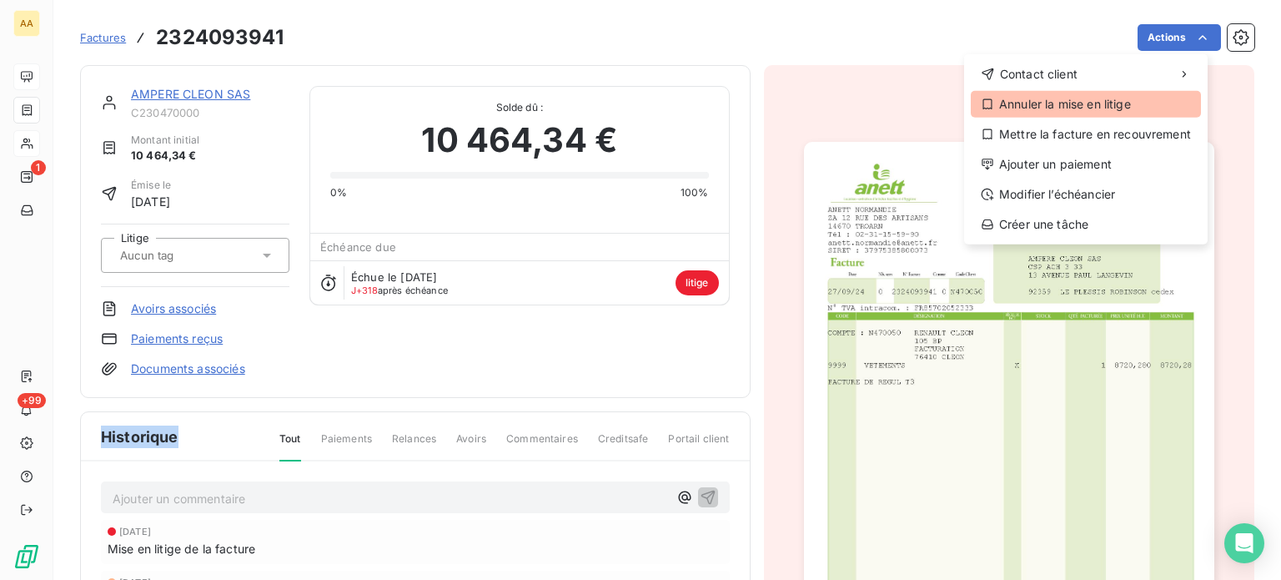
click at [1064, 99] on div "Annuler la mise en litige" at bounding box center [1086, 104] width 230 height 27
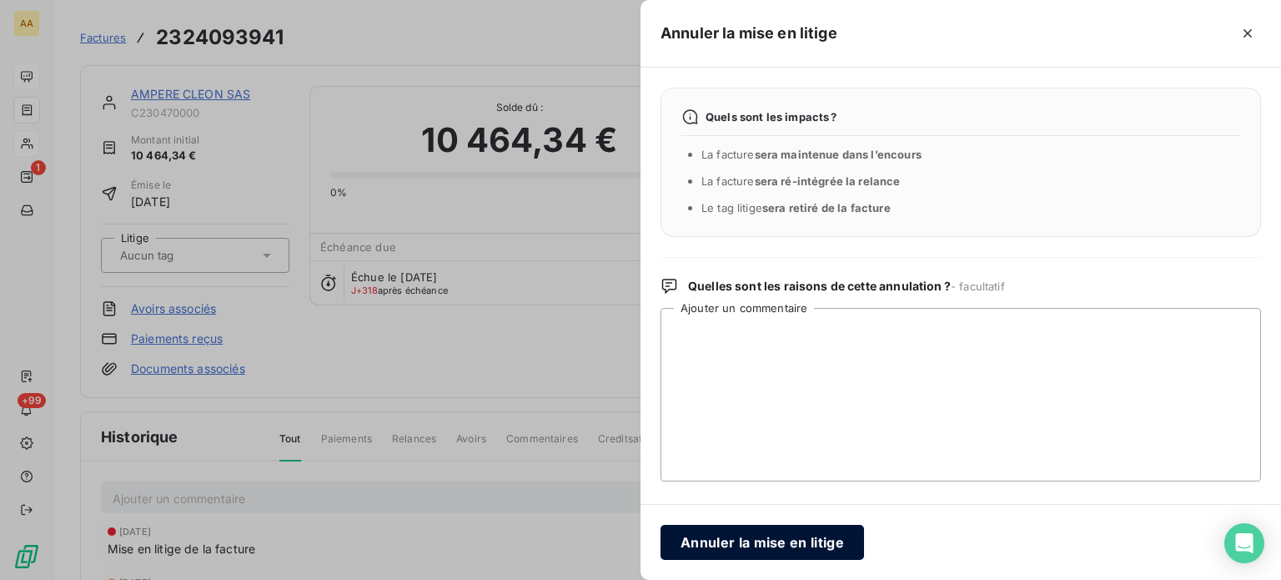
click at [829, 530] on button "Annuler la mise en litige" at bounding box center [763, 542] width 204 height 35
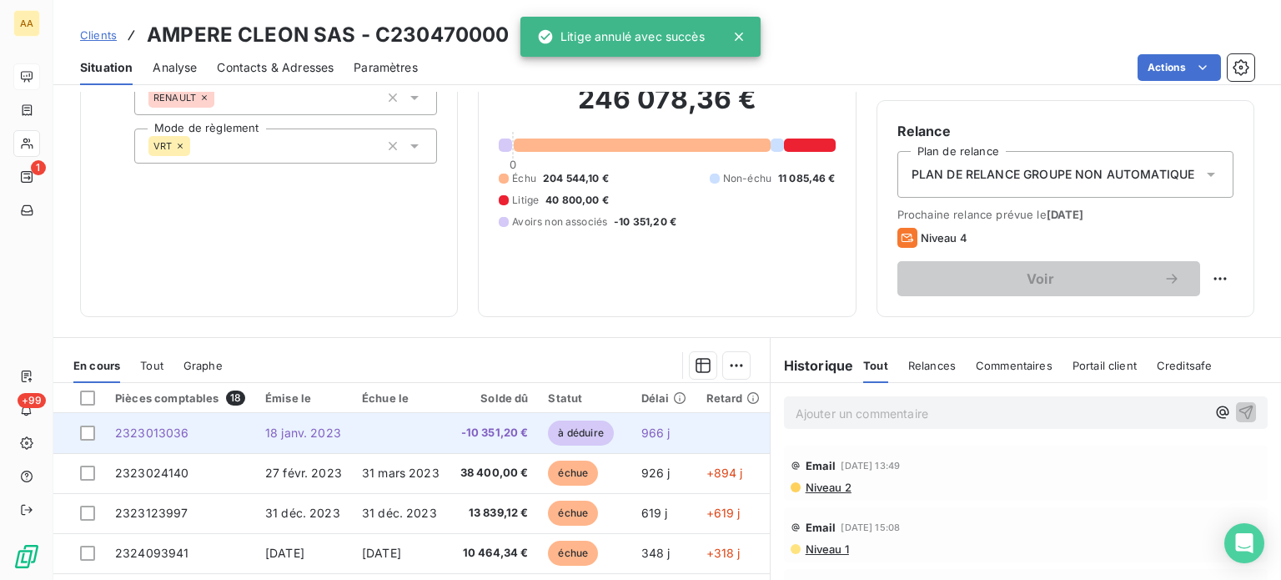
scroll to position [300, 0]
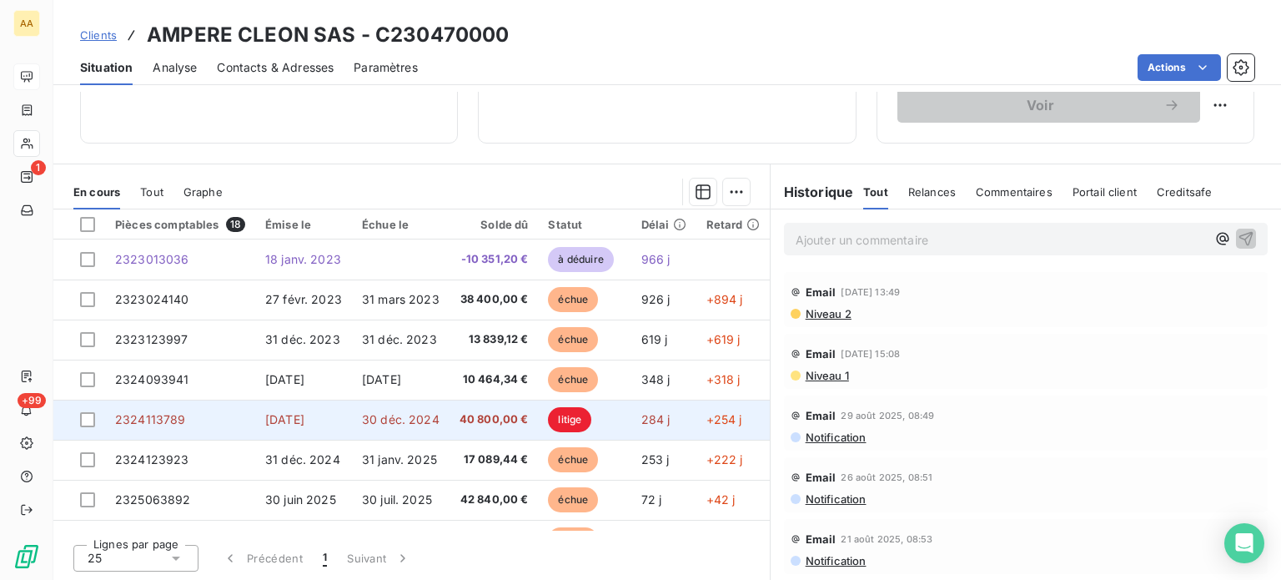
click at [551, 426] on span "litige" at bounding box center [569, 419] width 43 height 25
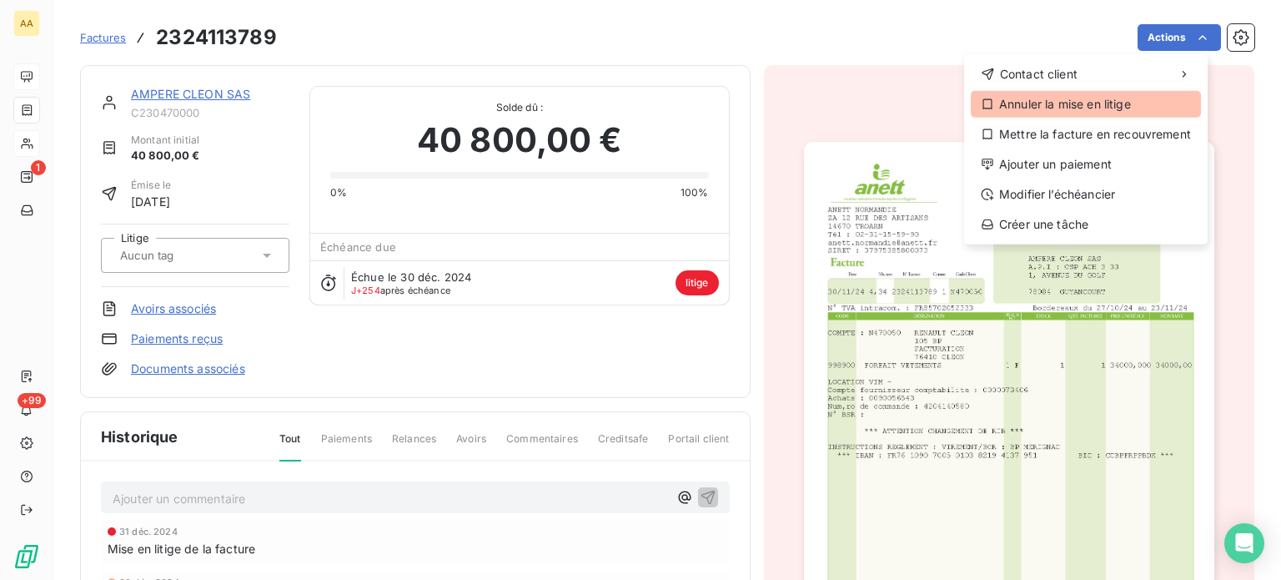
click at [1066, 96] on div "Annuler la mise en litige" at bounding box center [1086, 104] width 230 height 27
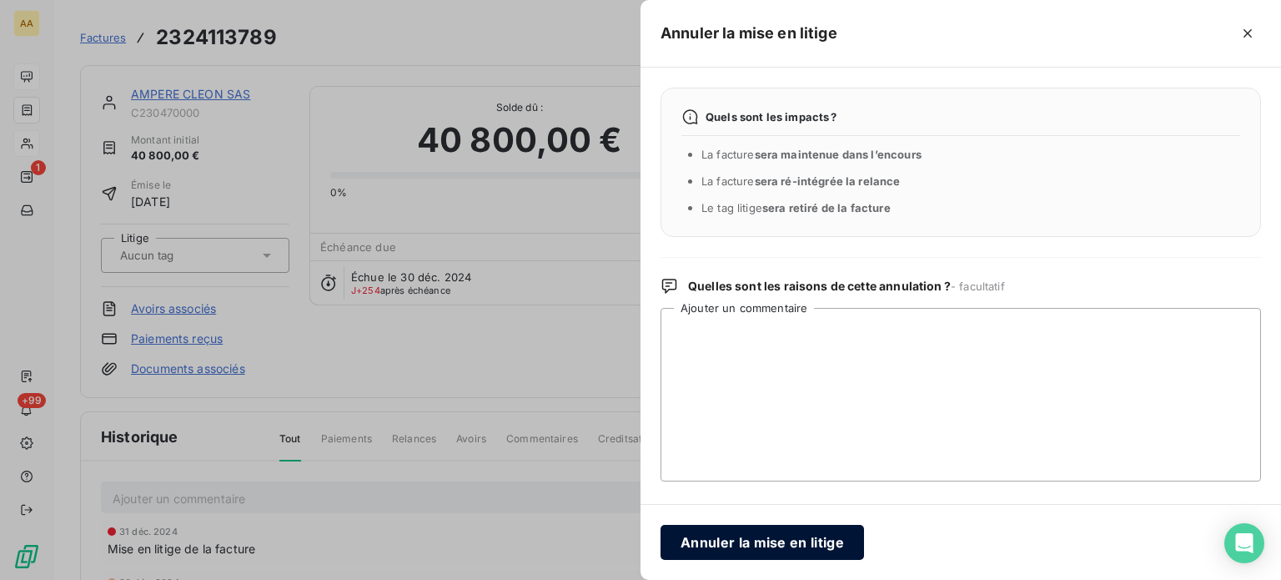
click at [790, 540] on button "Annuler la mise en litige" at bounding box center [763, 542] width 204 height 35
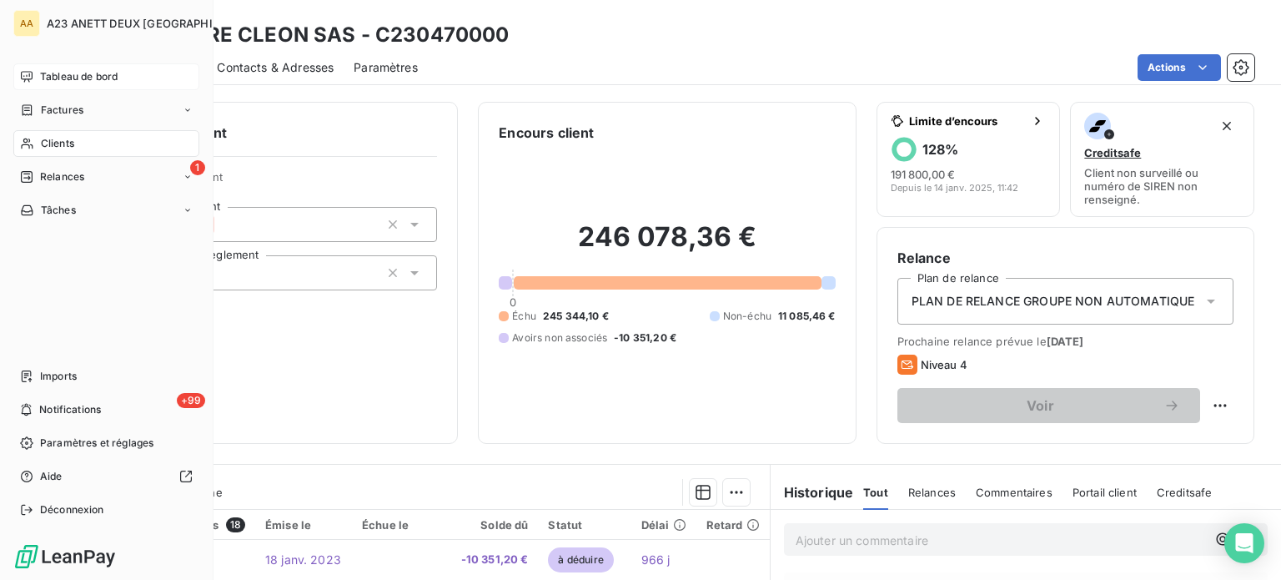
click at [54, 78] on span "Tableau de bord" at bounding box center [79, 76] width 78 height 15
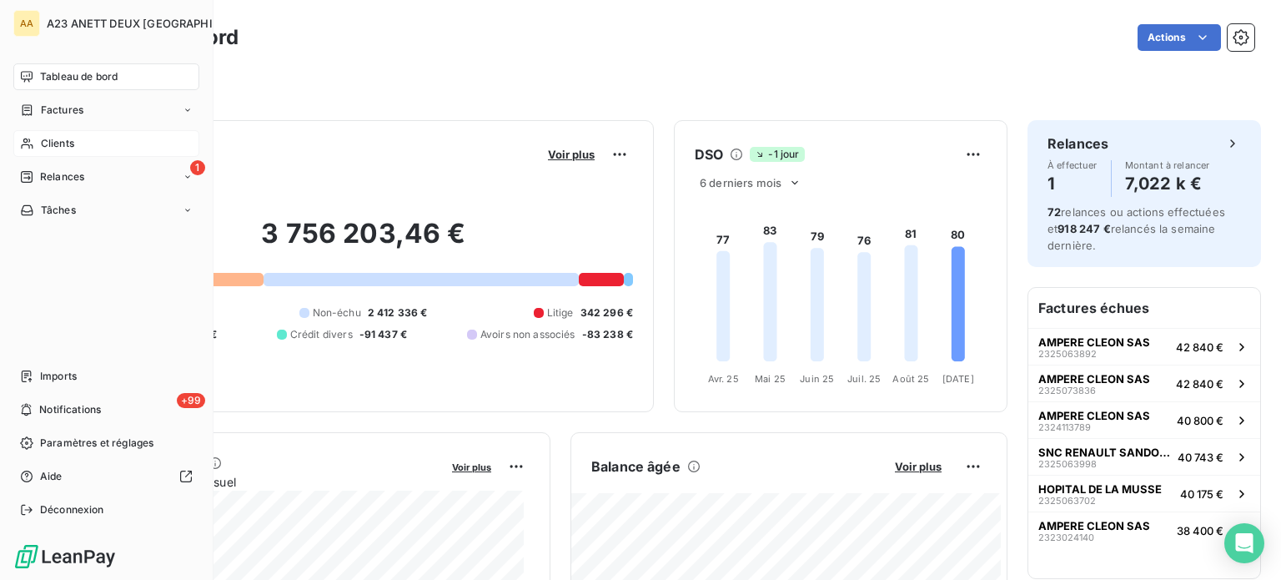
click at [47, 141] on span "Clients" at bounding box center [57, 143] width 33 height 15
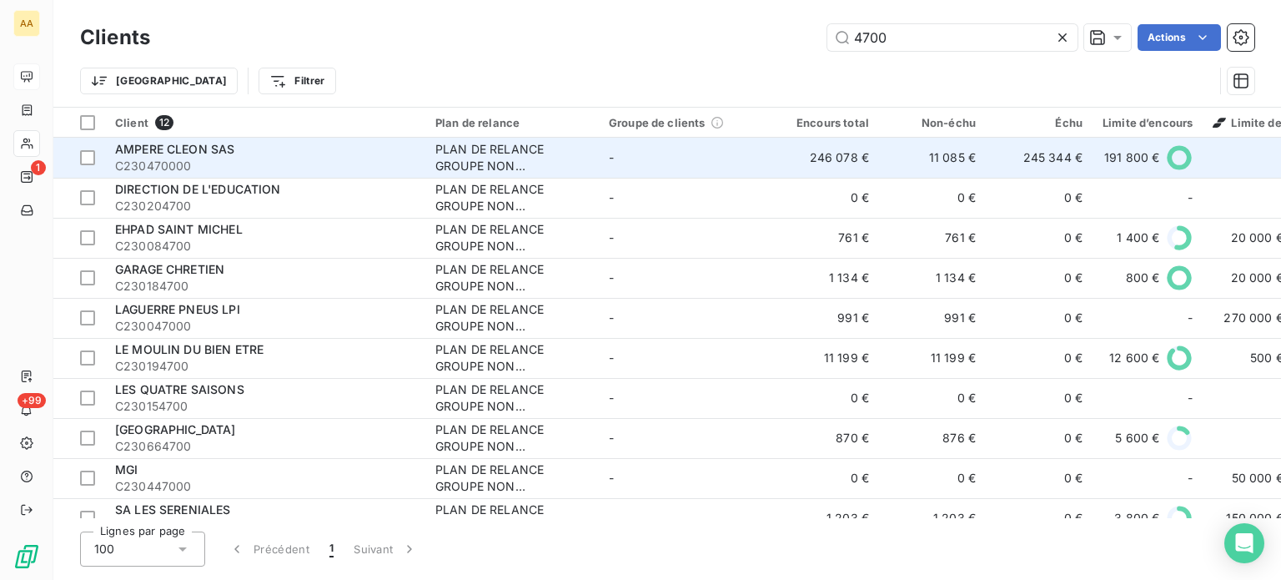
click at [297, 160] on span "C230470000" at bounding box center [265, 166] width 300 height 17
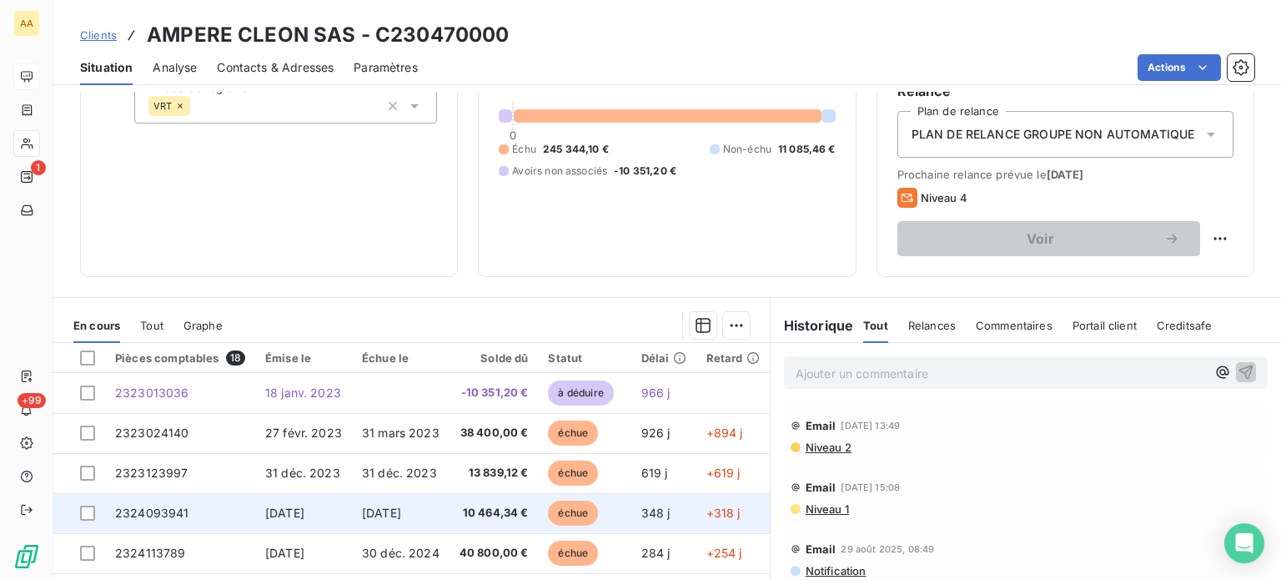
scroll to position [83, 0]
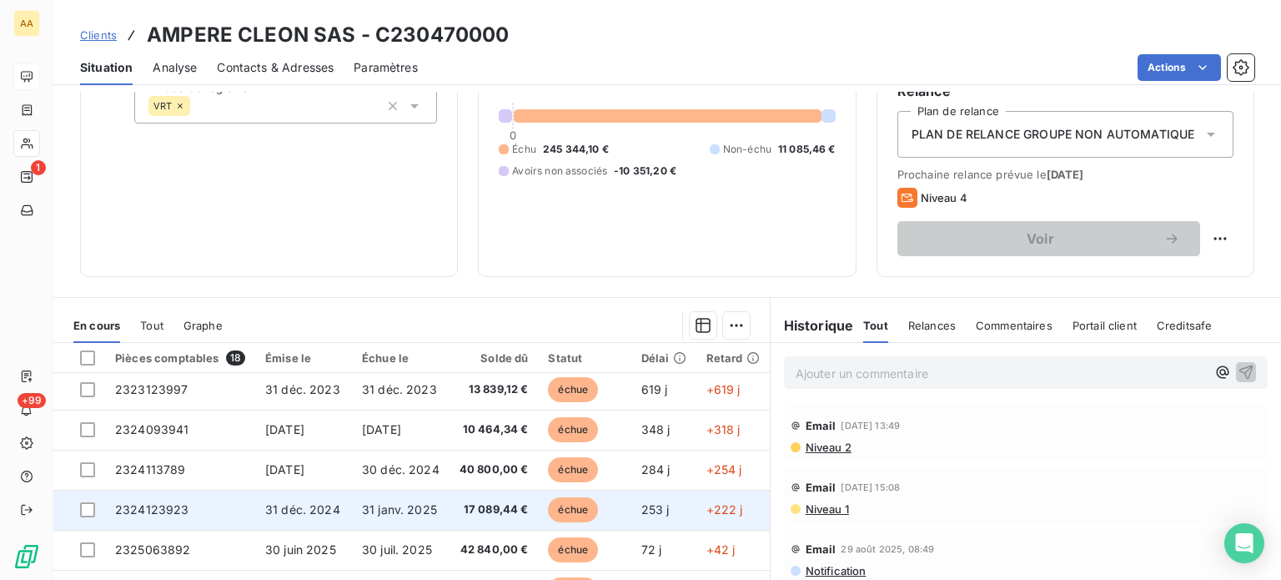
click at [160, 507] on span "2324123923" at bounding box center [152, 509] width 74 height 14
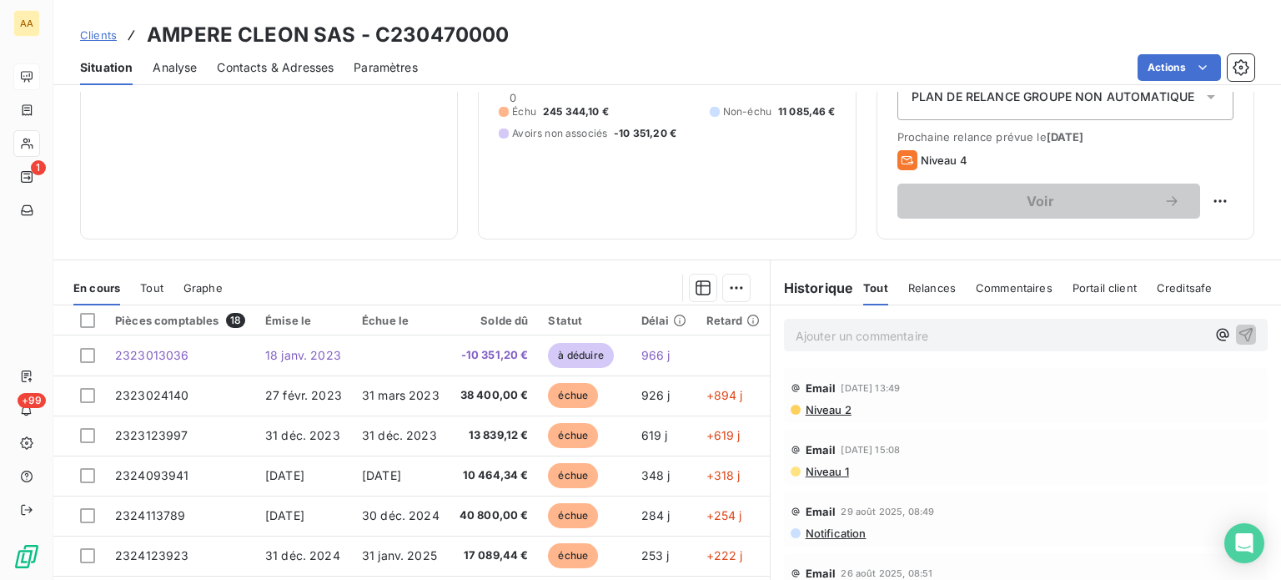
scroll to position [250, 0]
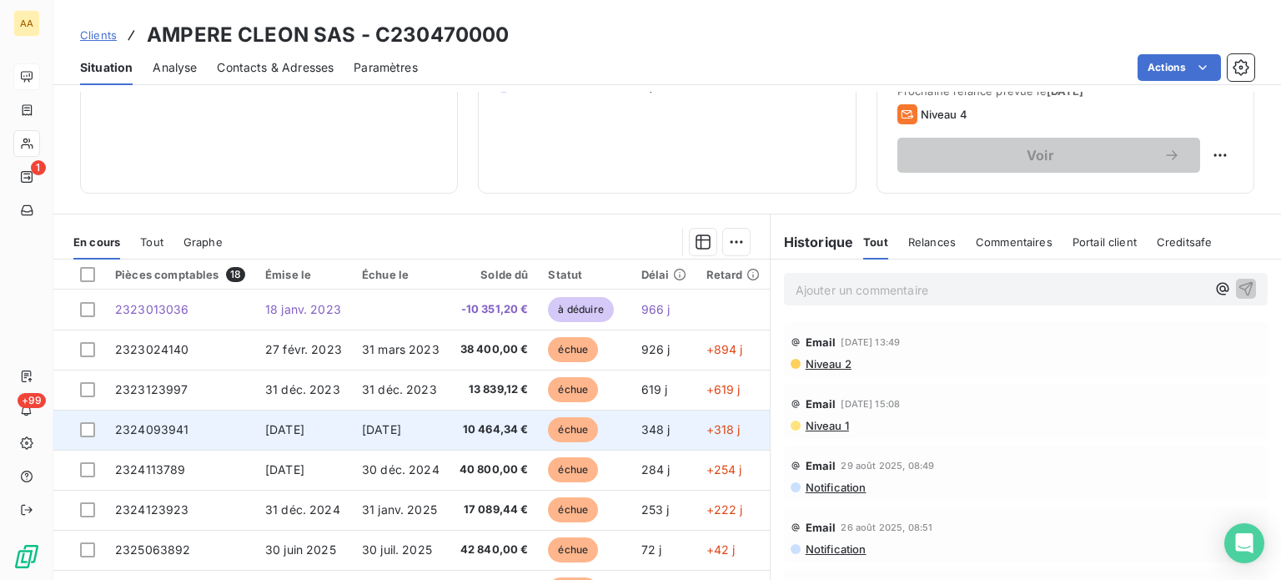
click at [199, 435] on td "2324093941" at bounding box center [180, 430] width 150 height 40
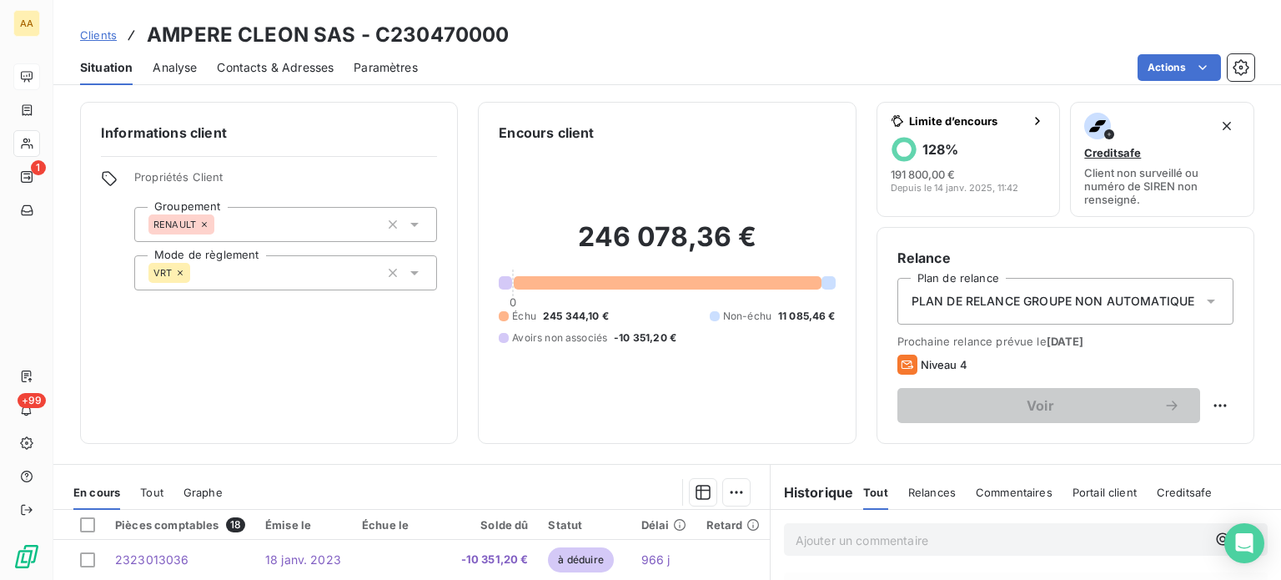
click at [240, 380] on div "Informations client Propriétés Client Groupement RENAULT Mode de règlement VRT" at bounding box center [269, 273] width 378 height 342
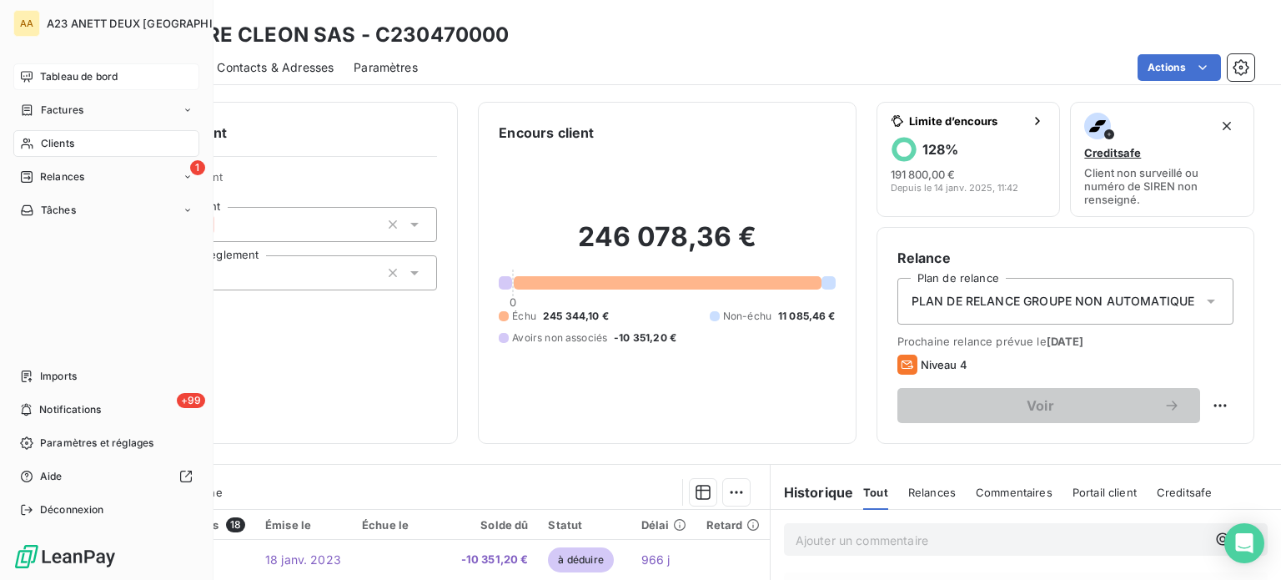
click at [52, 149] on span "Clients" at bounding box center [57, 143] width 33 height 15
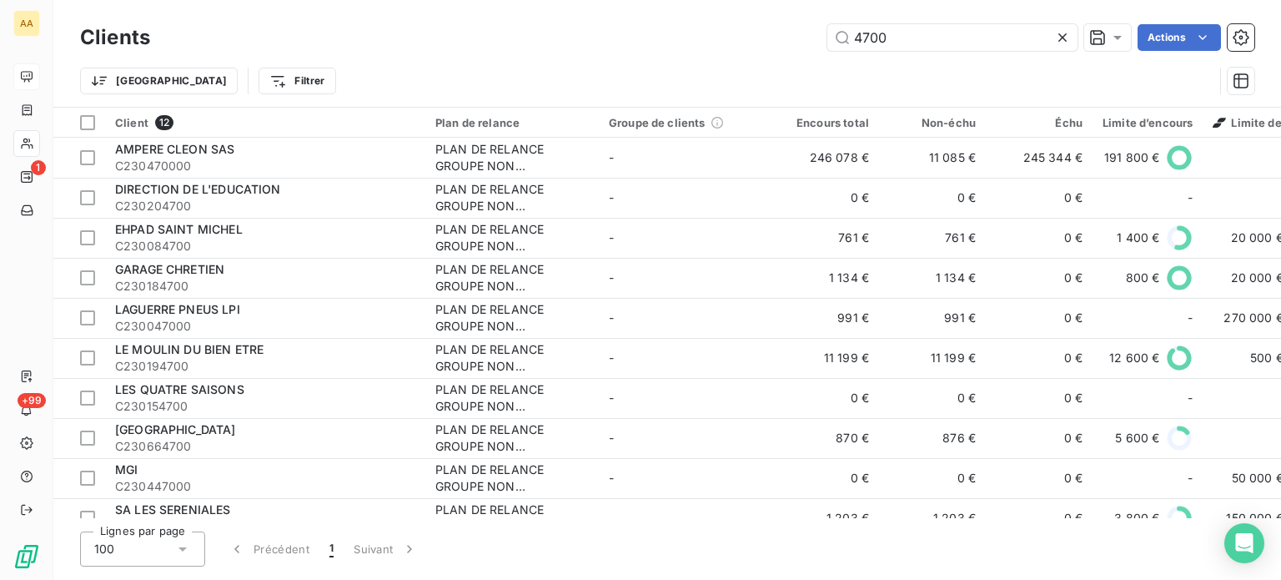
drag, startPoint x: 914, startPoint y: 48, endPoint x: 732, endPoint y: 49, distance: 182.7
click at [790, 49] on div "4700 Actions" at bounding box center [712, 37] width 1084 height 27
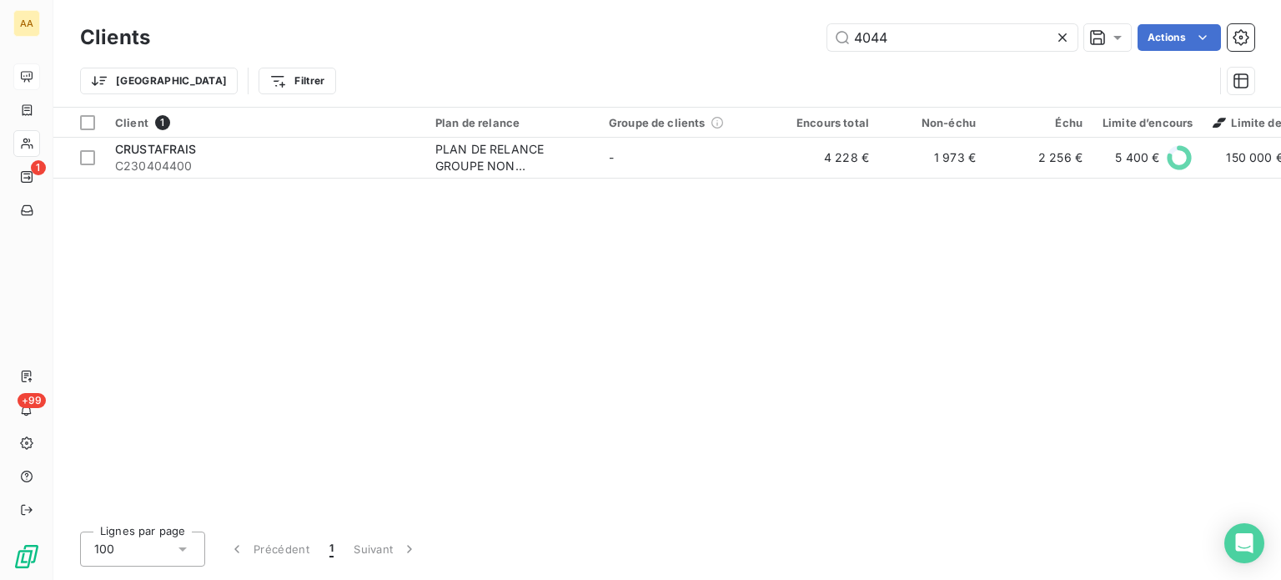
type input "4044"
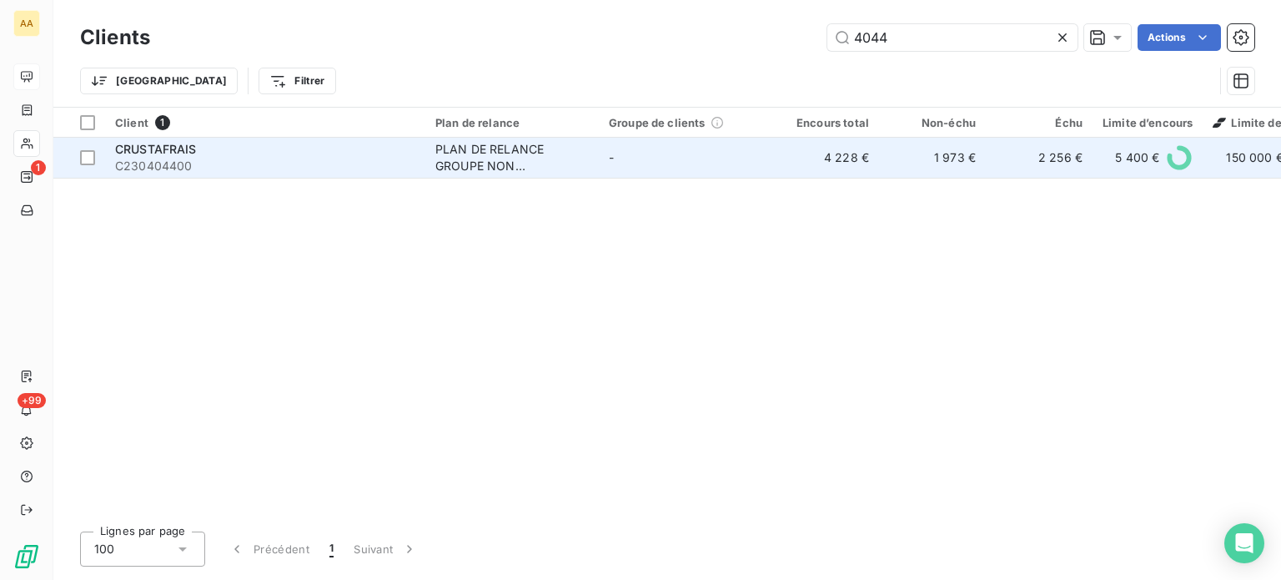
click at [234, 156] on div "CRUSTAFRAIS" at bounding box center [265, 149] width 300 height 17
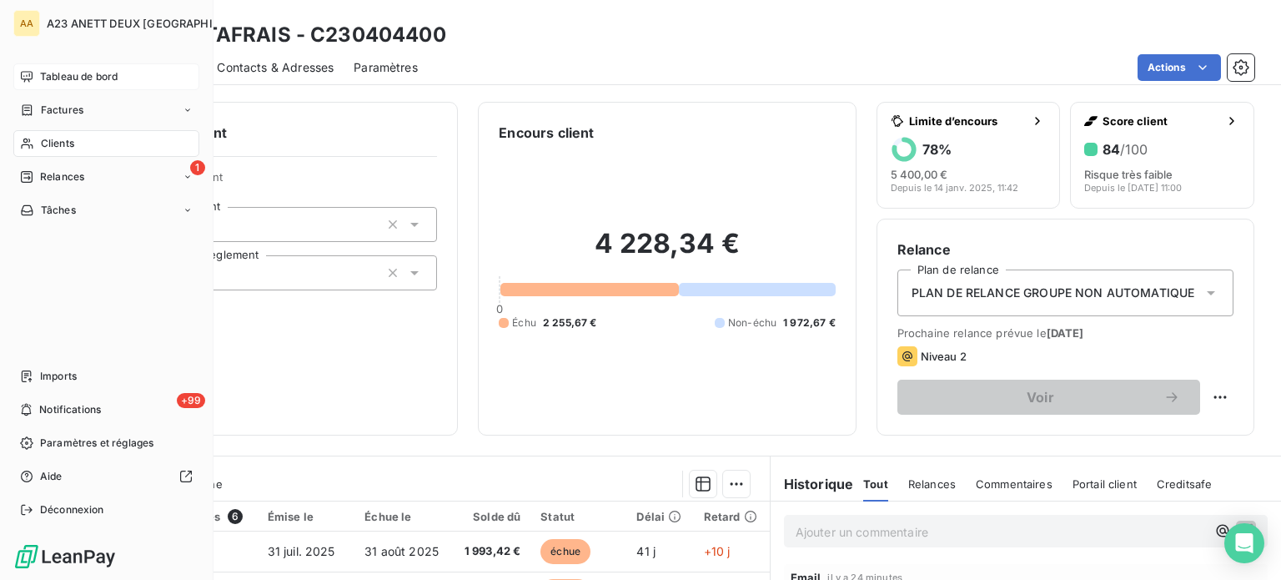
click at [73, 73] on span "Tableau de bord" at bounding box center [79, 76] width 78 height 15
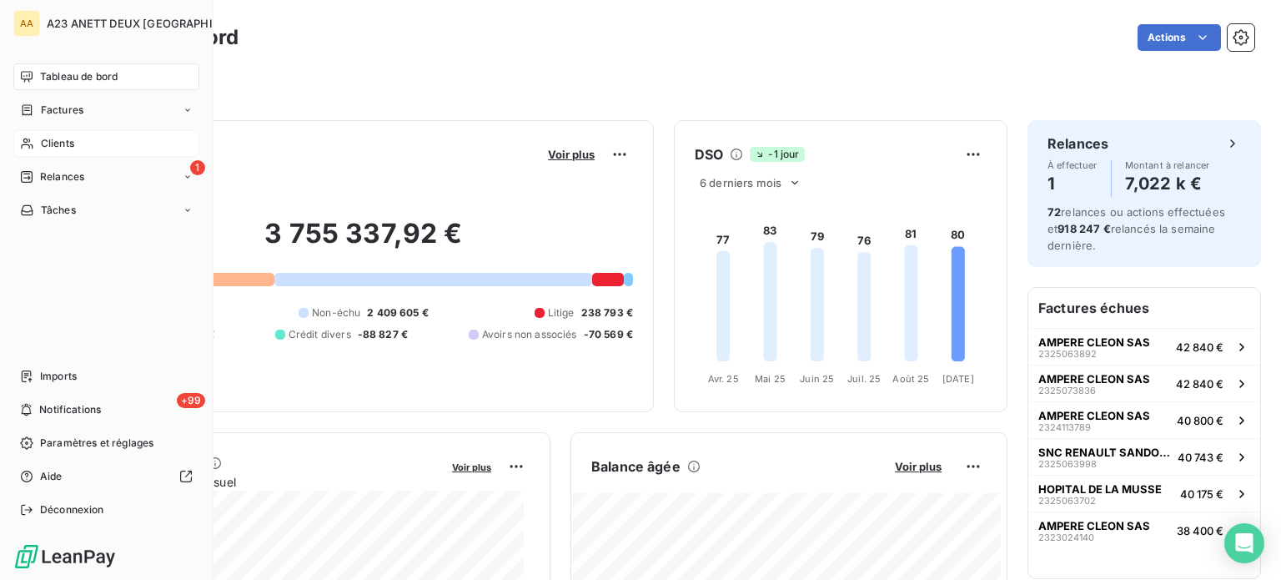
click at [50, 143] on span "Clients" at bounding box center [57, 143] width 33 height 15
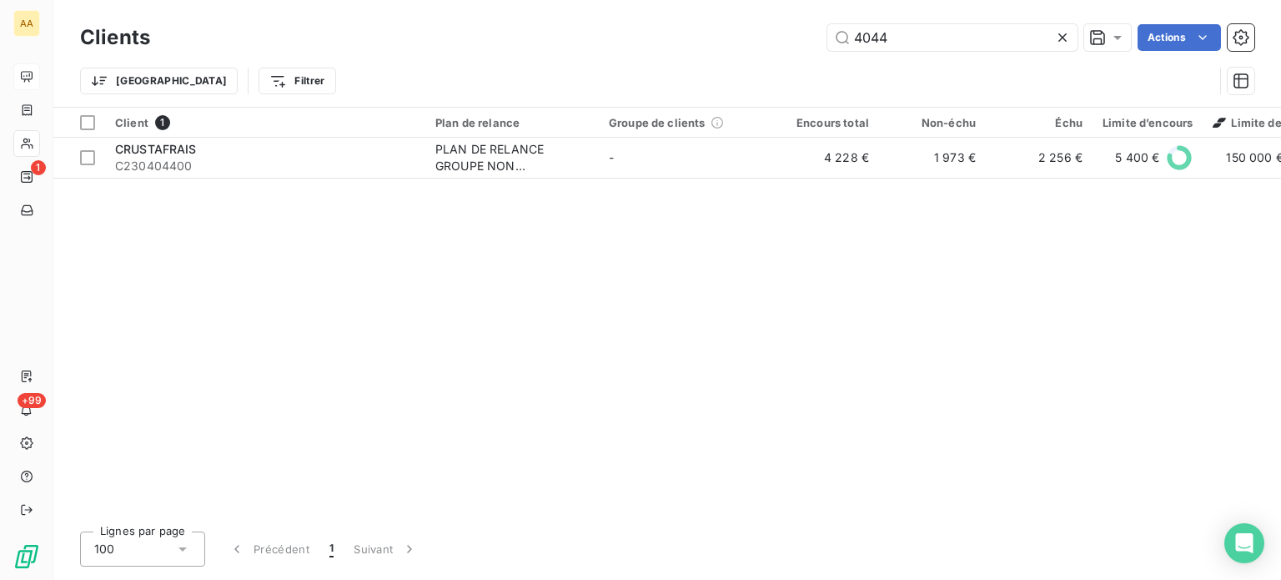
drag, startPoint x: 923, startPoint y: 28, endPoint x: 746, endPoint y: 40, distance: 177.3
click at [747, 40] on div "4044 Actions" at bounding box center [712, 37] width 1084 height 27
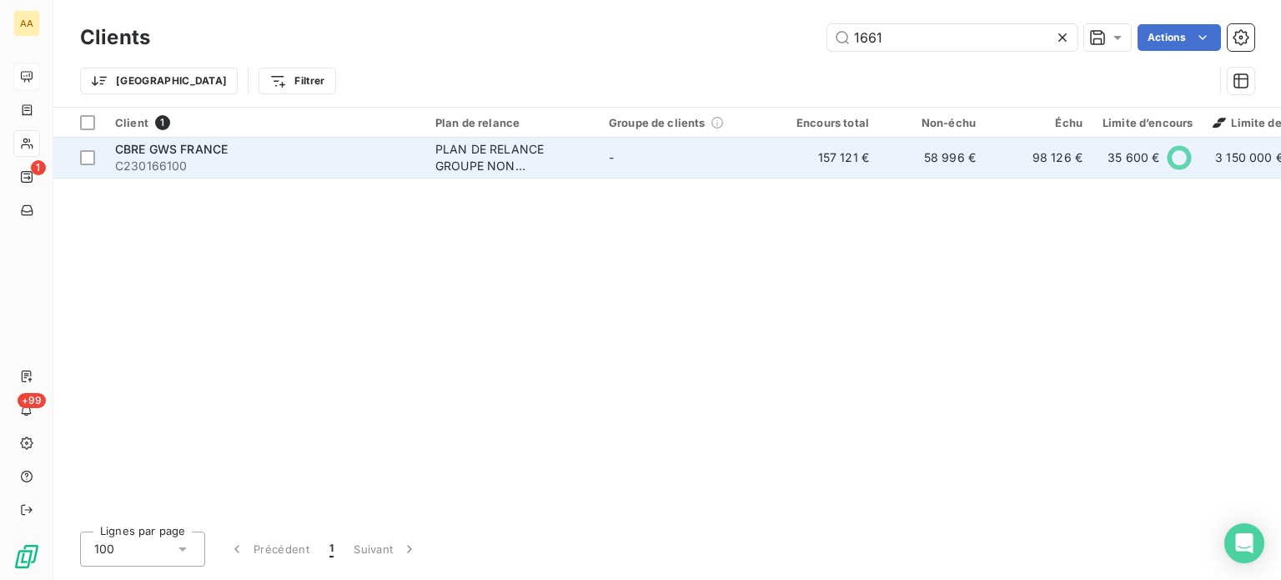
type input "1661"
click at [274, 162] on span "C230166100" at bounding box center [265, 166] width 300 height 17
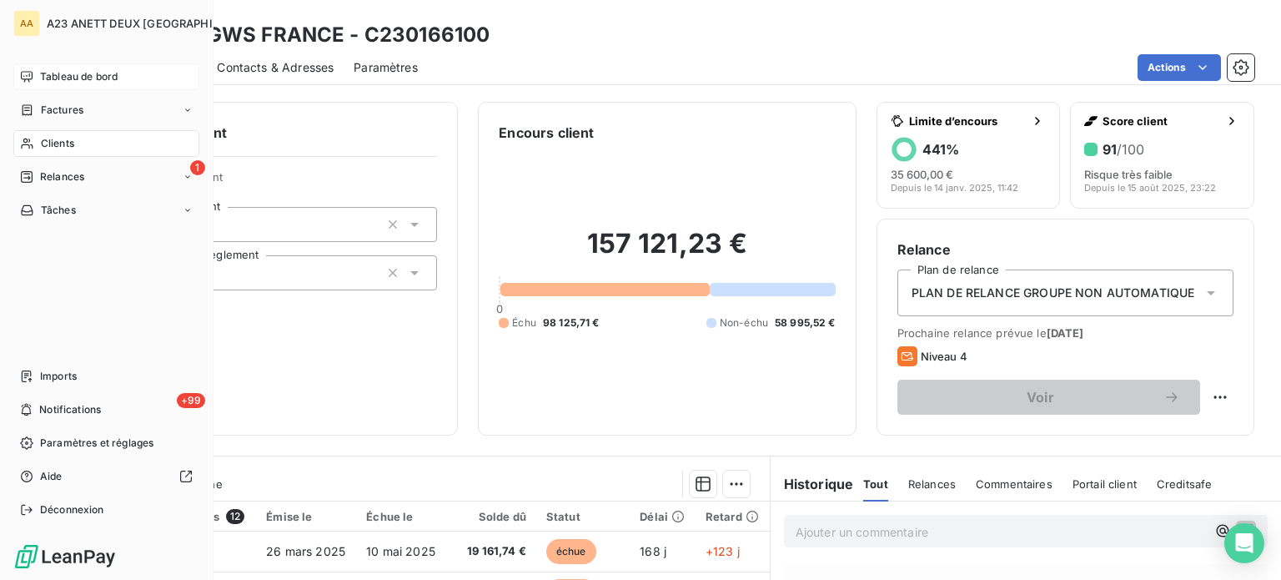
click at [54, 143] on span "Clients" at bounding box center [57, 143] width 33 height 15
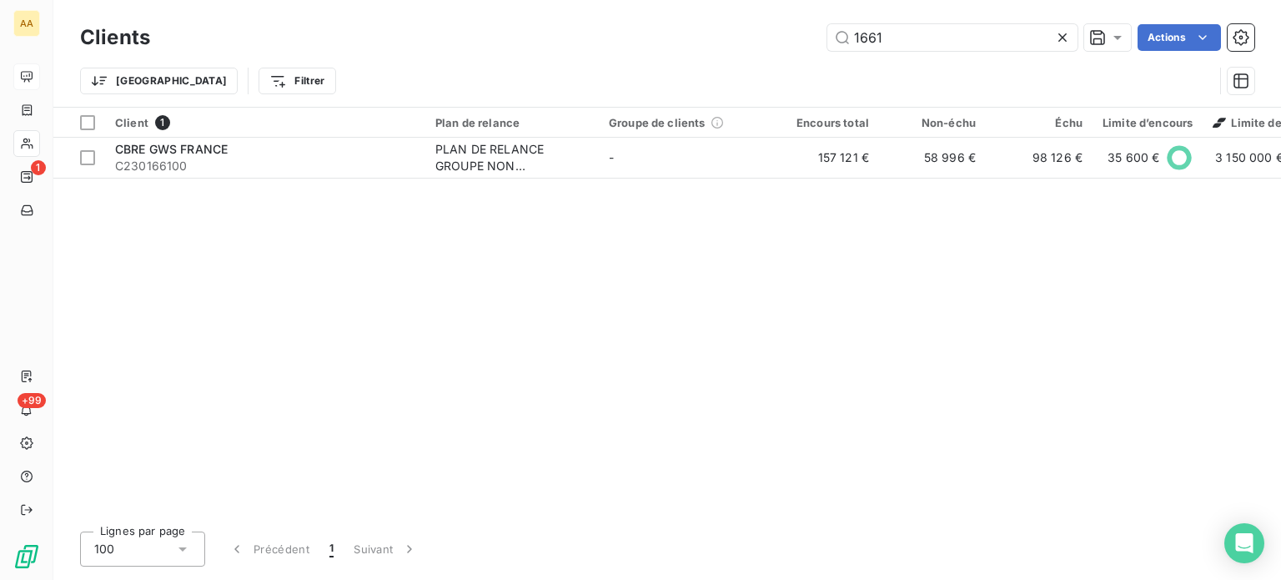
drag, startPoint x: 880, startPoint y: 33, endPoint x: 681, endPoint y: 29, distance: 199.4
click at [697, 33] on div "1661 Actions" at bounding box center [712, 37] width 1084 height 27
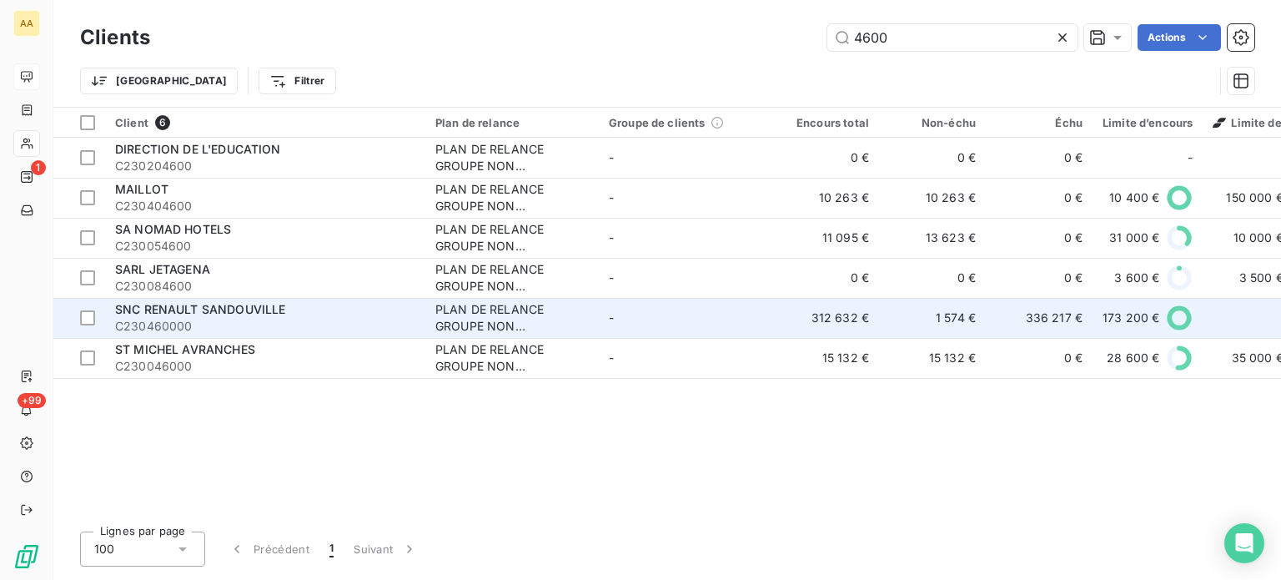
type input "4600"
click at [279, 321] on span "C230460000" at bounding box center [265, 326] width 300 height 17
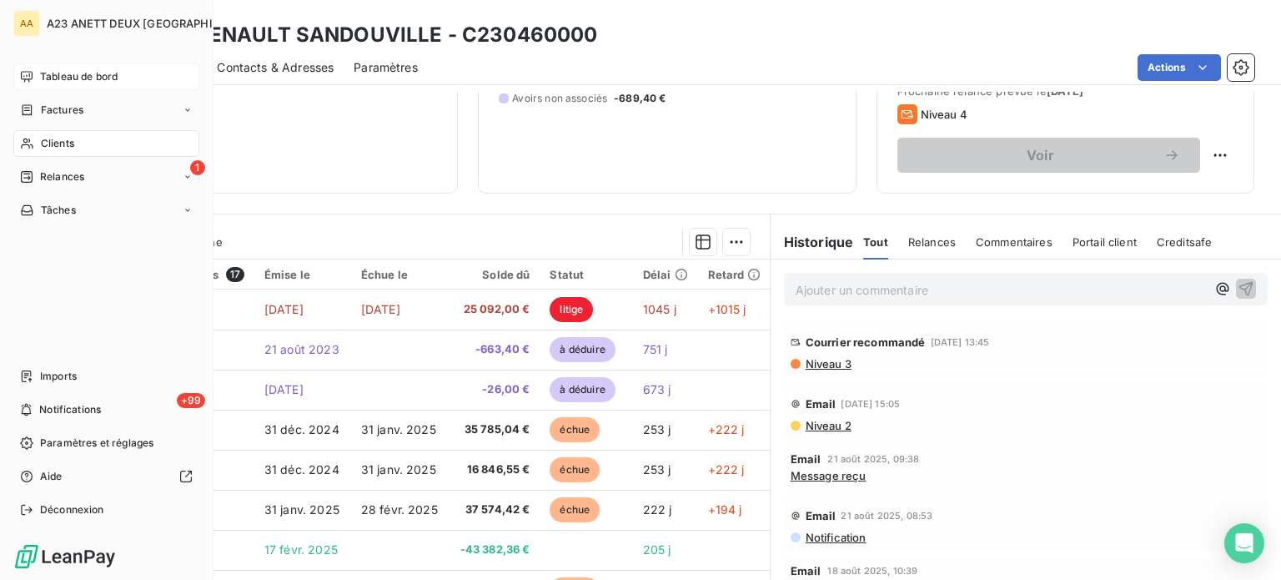
click at [65, 77] on span "Tableau de bord" at bounding box center [79, 76] width 78 height 15
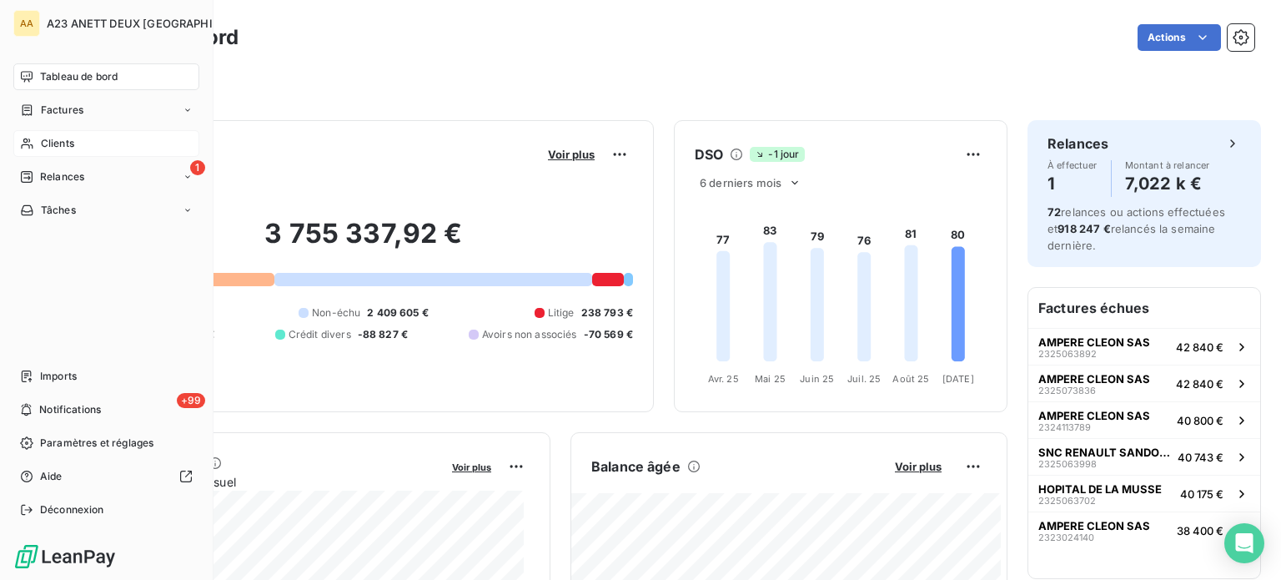
click at [73, 142] on span "Clients" at bounding box center [57, 143] width 33 height 15
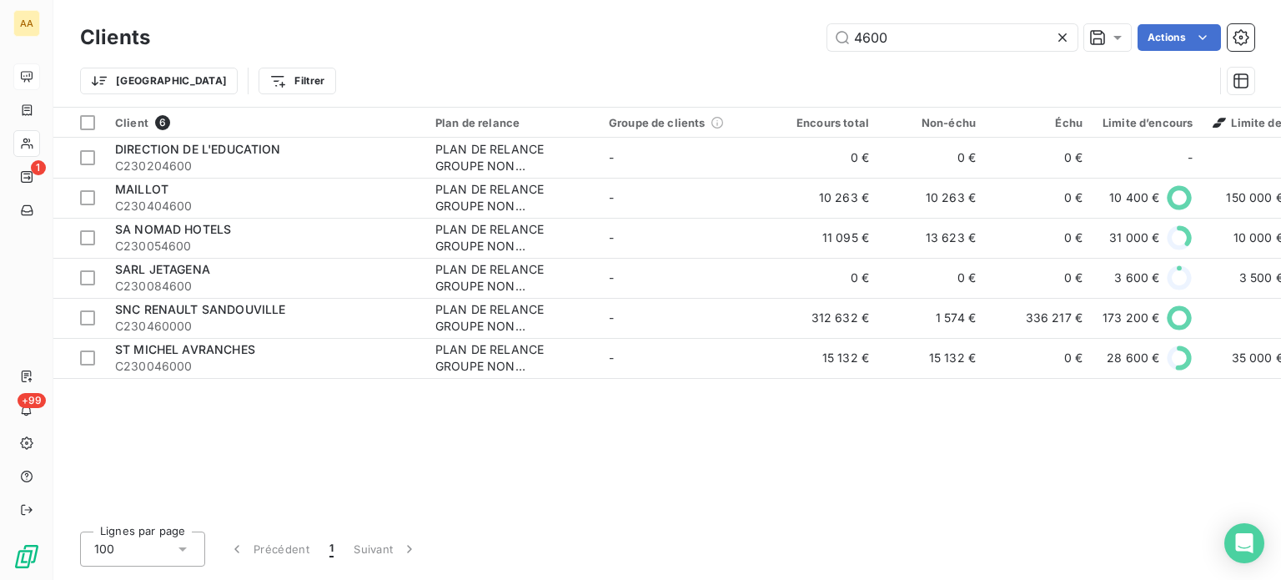
drag, startPoint x: 954, startPoint y: 46, endPoint x: 784, endPoint y: 44, distance: 170.2
click at [785, 44] on div "4600 Actions" at bounding box center [712, 37] width 1084 height 27
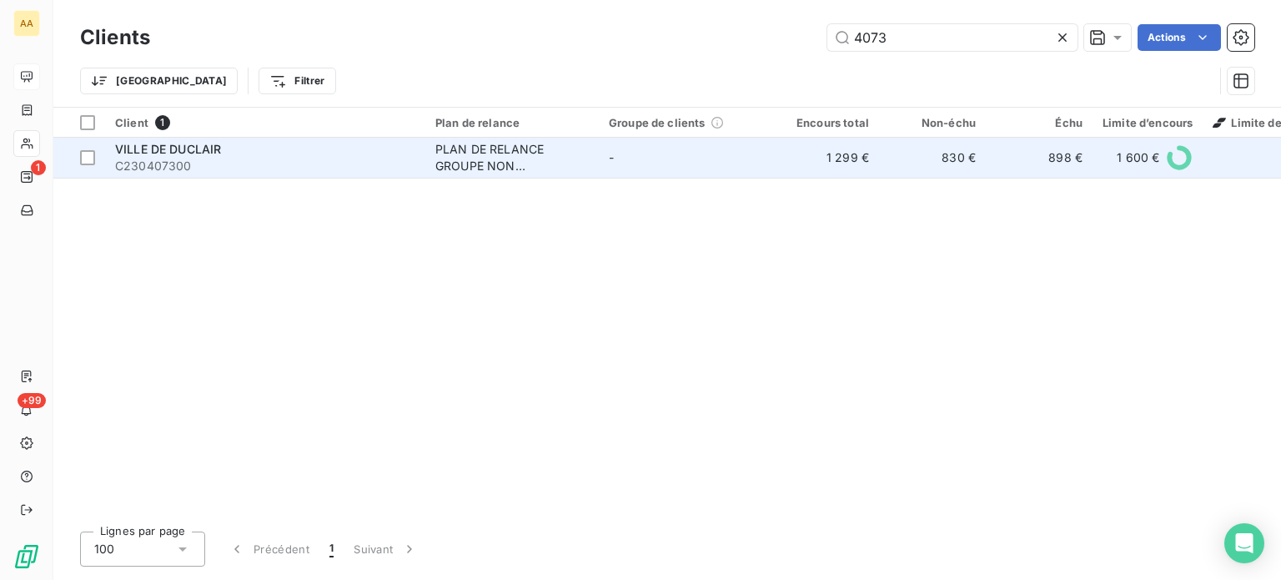
type input "4073"
click at [246, 163] on span "C230407300" at bounding box center [265, 166] width 300 height 17
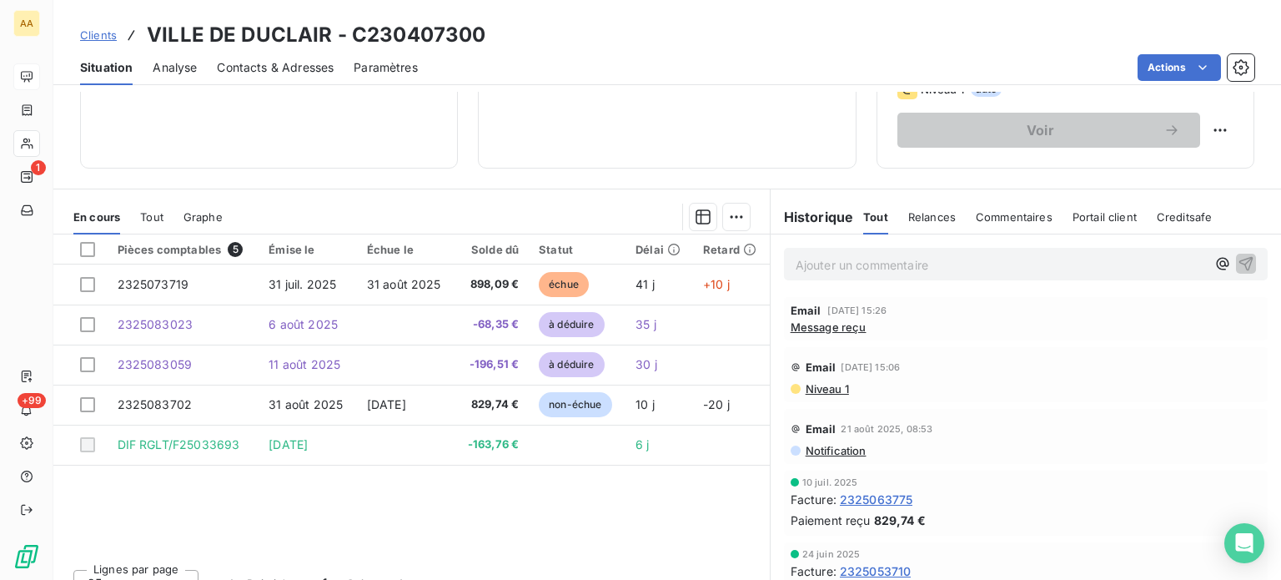
scroll to position [292, 0]
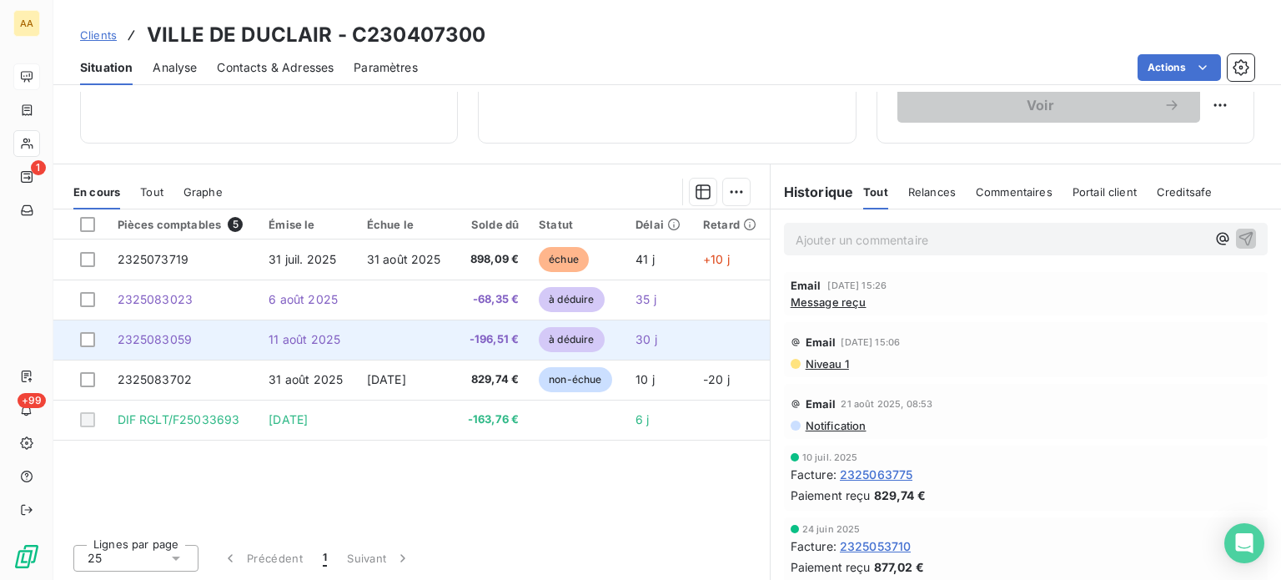
click at [446, 330] on td at bounding box center [406, 339] width 98 height 40
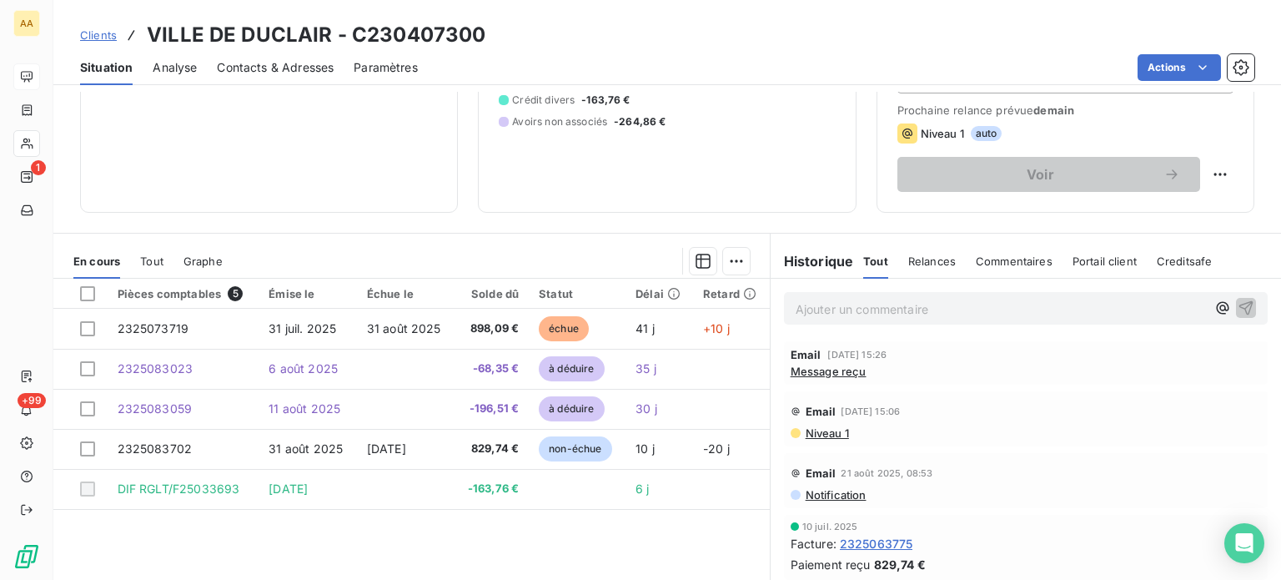
scroll to position [250, 0]
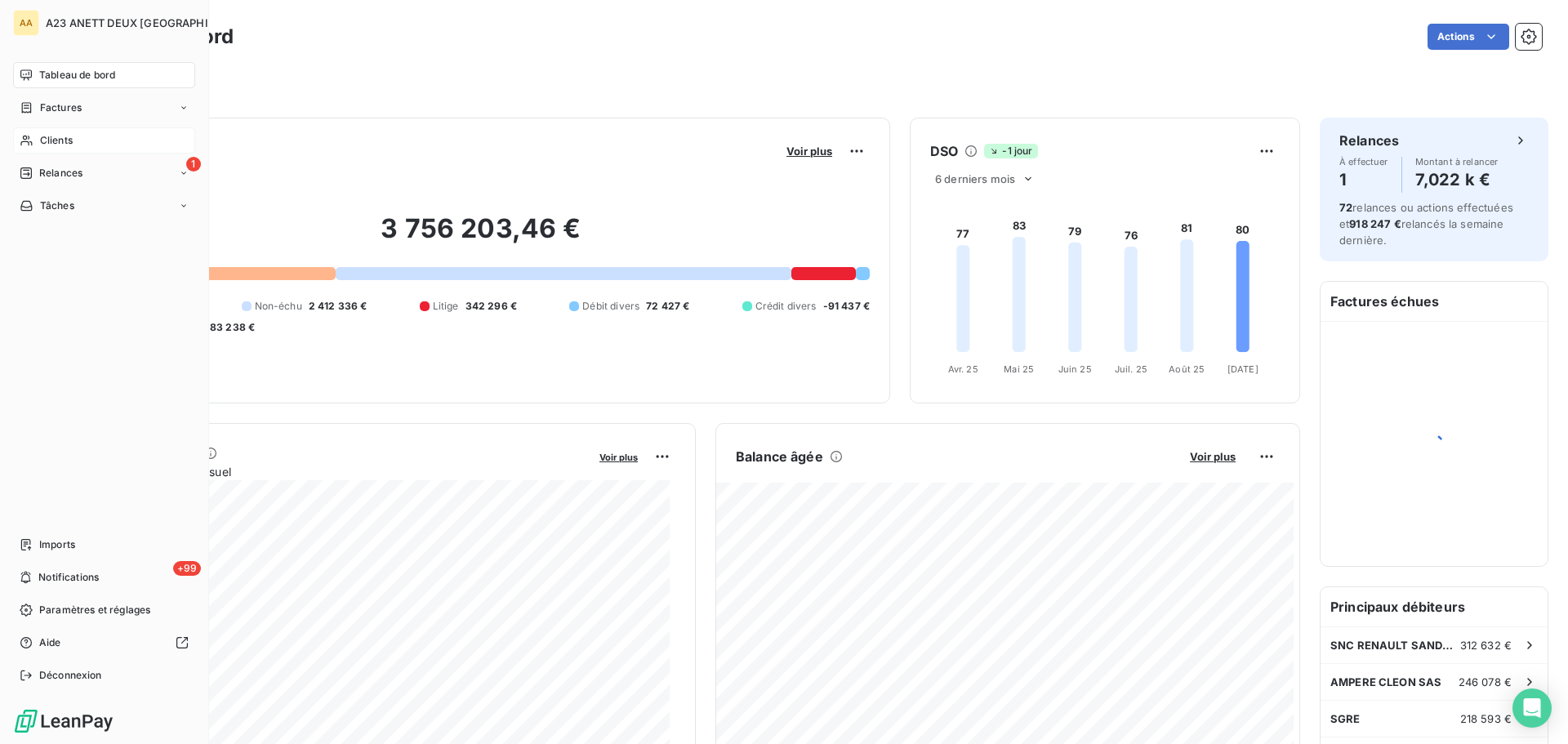
click at [47, 140] on span "Clients" at bounding box center [56, 140] width 32 height 15
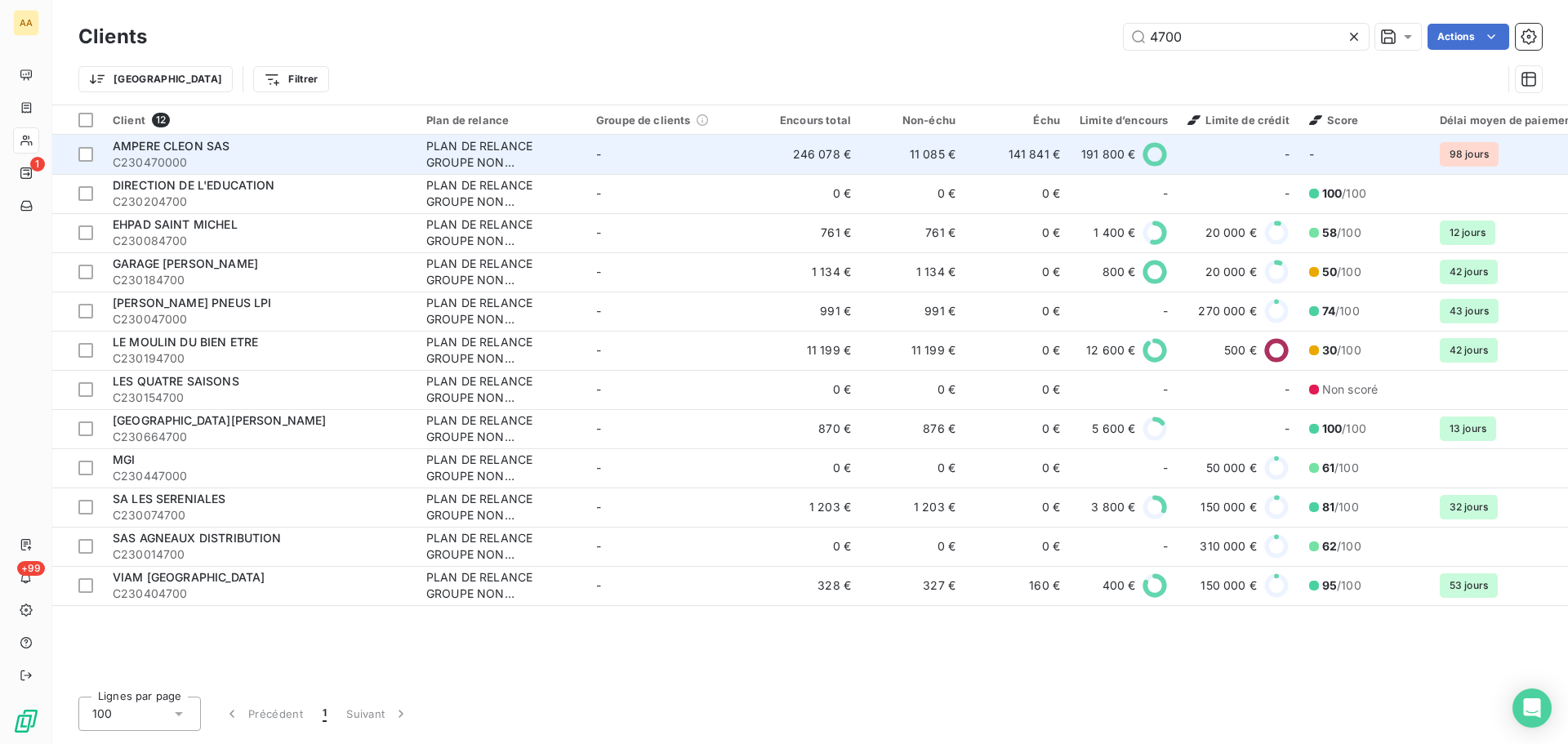
type input "4700"
click at [200, 148] on span "AMPERE CLEON SAS" at bounding box center [170, 146] width 116 height 14
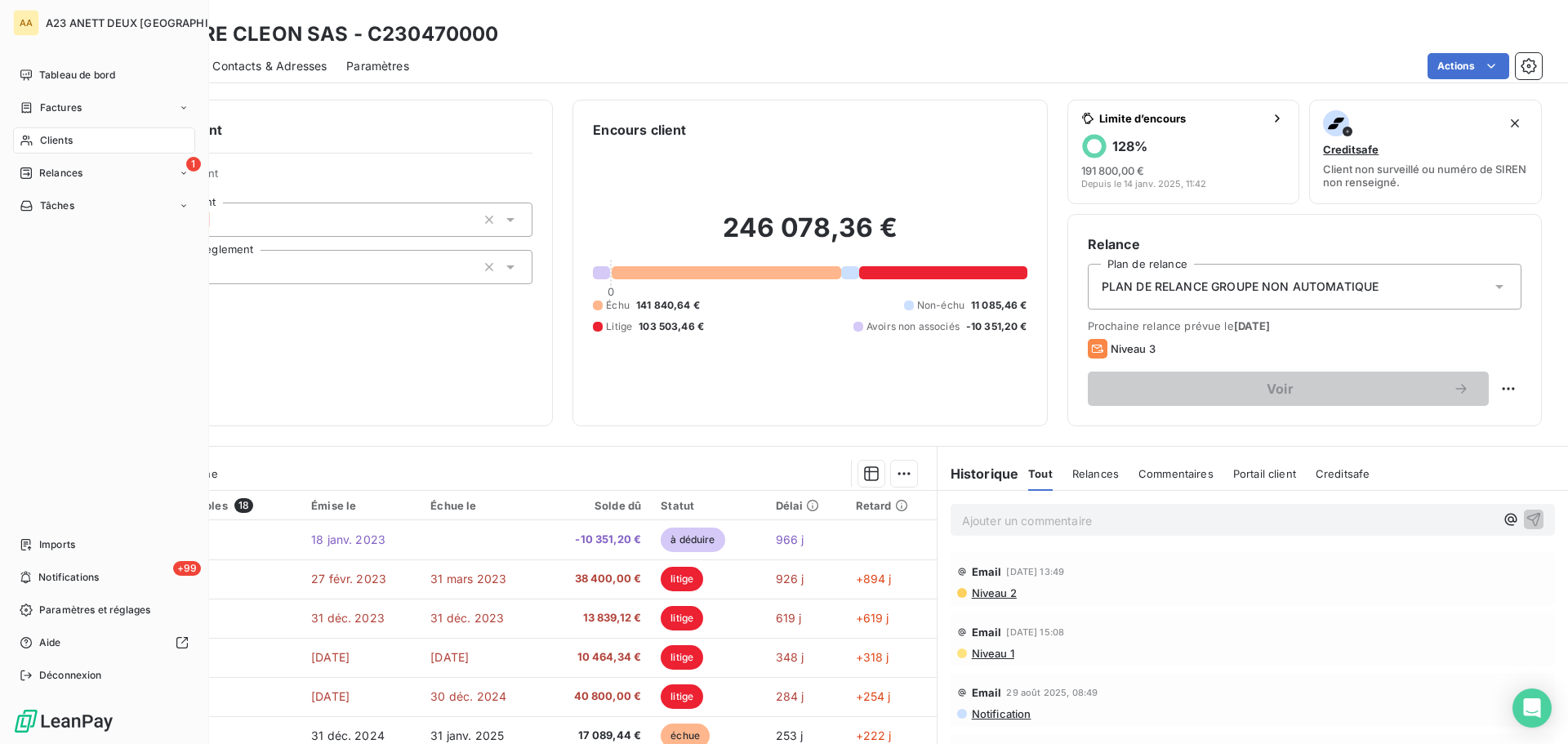
click at [63, 144] on span "Clients" at bounding box center [56, 140] width 32 height 15
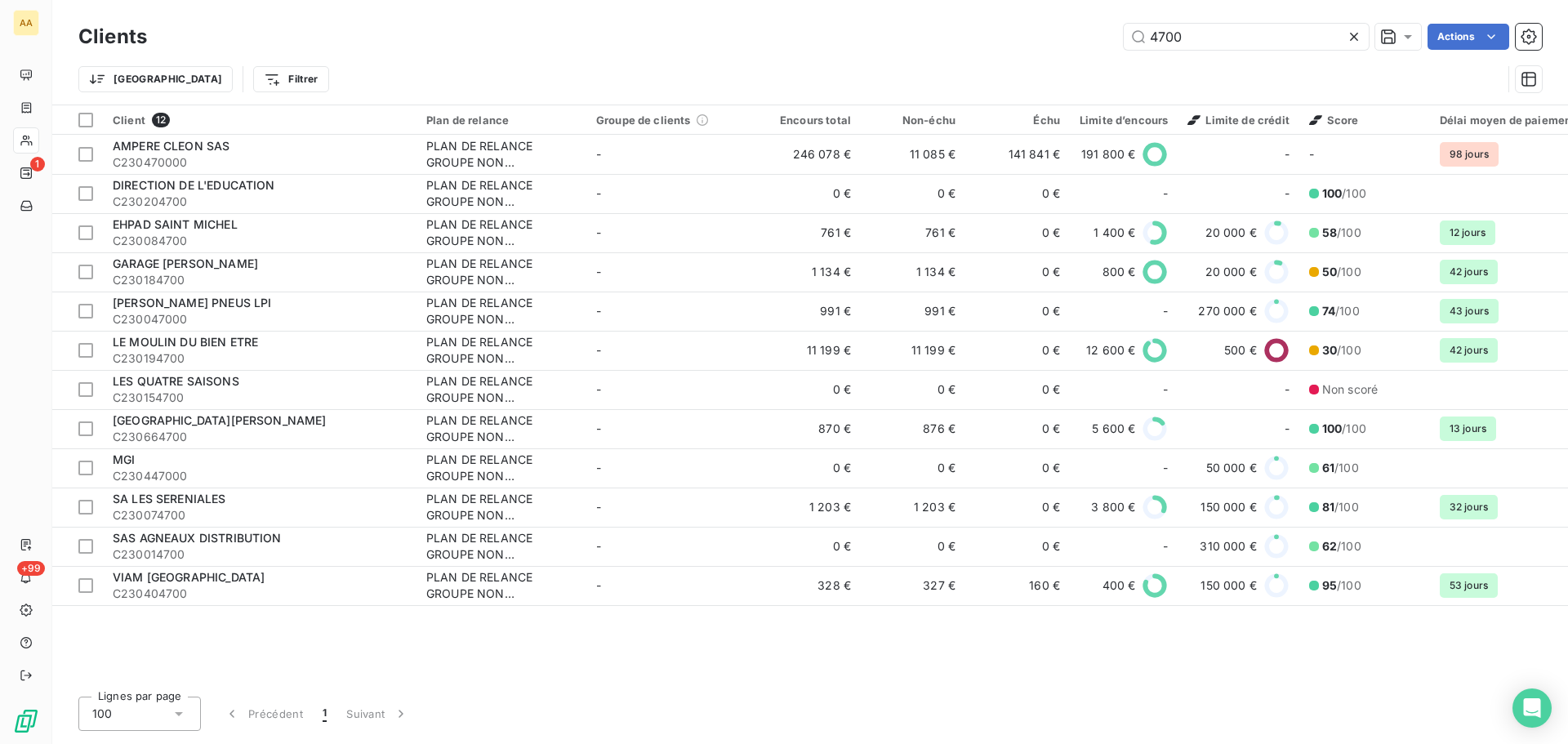
drag, startPoint x: 1193, startPoint y: 38, endPoint x: 854, endPoint y: 27, distance: 339.2
click at [907, 35] on div "4700 Actions" at bounding box center [853, 36] width 1375 height 26
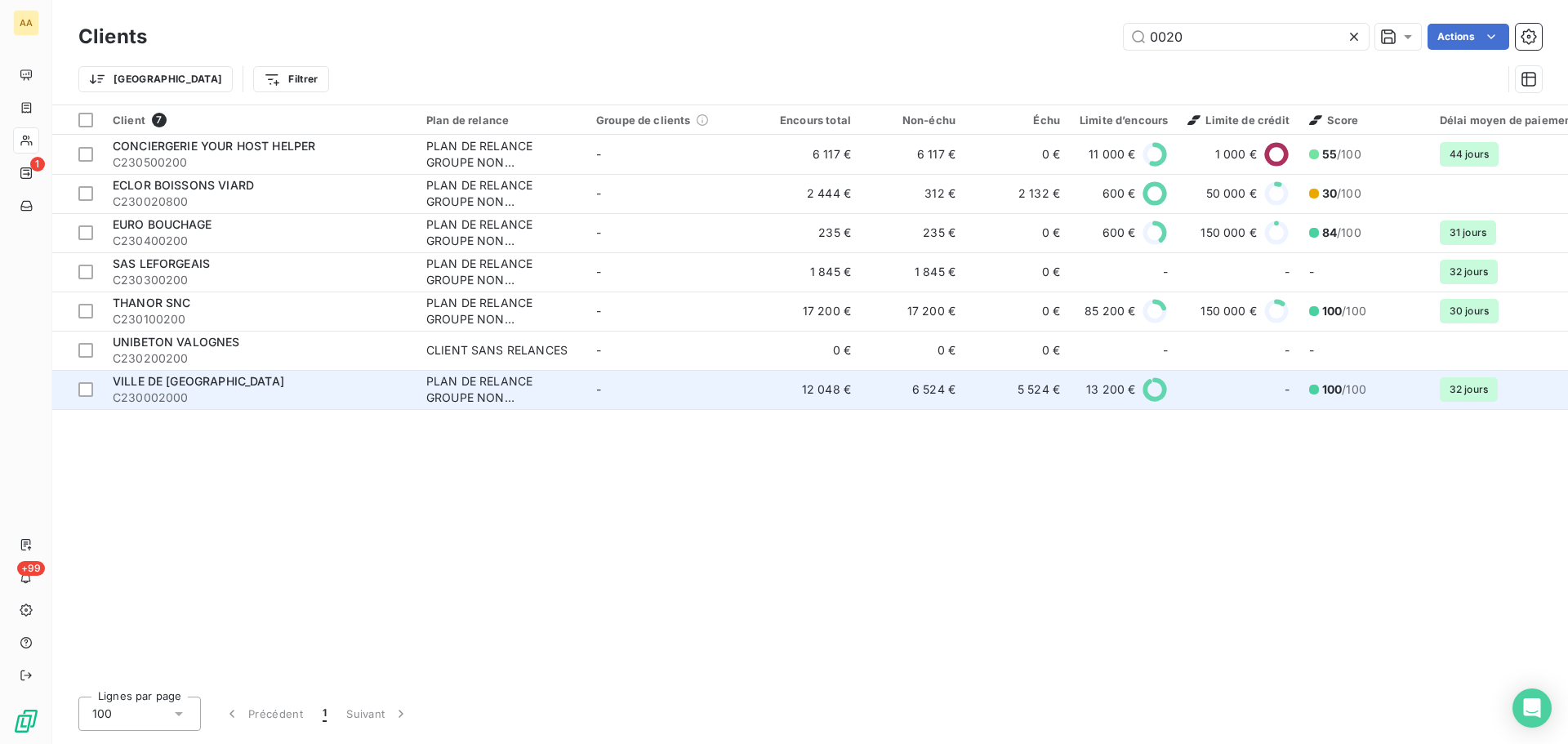
type input "0020"
click at [239, 381] on span "VILLE DE ST PIERRE LES ELBEUF" at bounding box center [198, 381] width 171 height 14
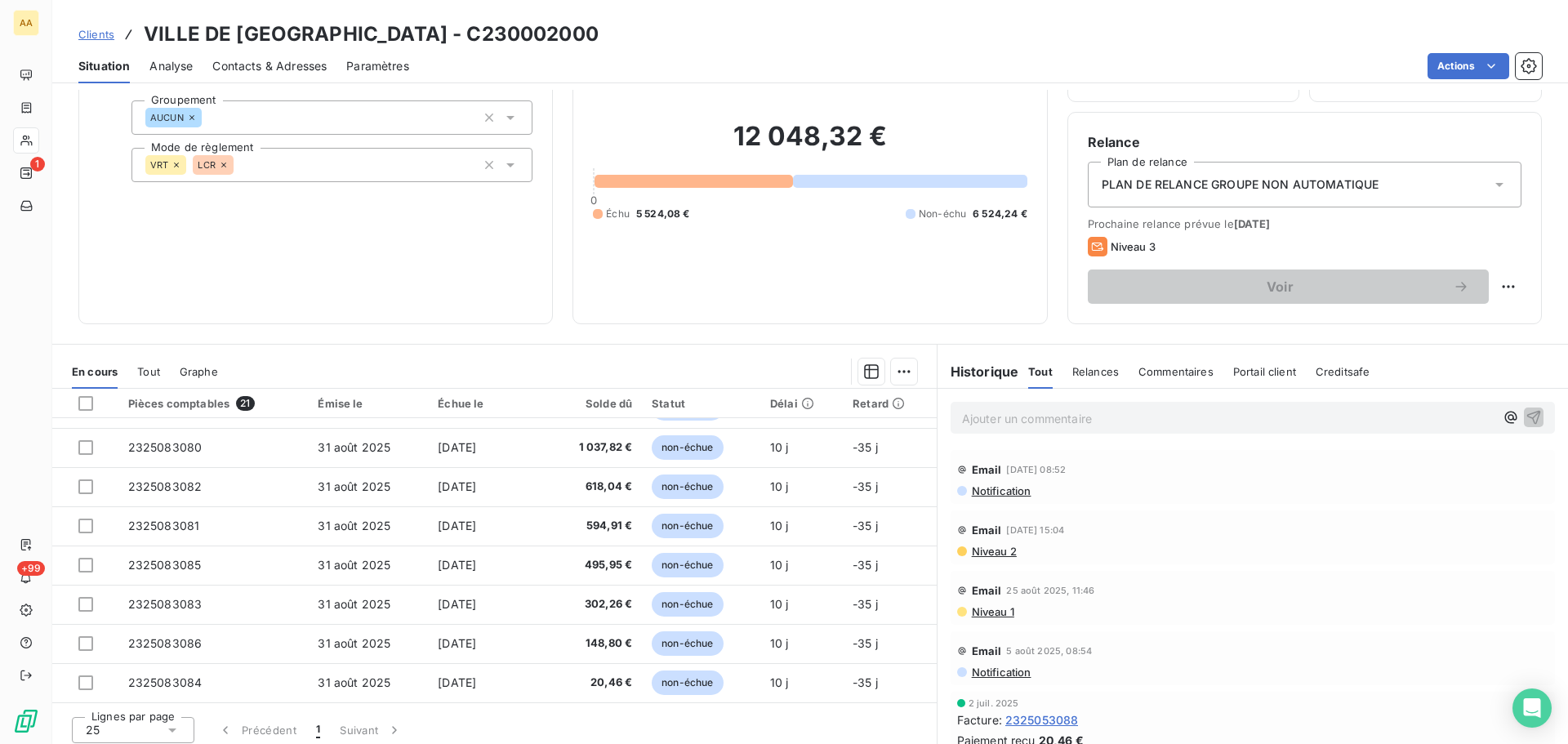
scroll to position [111, 0]
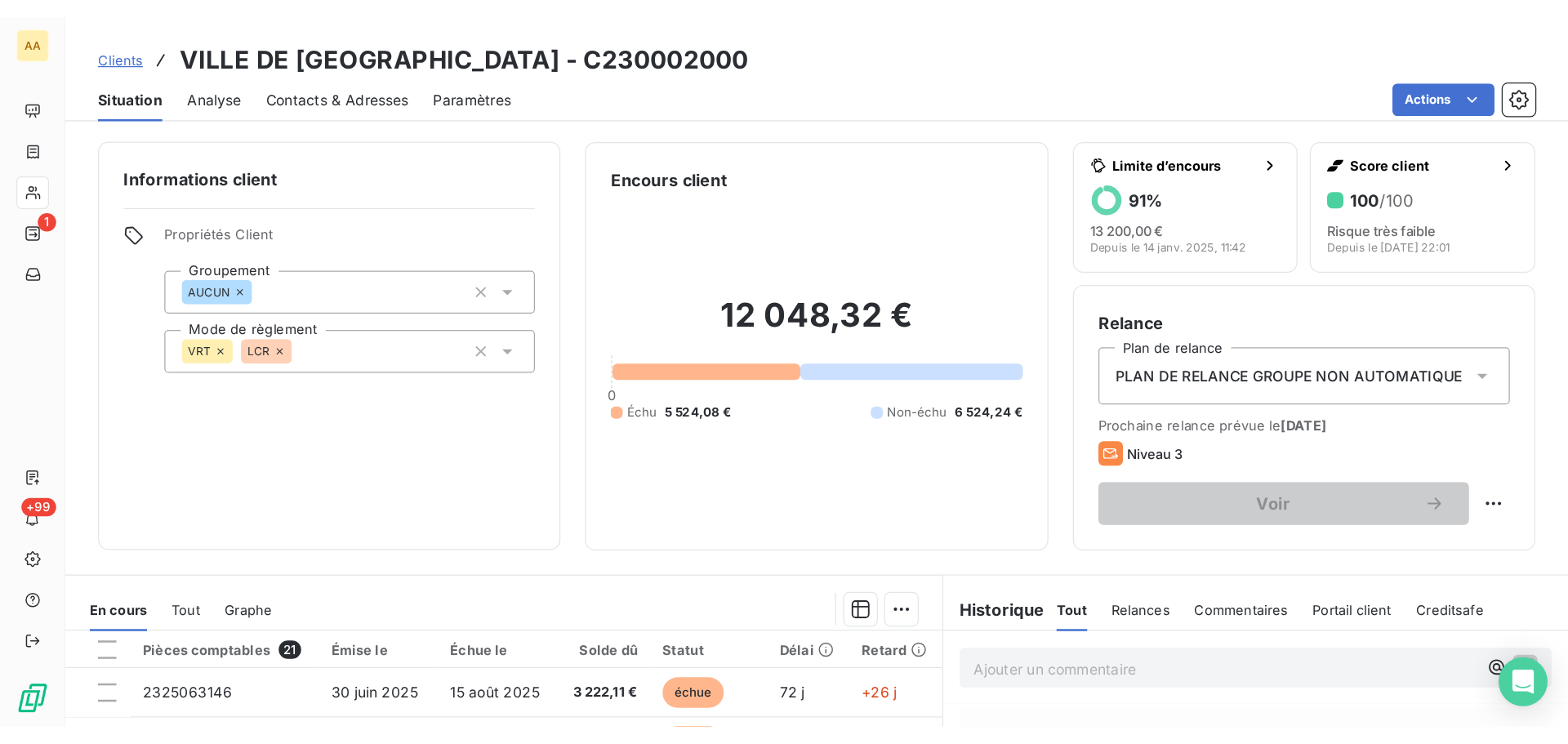
scroll to position [538, 0]
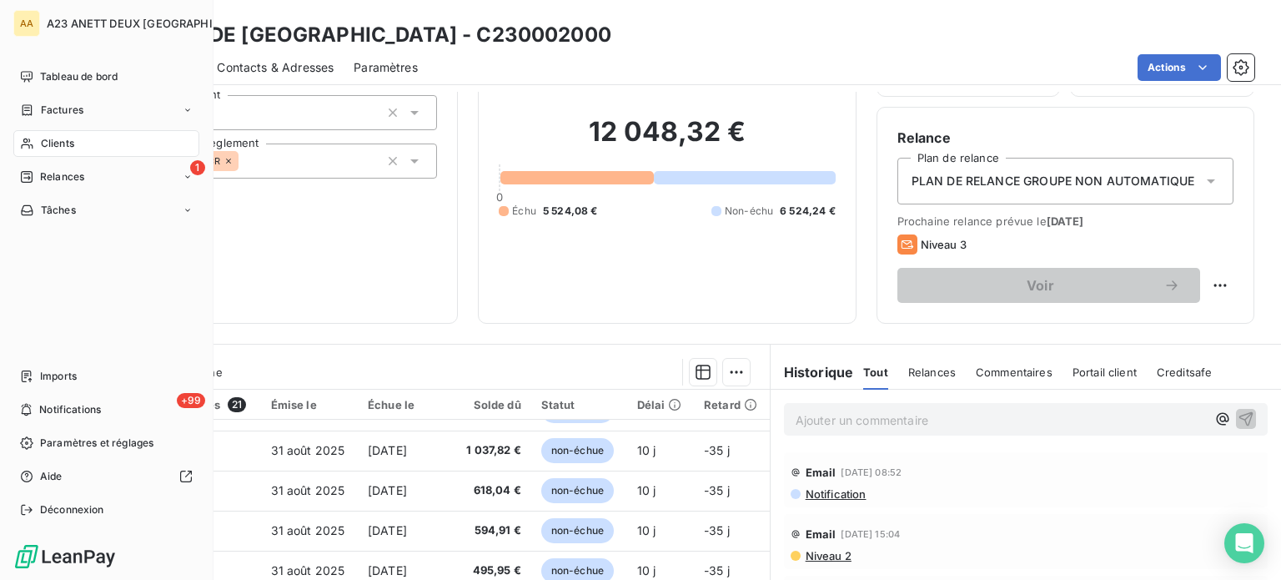
click at [47, 139] on span "Clients" at bounding box center [57, 143] width 33 height 15
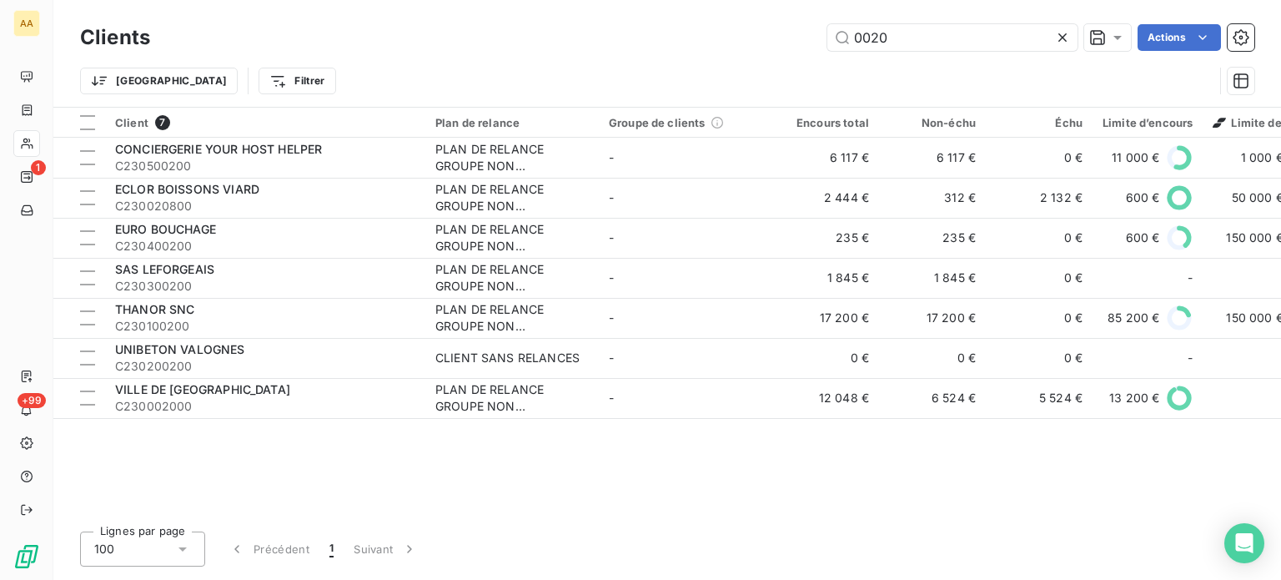
drag, startPoint x: 918, startPoint y: 16, endPoint x: 745, endPoint y: 39, distance: 174.2
click at [770, 38] on div "Clients 0020 Actions Trier Filtrer" at bounding box center [667, 53] width 1228 height 107
drag, startPoint x: 840, startPoint y: 42, endPoint x: 749, endPoint y: 51, distance: 91.4
click at [785, 49] on div "0020 Actions" at bounding box center [712, 37] width 1084 height 27
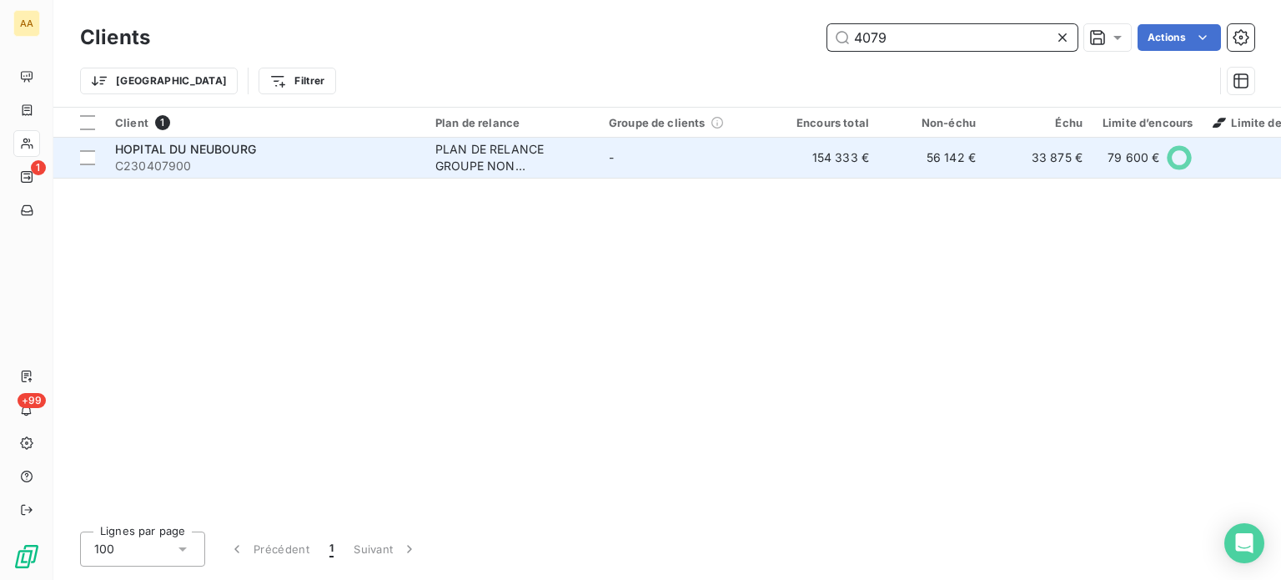
type input "4079"
click at [294, 156] on div "HOPITAL DU NEUBOURG" at bounding box center [265, 149] width 300 height 17
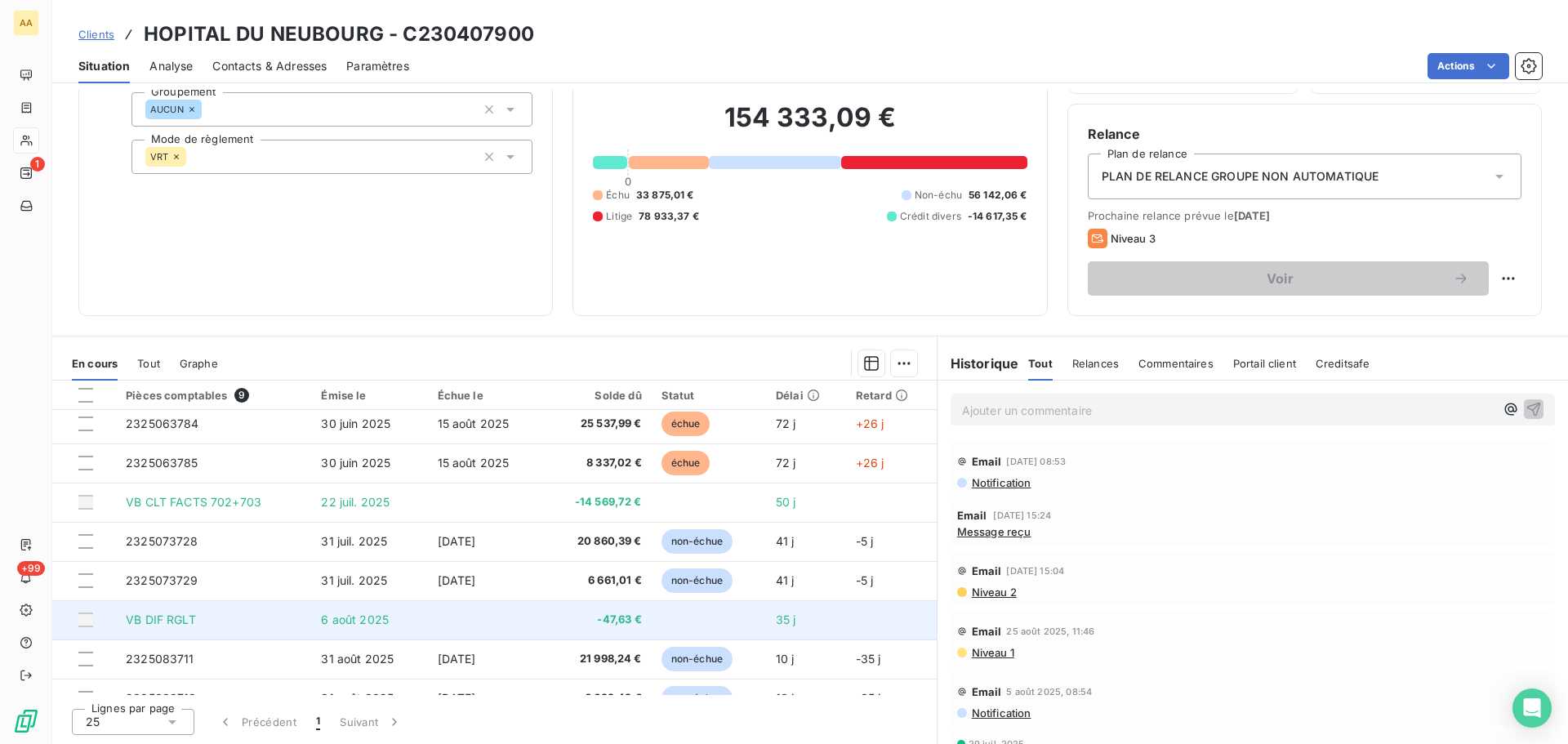
scroll to position [69, 0]
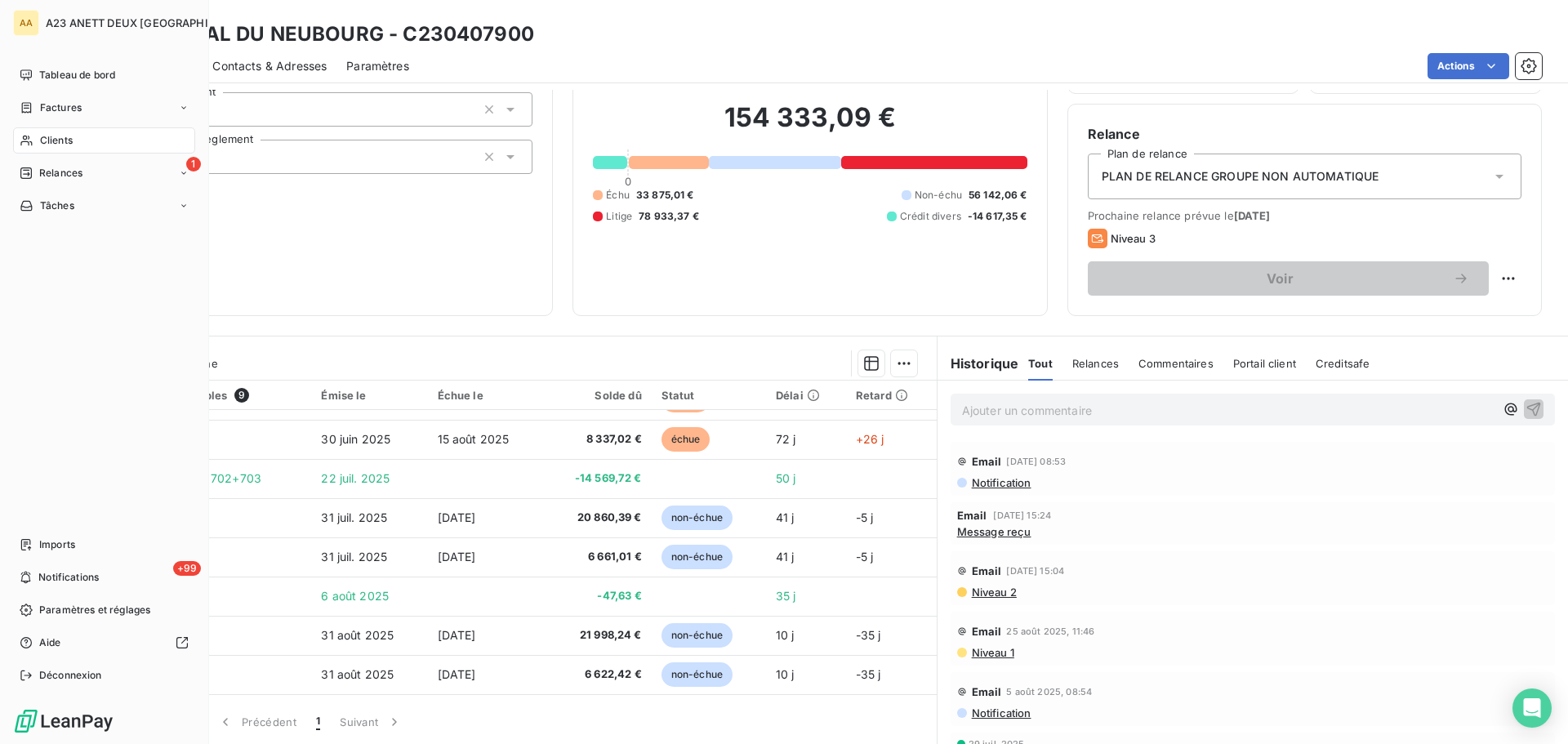
click at [67, 146] on span "Clients" at bounding box center [56, 140] width 32 height 15
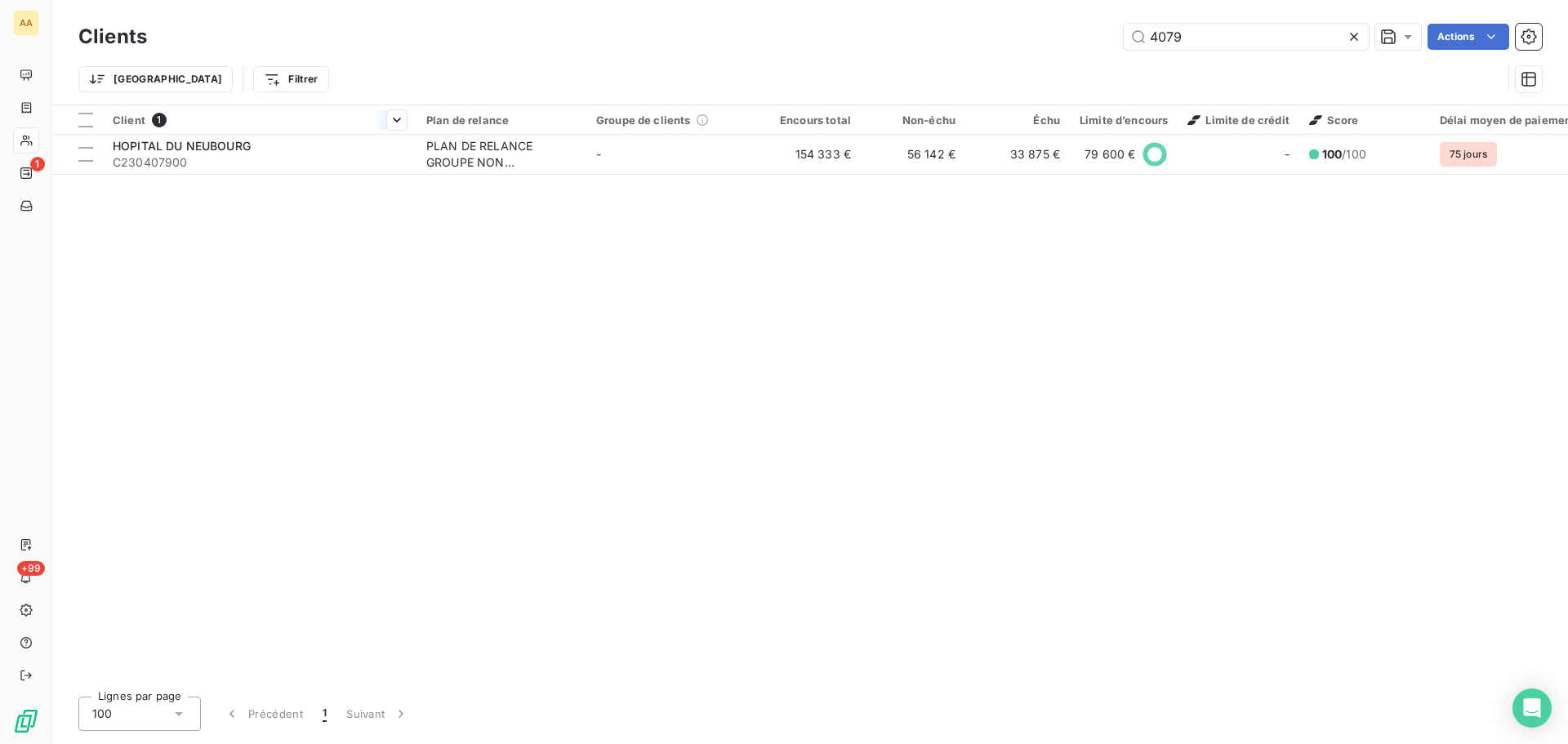
click at [197, 128] on th "Client 1" at bounding box center [259, 120] width 313 height 29
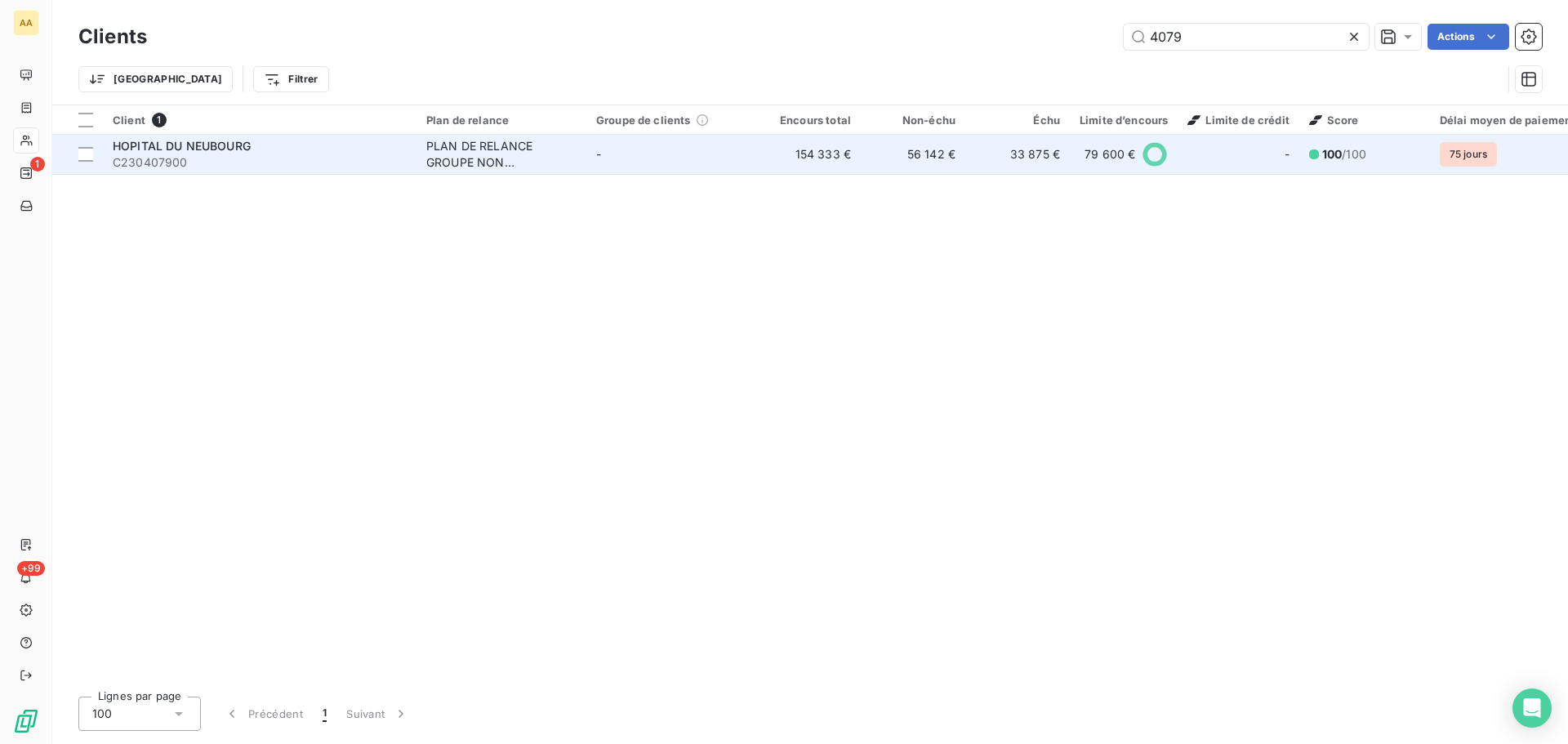
click at [213, 155] on span "C230407900" at bounding box center [259, 163] width 294 height 17
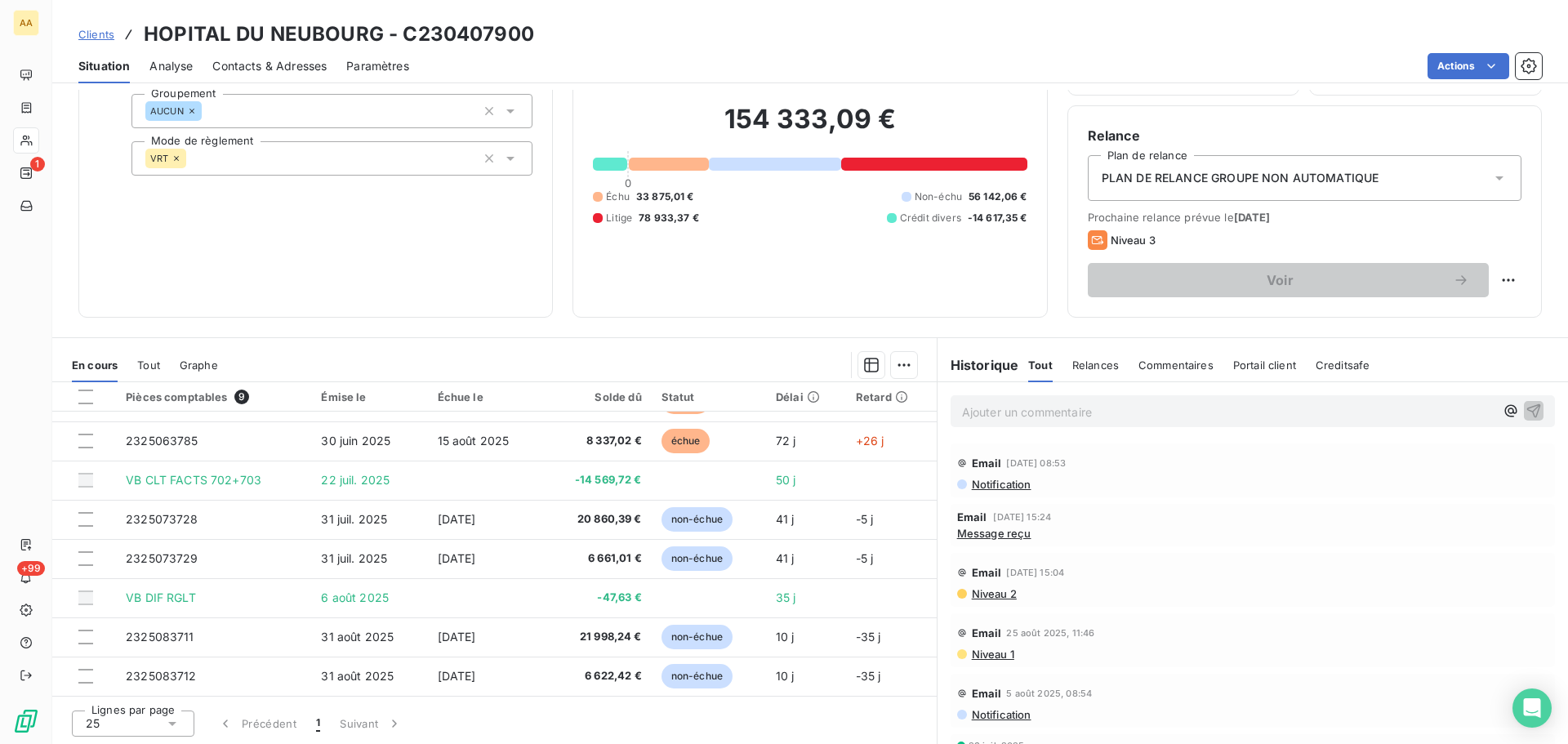
scroll to position [111, 0]
